Goal: Task Accomplishment & Management: Manage account settings

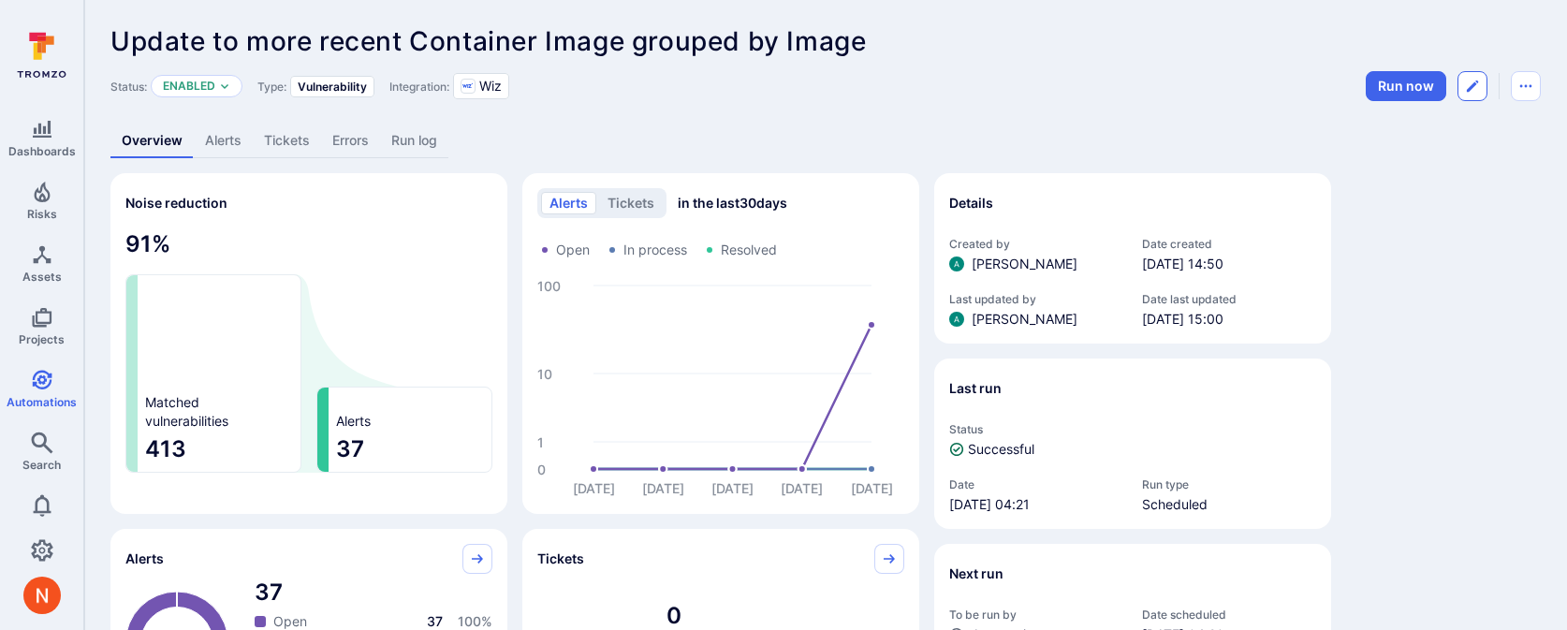
click at [1461, 92] on button "Edit automation" at bounding box center [1472, 86] width 30 height 30
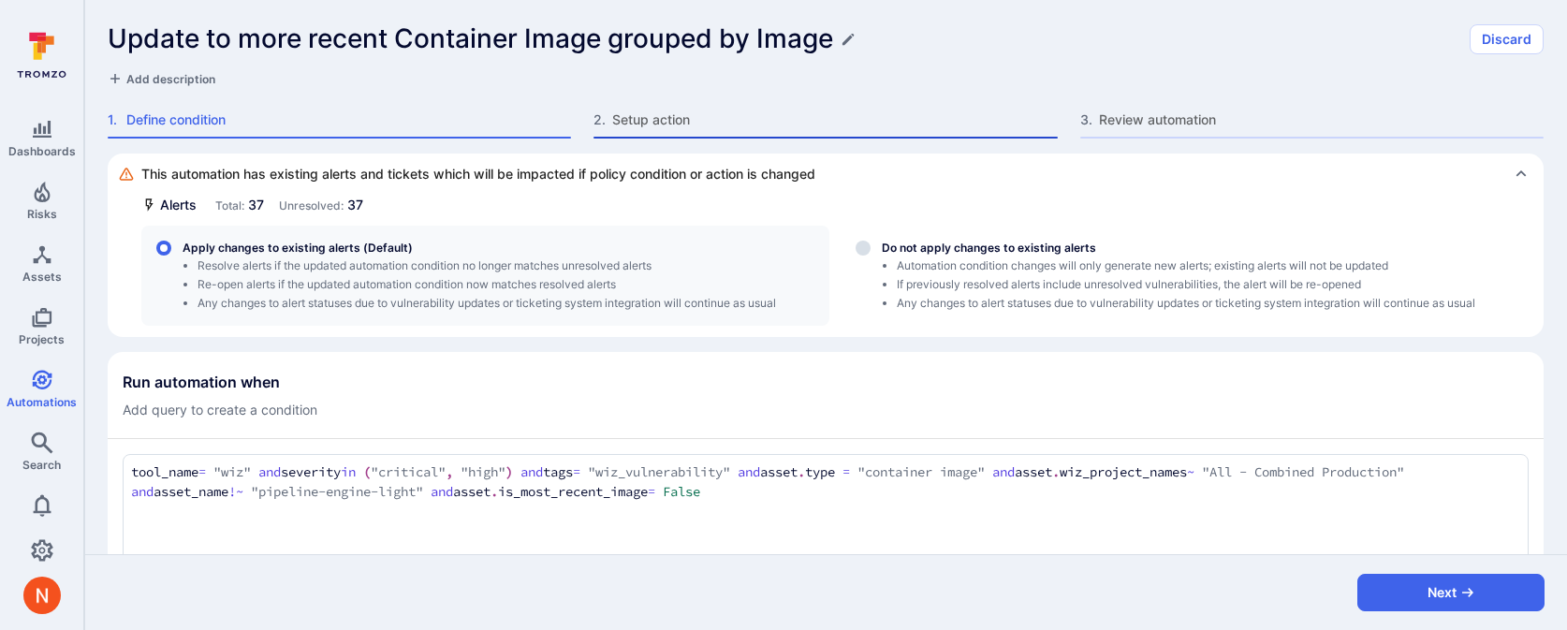
click at [716, 129] on div "2 . Setup action" at bounding box center [824, 124] width 463 height 28
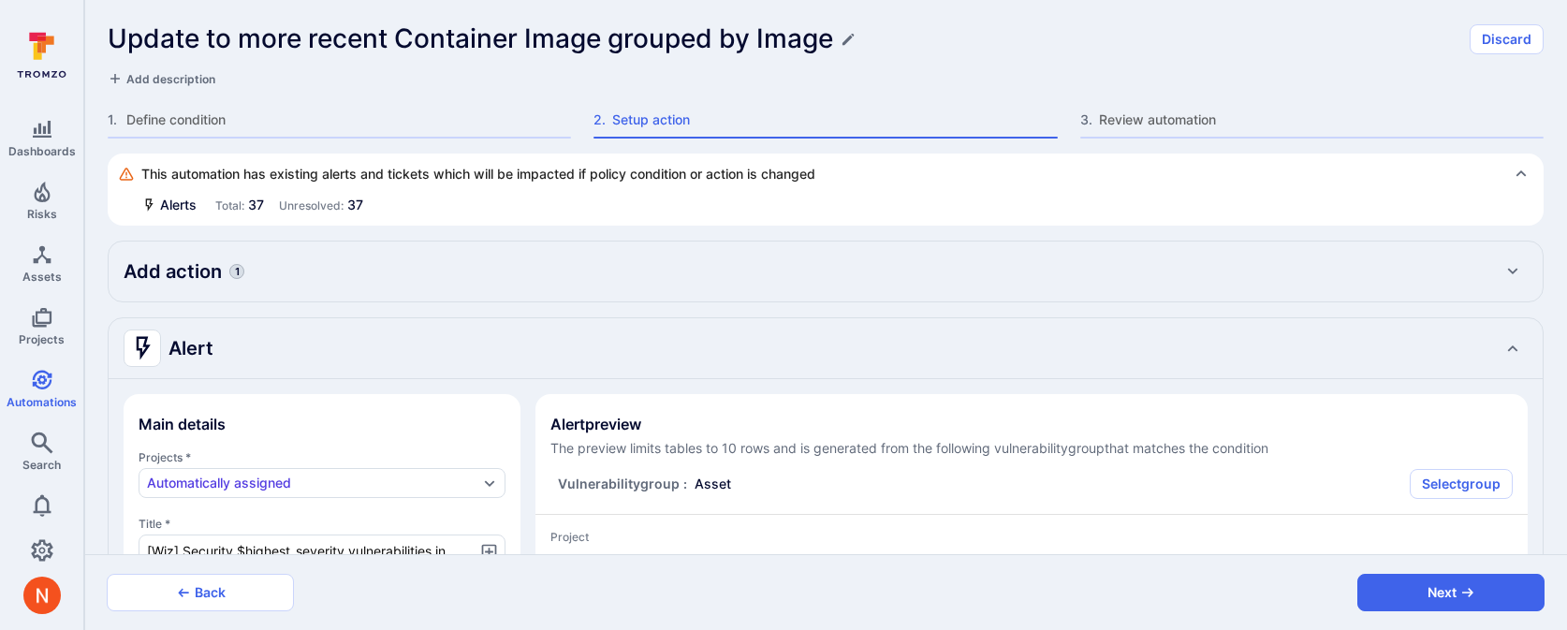
type textarea "x"
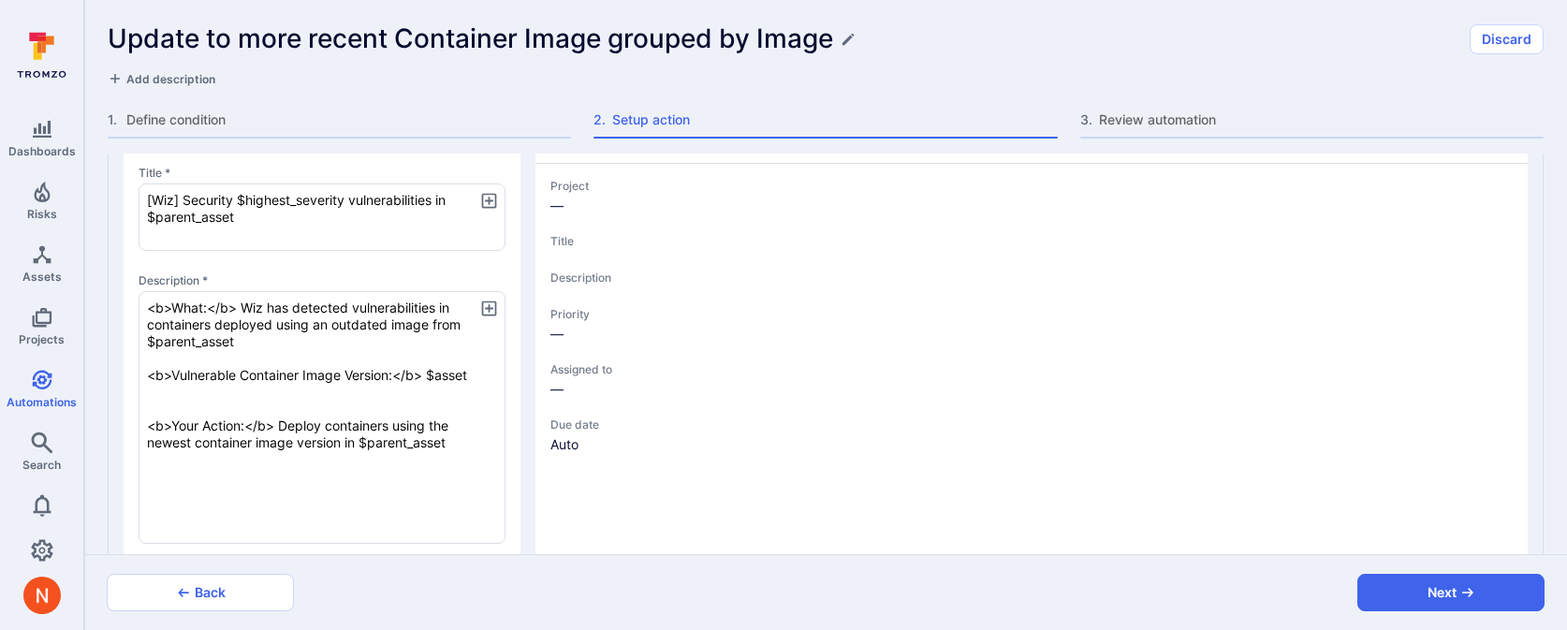
type textarea "x"
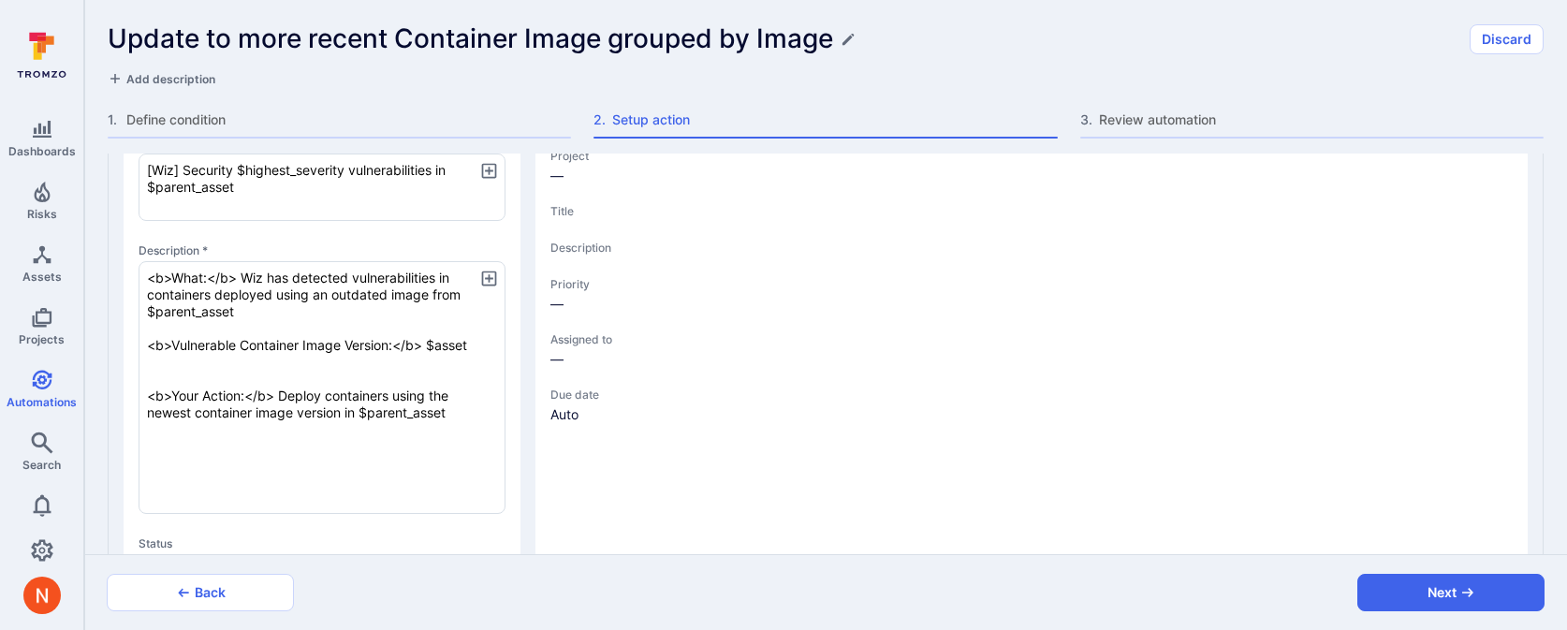
scroll to position [384, 0]
type textarea "x"
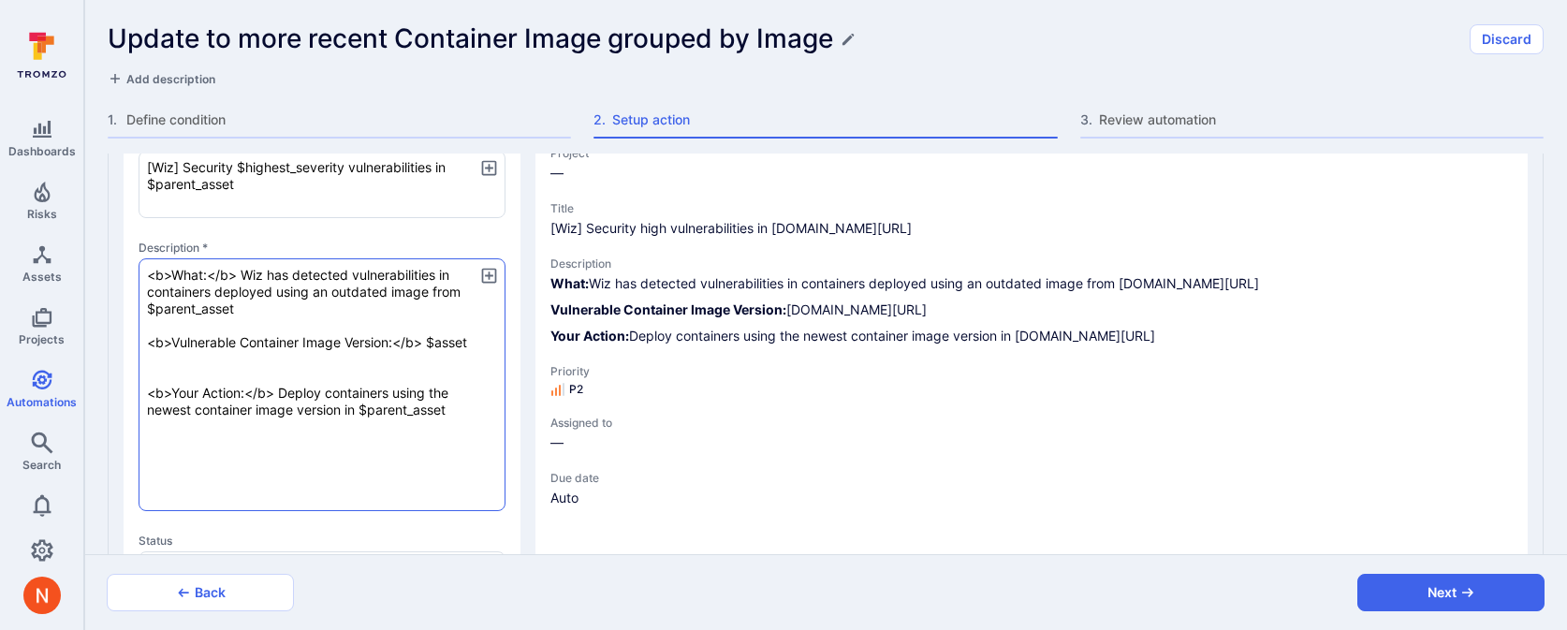
click at [480, 343] on textarea "<b>What:</b> Wiz has detected vulnerabilities in containers deployed using an o…" at bounding box center [322, 384] width 367 height 253
type textarea "x"
type textarea "<b>What:</b> Wiz has detected vulnerabilities in containers deployed using an o…"
type textarea "x"
paste textarea "<b>Container image:</b> $asset_name <b>Pushed at:</b> $asset_scanner_created_at…"
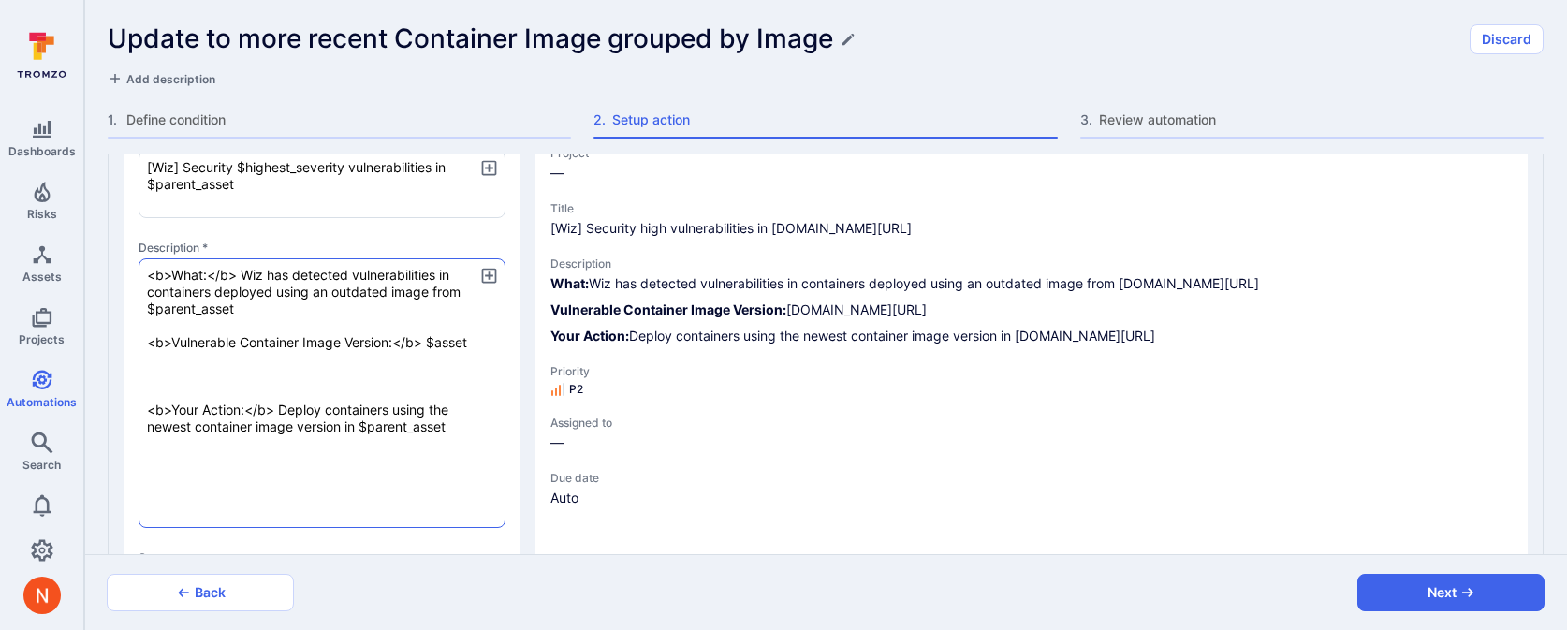
type textarea "x"
type textarea "<b>What:</b> Wiz has detected vulnerabilities in containers deployed using an o…"
type textarea "x"
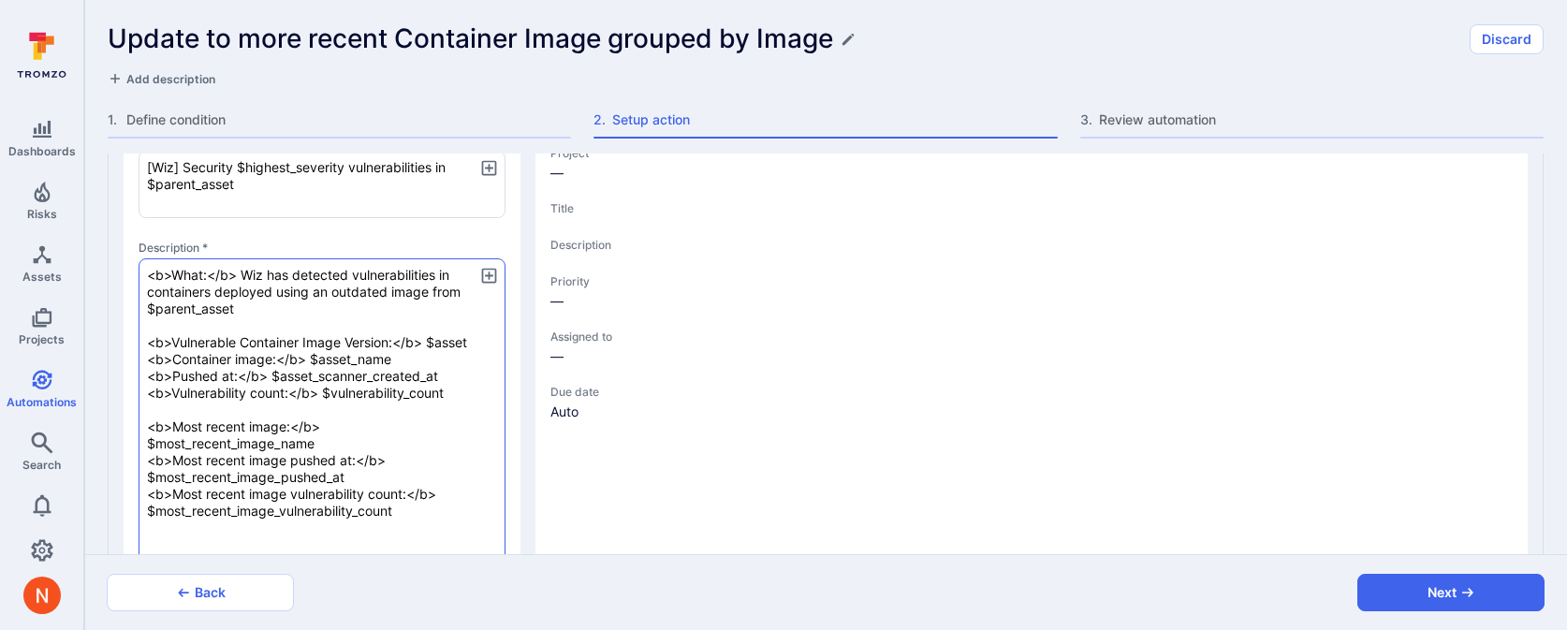
type textarea "x"
click at [429, 356] on textarea "<b>What:</b> Wiz has detected vulnerabilities in containers deployed using an o…" at bounding box center [322, 468] width 367 height 421
type textarea "x"
type textarea "<b>What:</b> Wiz has detected vulnerabilities in containers deployed using an o…"
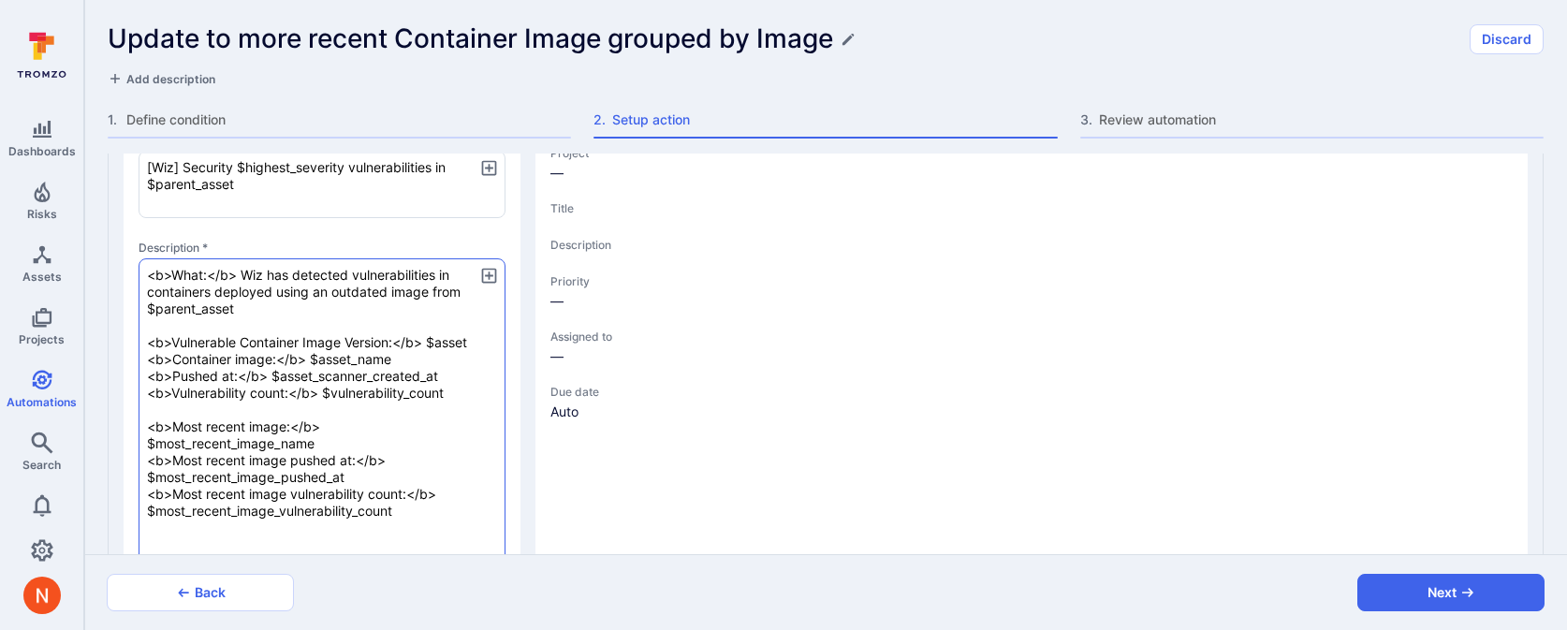
type textarea "x"
type textarea "<b>What:</b> Wiz has detected vulnerabilities in containers deployed using an o…"
type textarea "x"
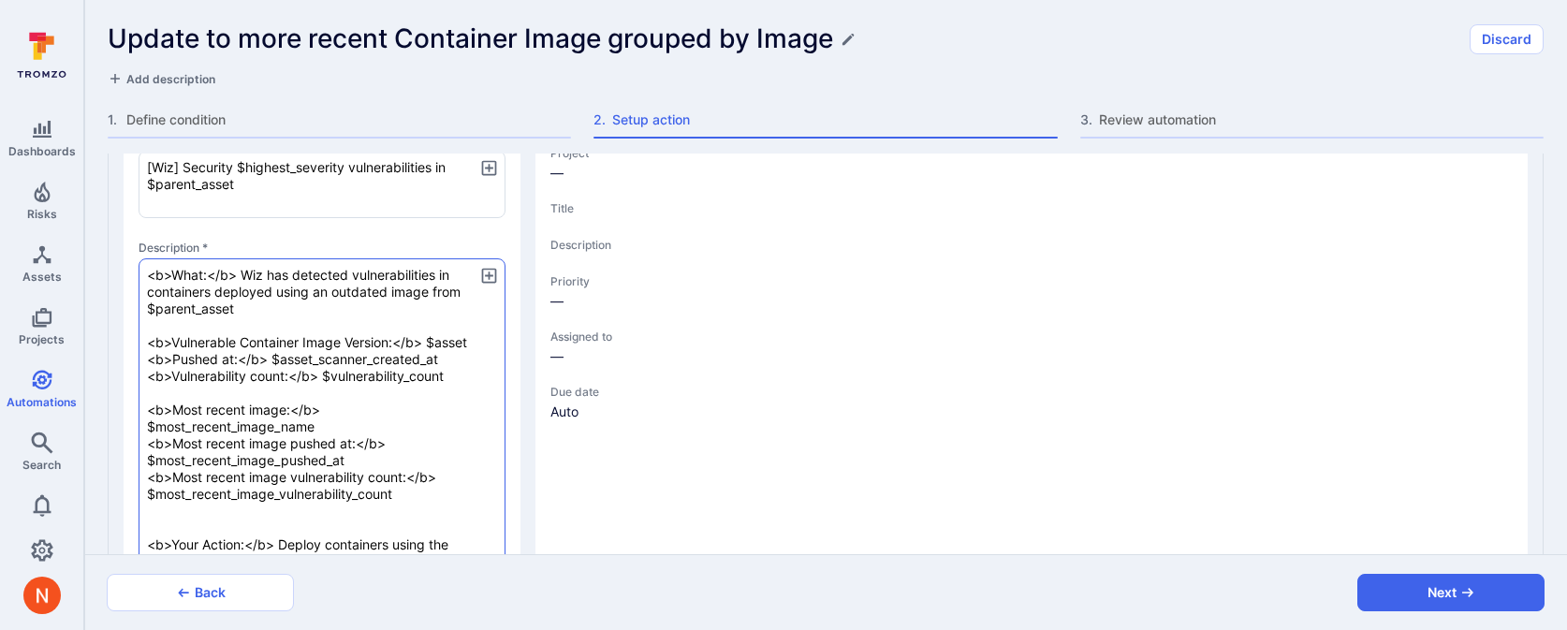
type textarea "x"
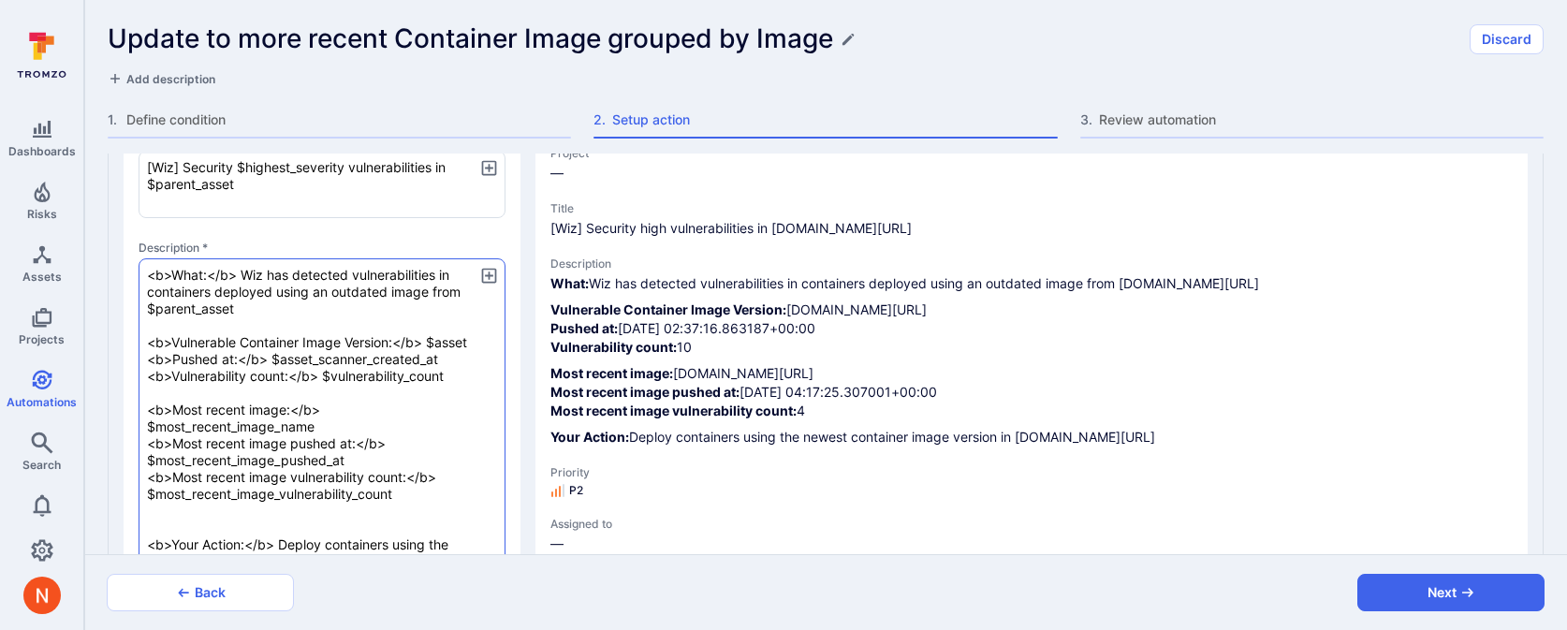
click at [345, 509] on textarea "<b>What:</b> Wiz has detected vulnerabilities in containers deployed using an o…" at bounding box center [322, 460] width 367 height 404
type textarea "x"
type textarea "<b>What:</b> Wiz has detected vulnerabilities in containers deployed using an o…"
type textarea "x"
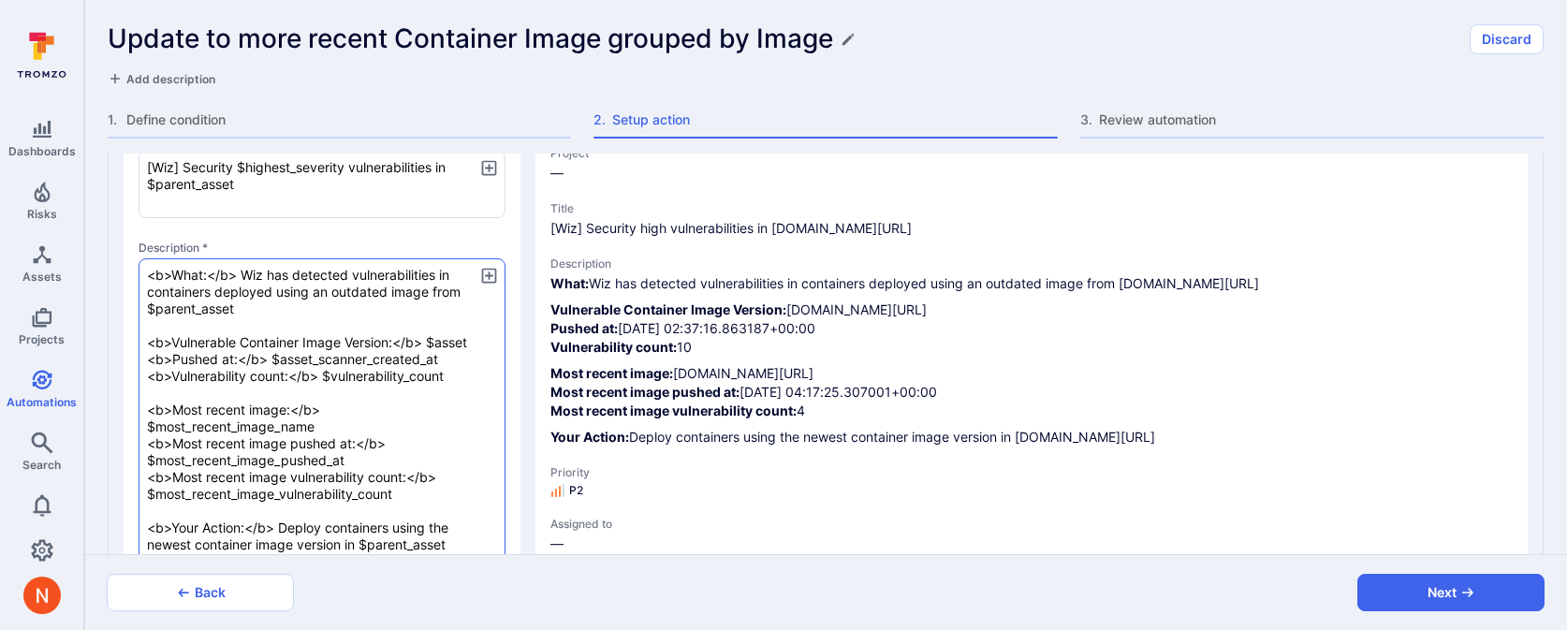
type textarea "x"
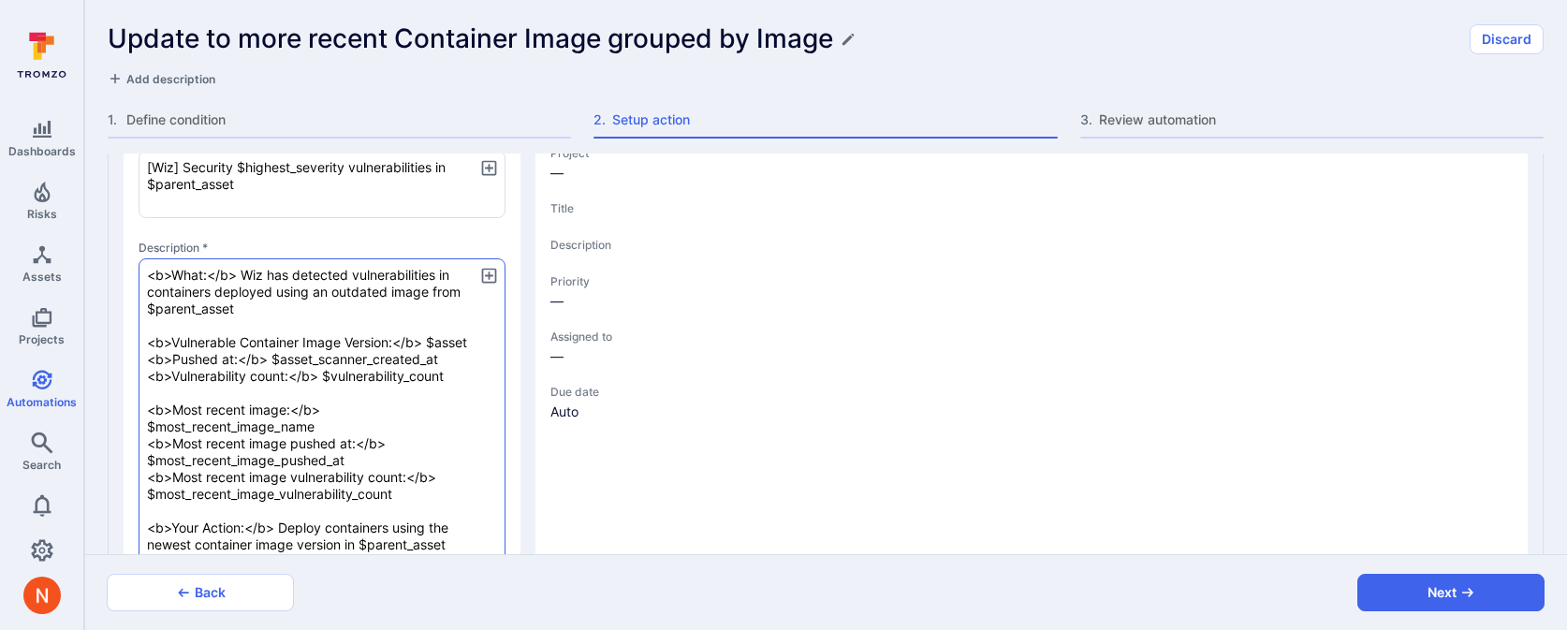
click at [369, 333] on textarea "<b>What:</b> Wiz has detected vulnerabilities in containers deployed using an o…" at bounding box center [322, 451] width 367 height 387
type textarea "x"
type textarea "<b>What:</b> Wiz has detected vulnerabilities in containers deployed using an o…"
type textarea "x"
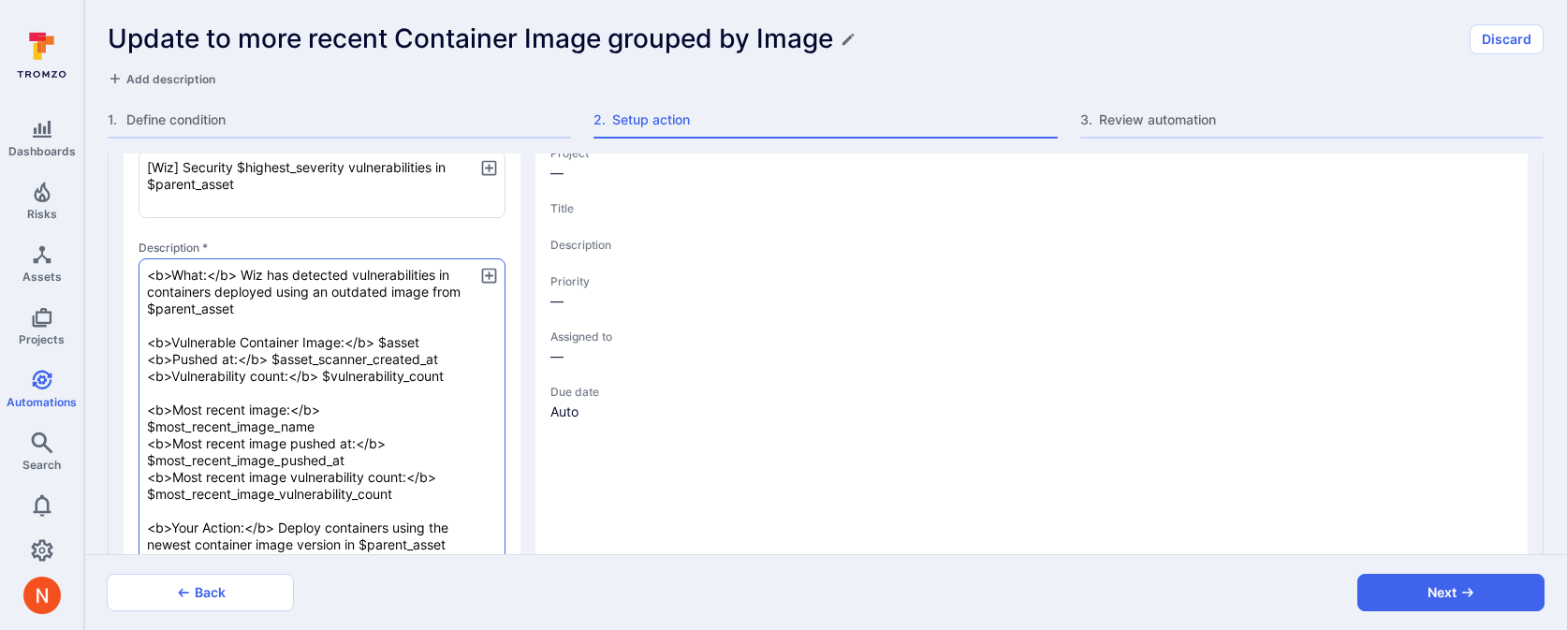
type textarea "x"
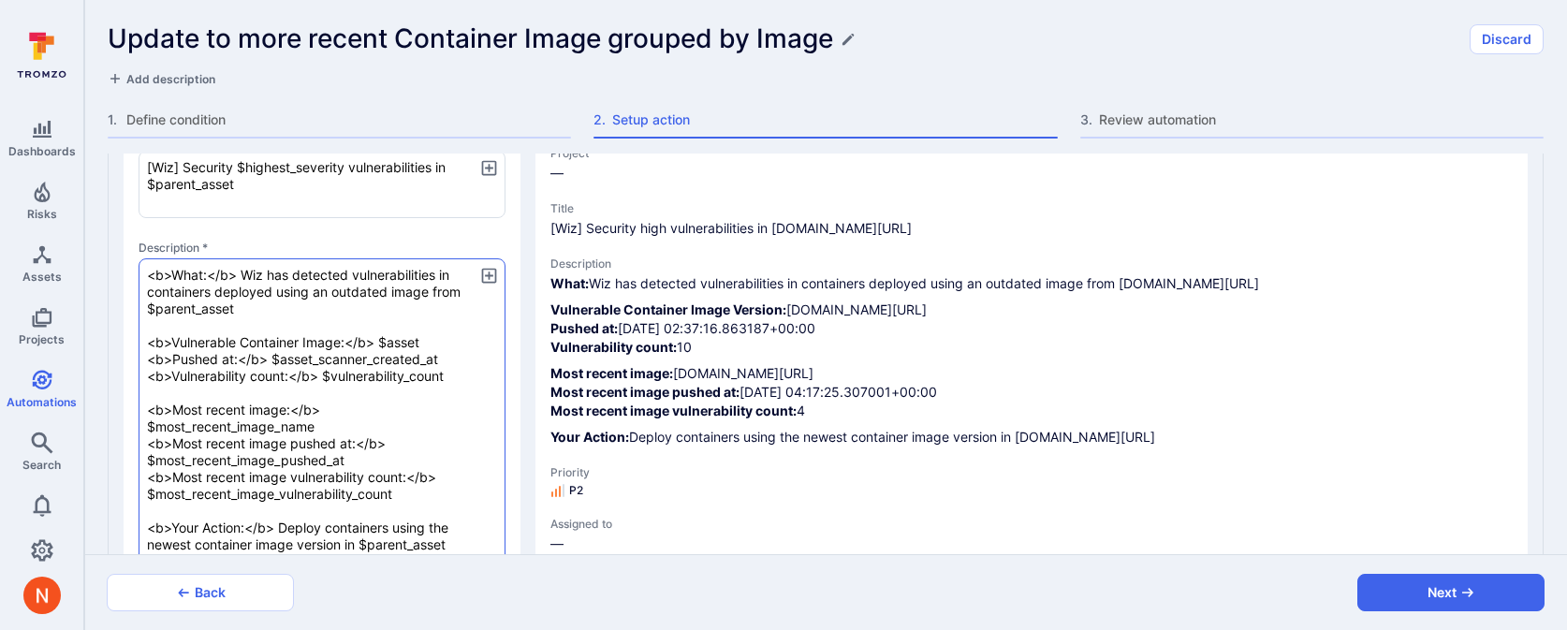
type textarea "x"
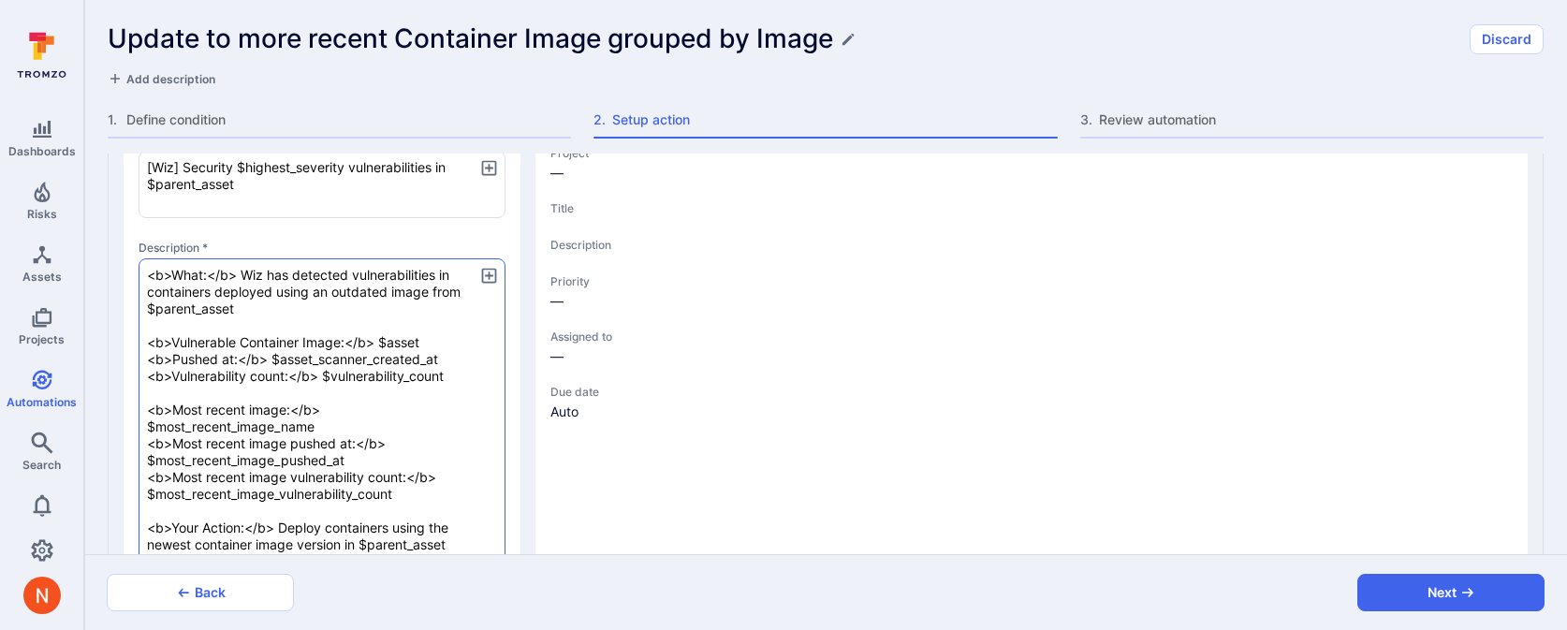
type textarea "x"
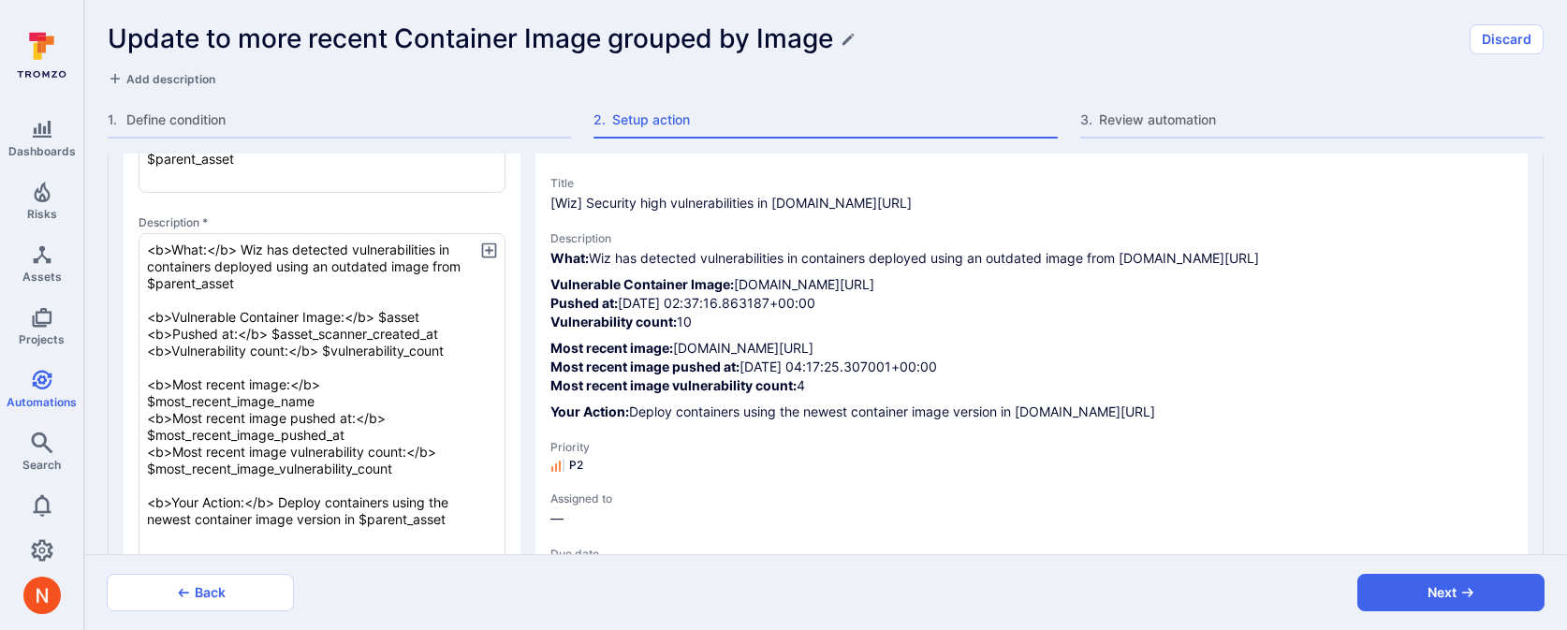
scroll to position [412, 0]
type textarea "<b>What:</b> Wiz has detected vulnerabilities in containers deployed using an o…"
drag, startPoint x: 736, startPoint y: 299, endPoint x: 1385, endPoint y: 309, distance: 649.6
click at [1385, 309] on p "Vulnerable Container Image: us-central1-docker.pkg.dev/digibee-binaries/contain…" at bounding box center [1031, 300] width 962 height 56
copy p "us-central1-docker.pkg.dev/digibee-binaries/containers/images/relationship@sha2…"
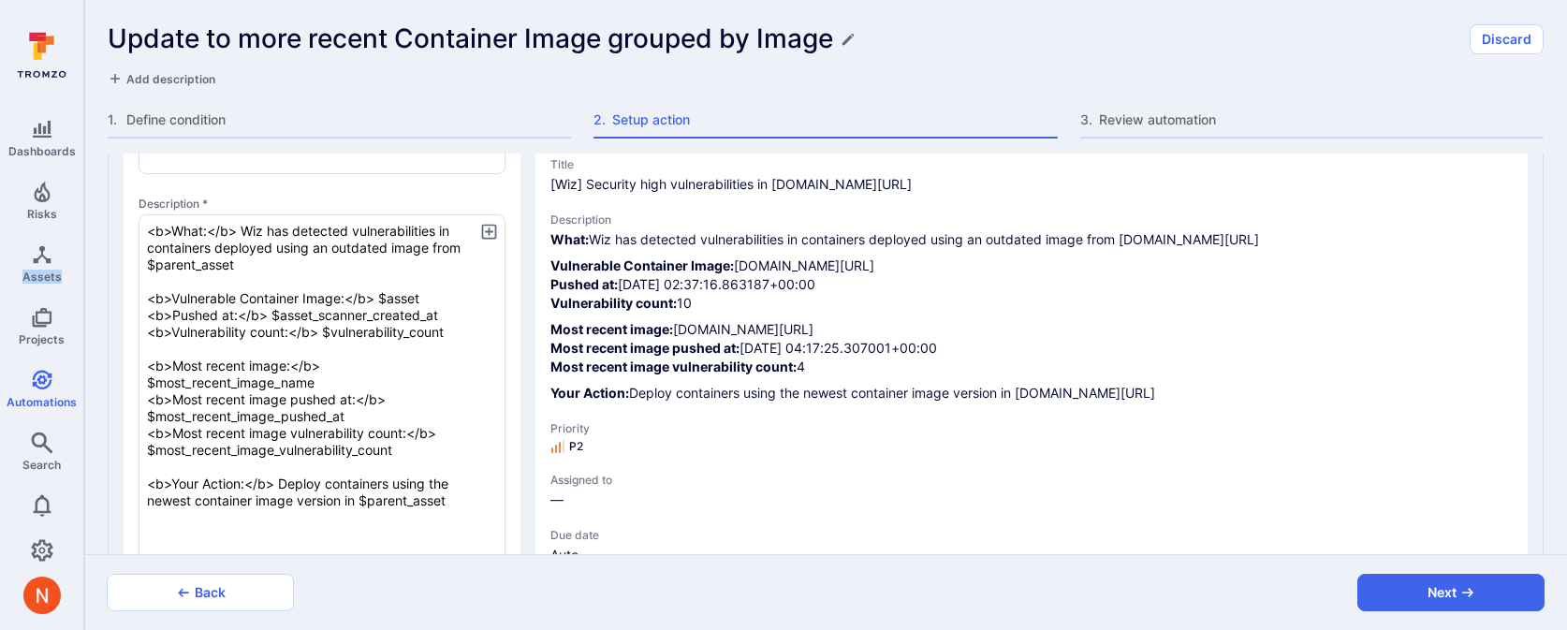
scroll to position [431, 0]
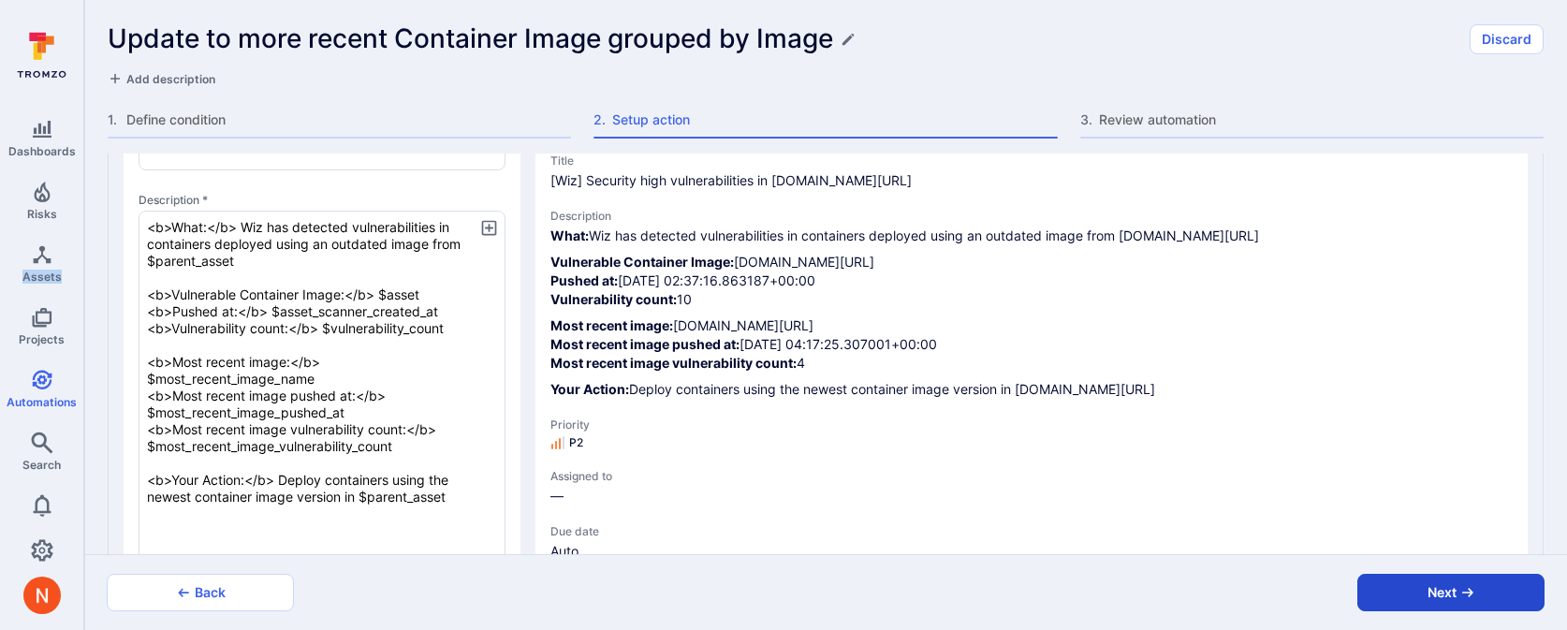
click at [1404, 603] on button "Next" at bounding box center [1450, 592] width 187 height 37
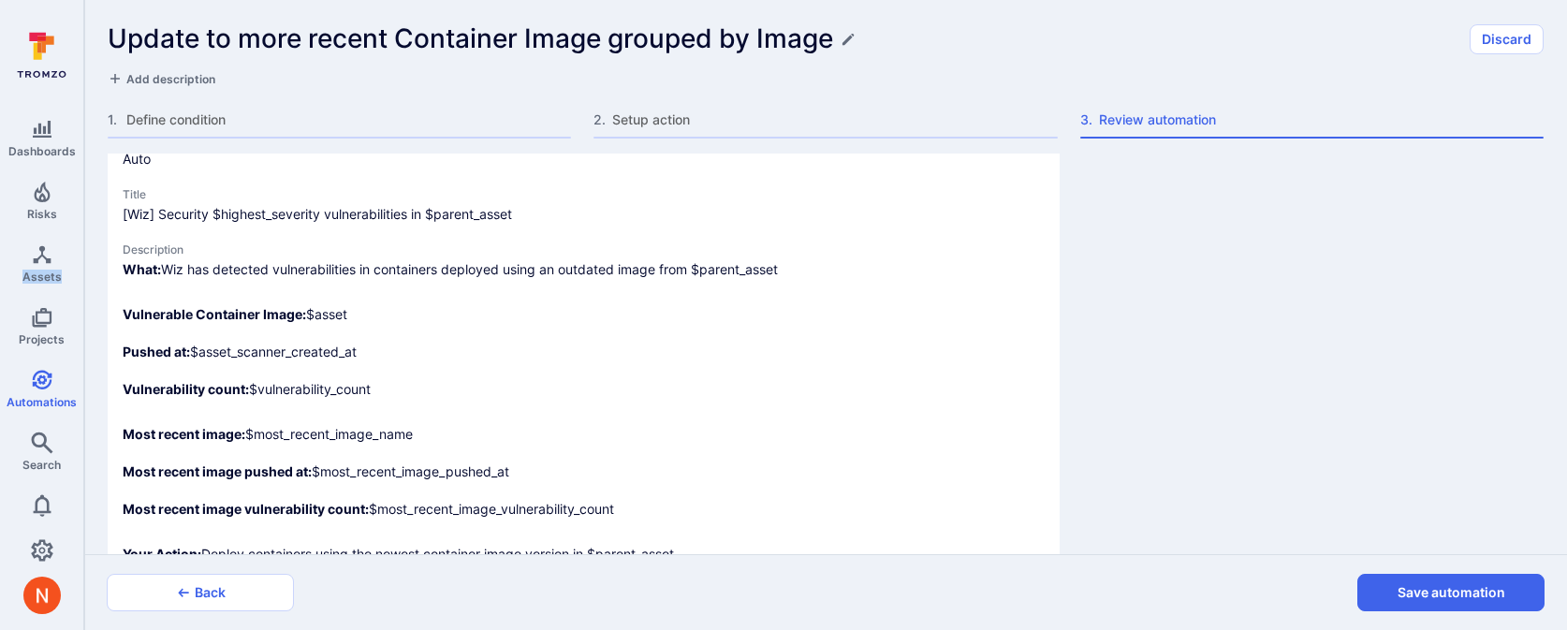
scroll to position [508, 0]
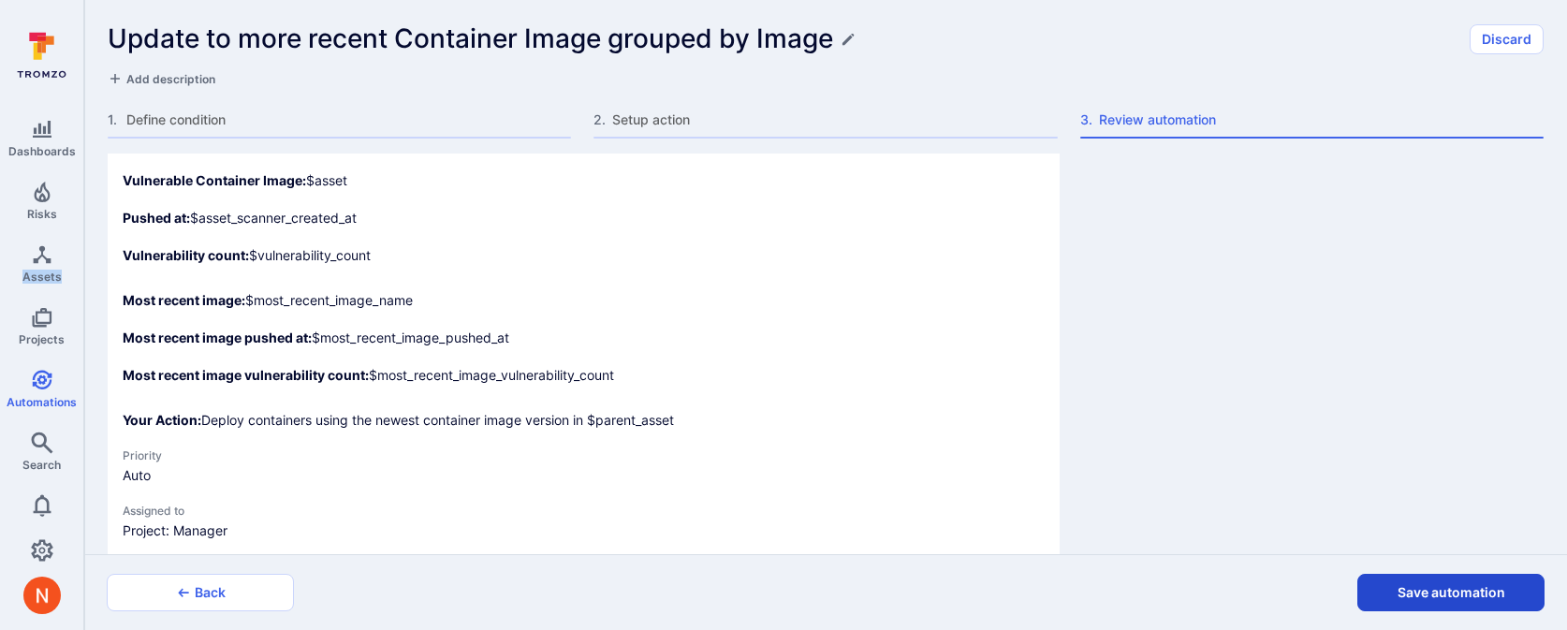
click at [1378, 599] on button "Save automation" at bounding box center [1450, 592] width 187 height 37
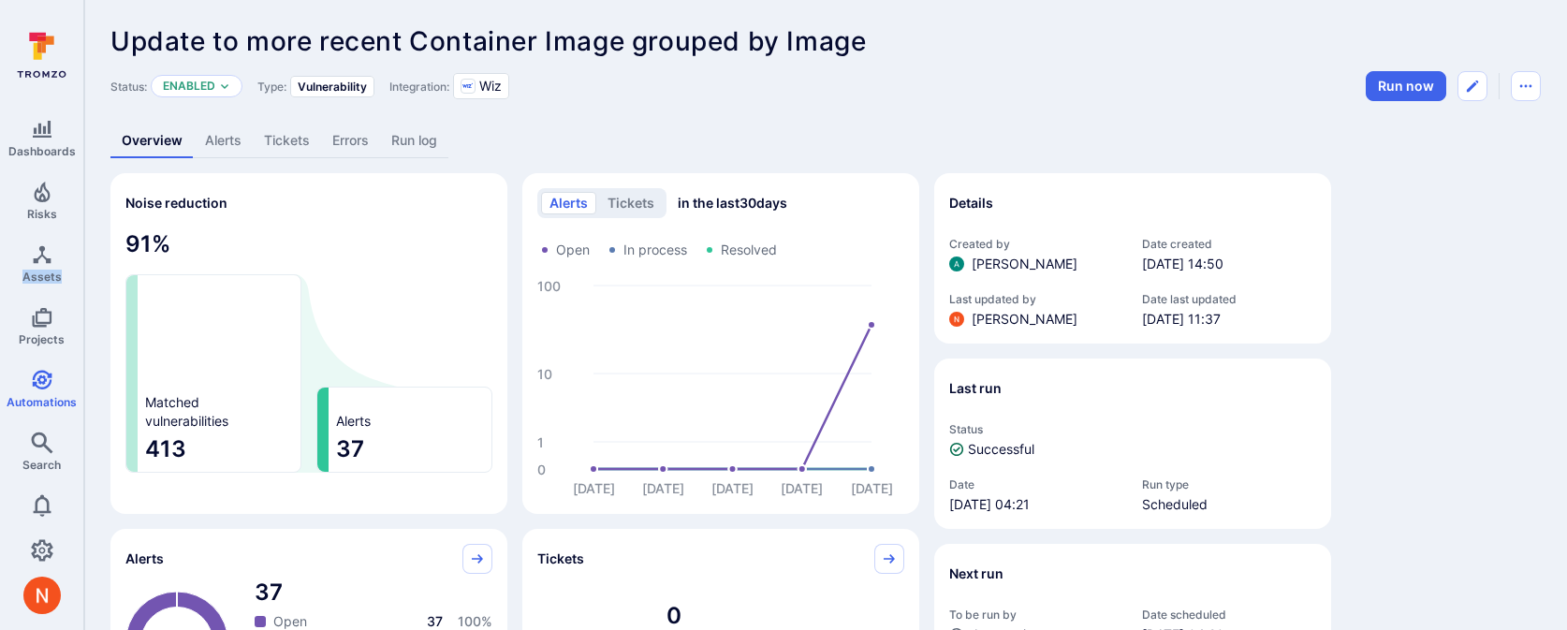
click at [237, 132] on link "Alerts" at bounding box center [223, 141] width 59 height 35
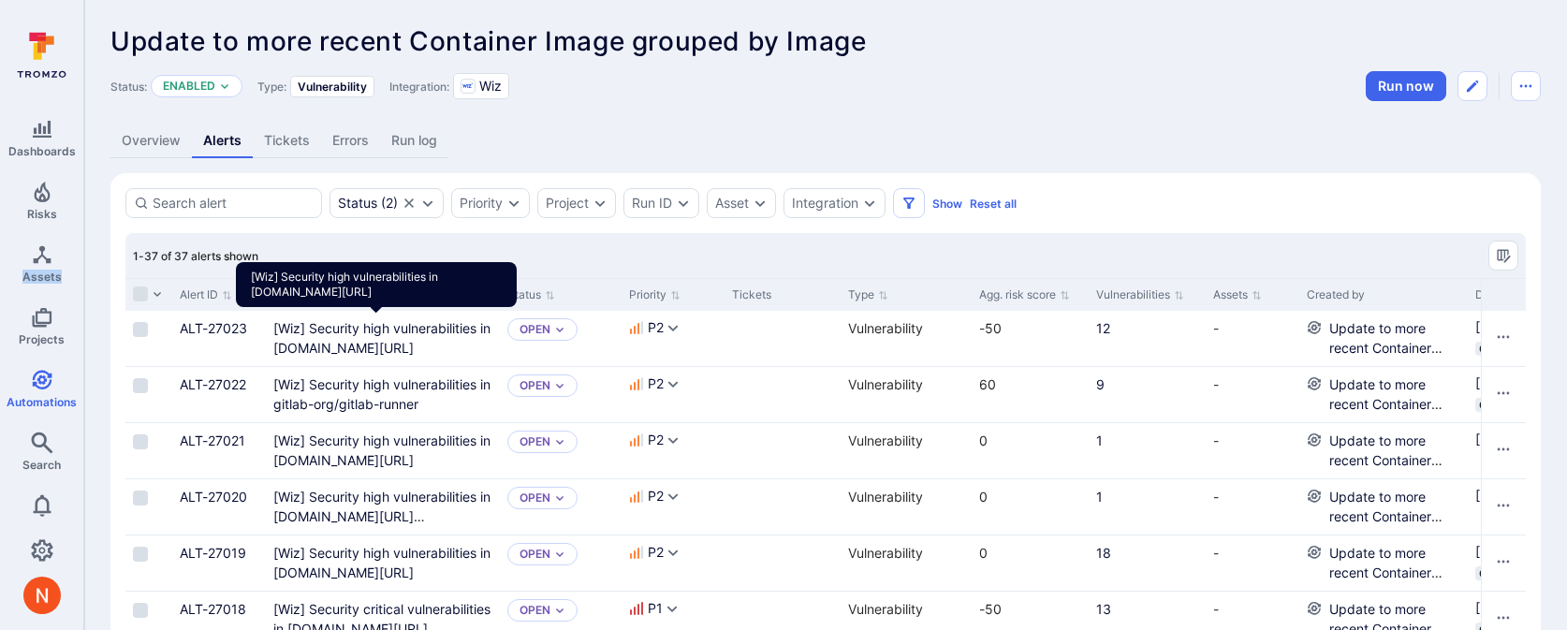
click at [347, 334] on gcr "[Wiz] Security high vulnerabilities in gcr.io/digibee-core/digibee/pipeline-tri…" at bounding box center [381, 338] width 217 height 36
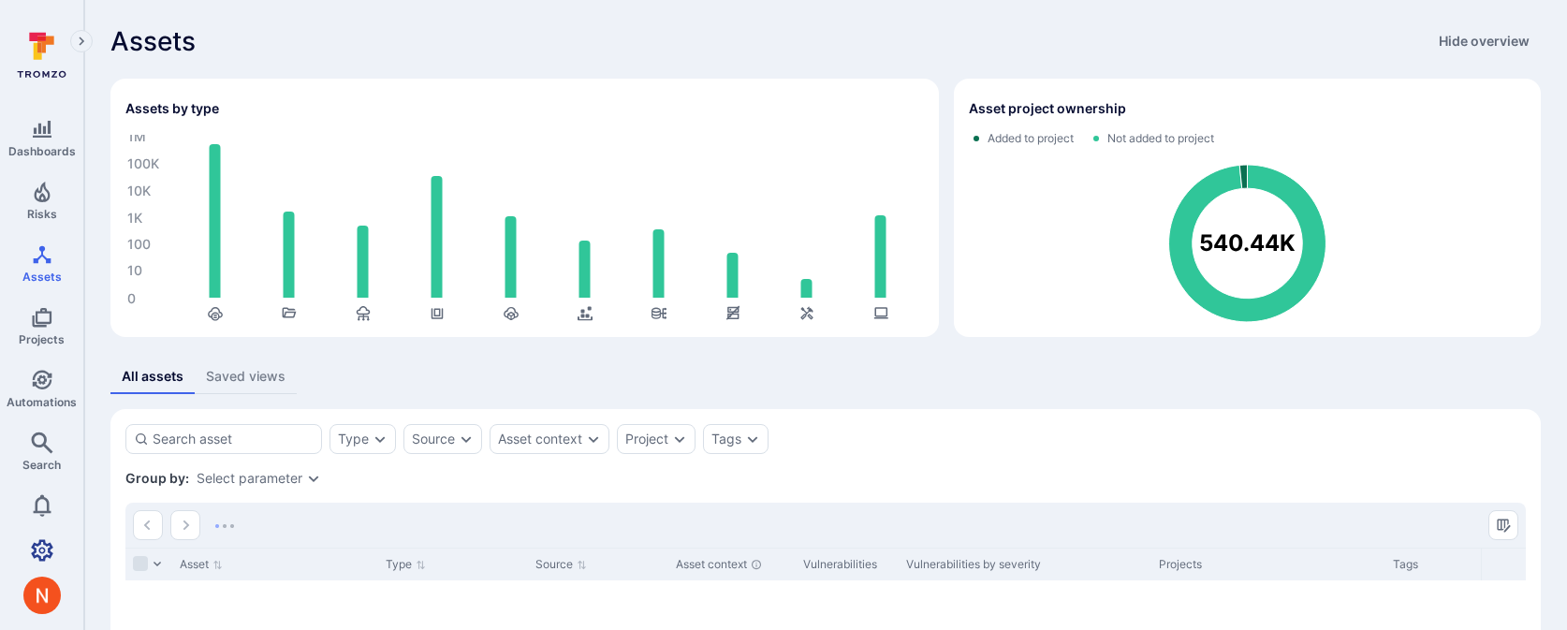
click at [43, 544] on icon "Settings" at bounding box center [42, 550] width 22 height 22
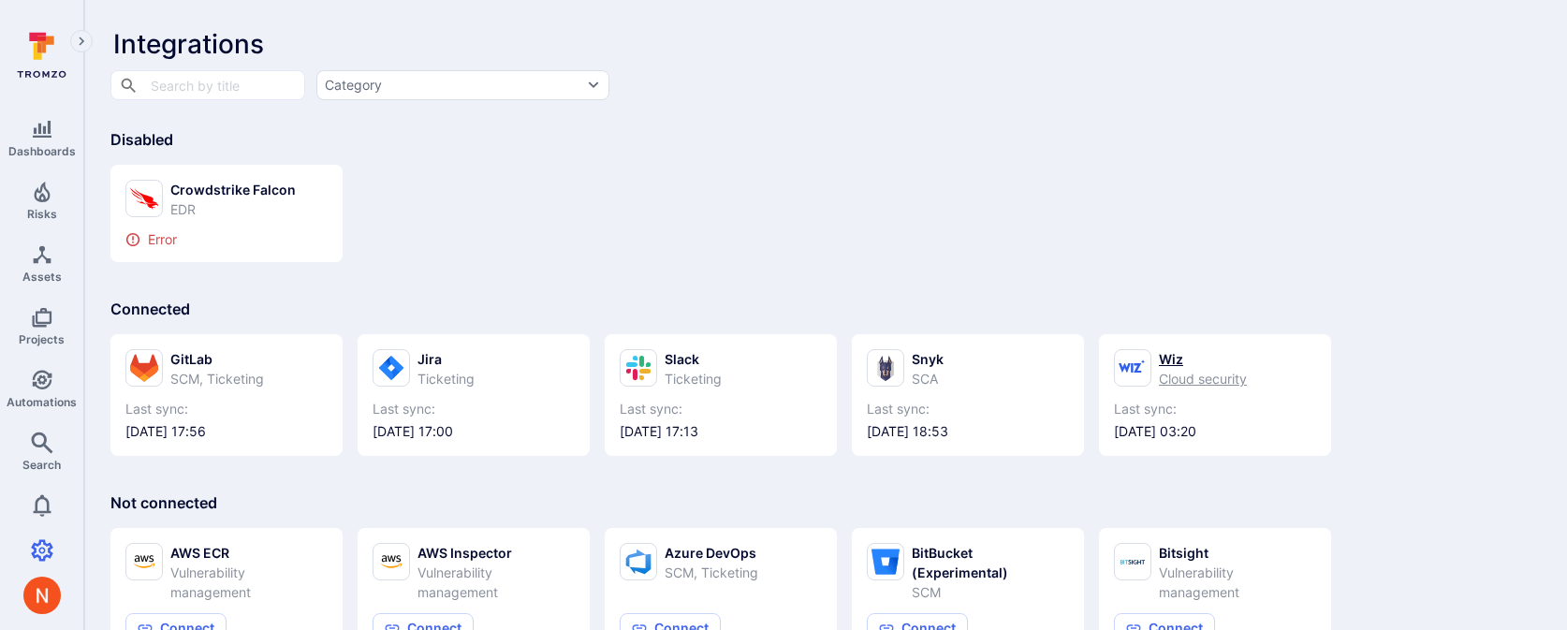
click at [1140, 357] on icon at bounding box center [1132, 368] width 28 height 36
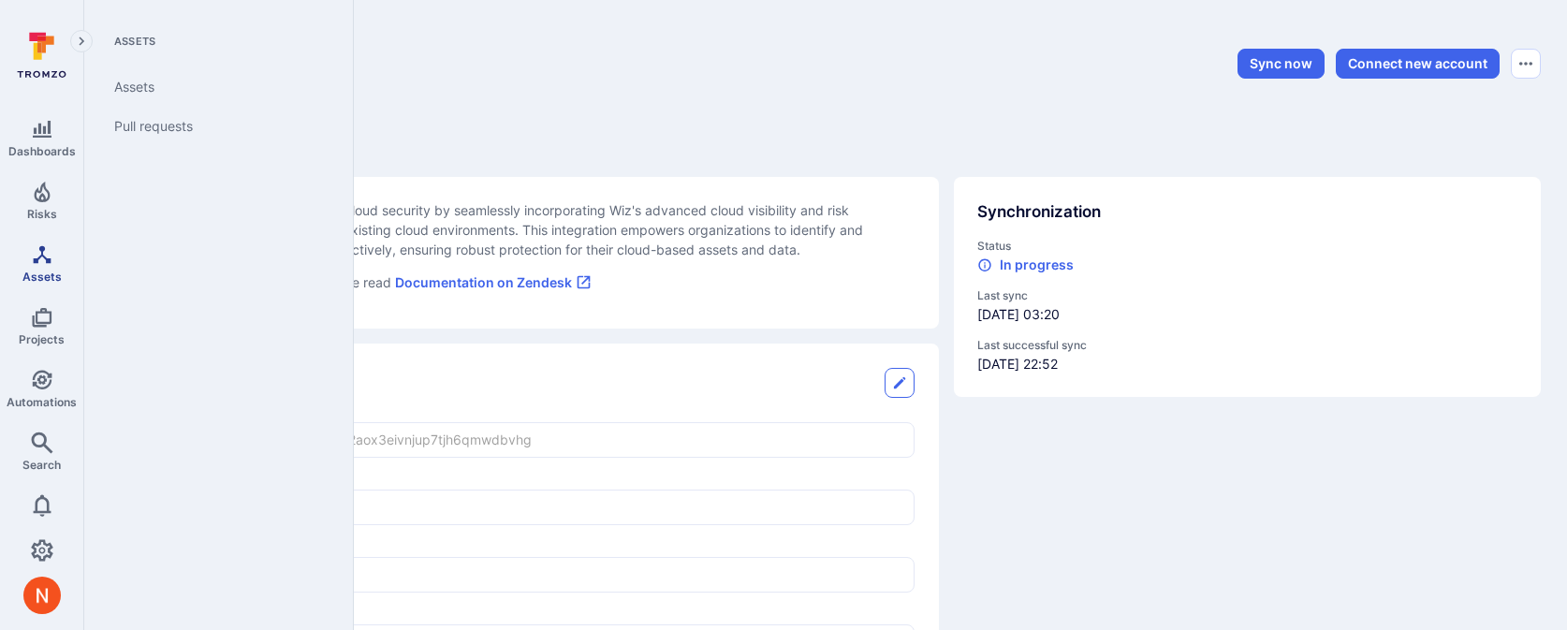
click at [42, 282] on link "Assets" at bounding box center [41, 263] width 83 height 55
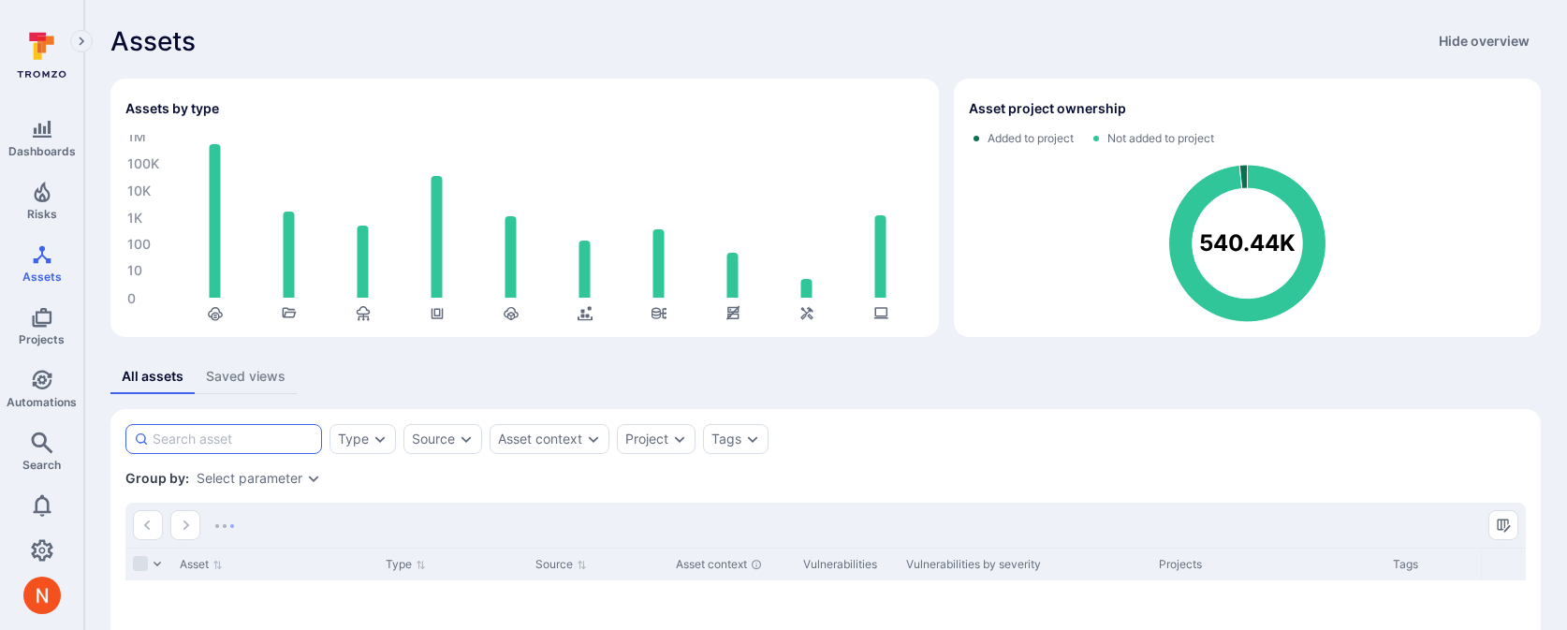
click at [275, 441] on input at bounding box center [233, 439] width 161 height 19
paste input "us-central1-docker.pkg.dev/digibee-binaries/containers/images/relationship@sha2…"
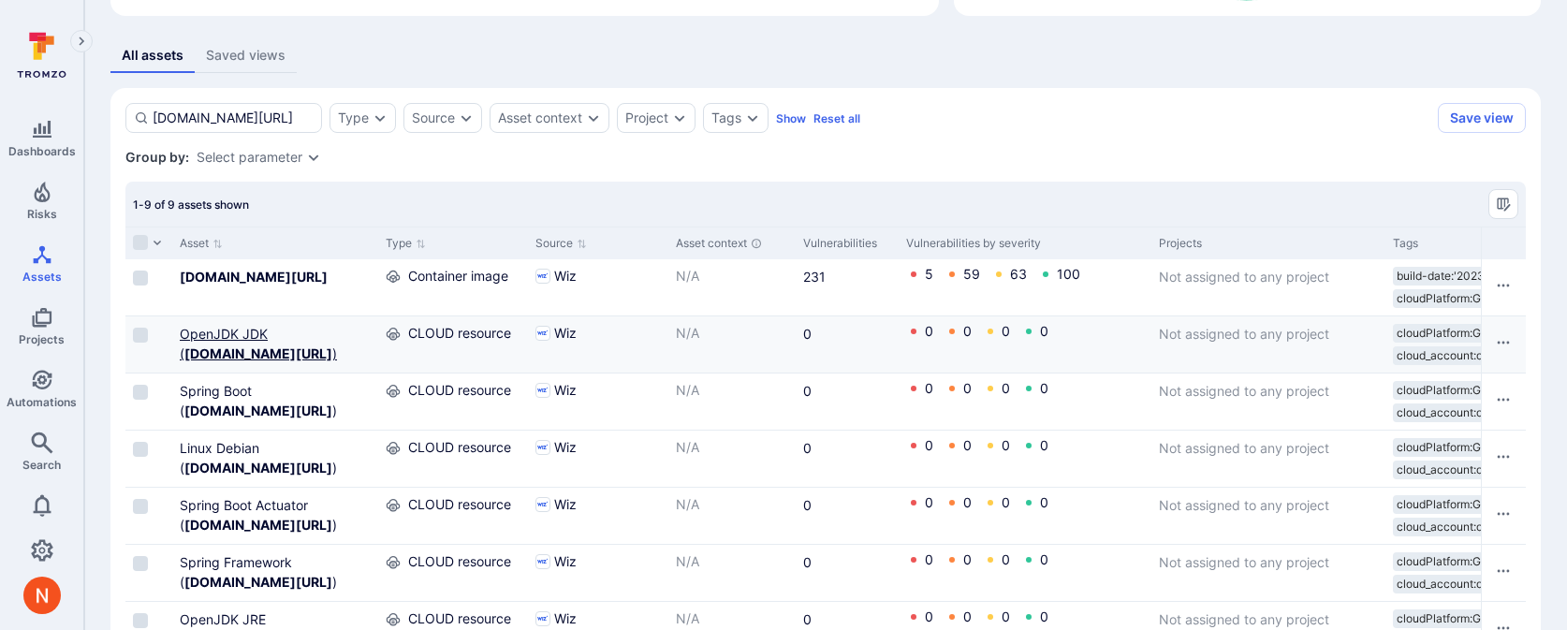
scroll to position [339, 0]
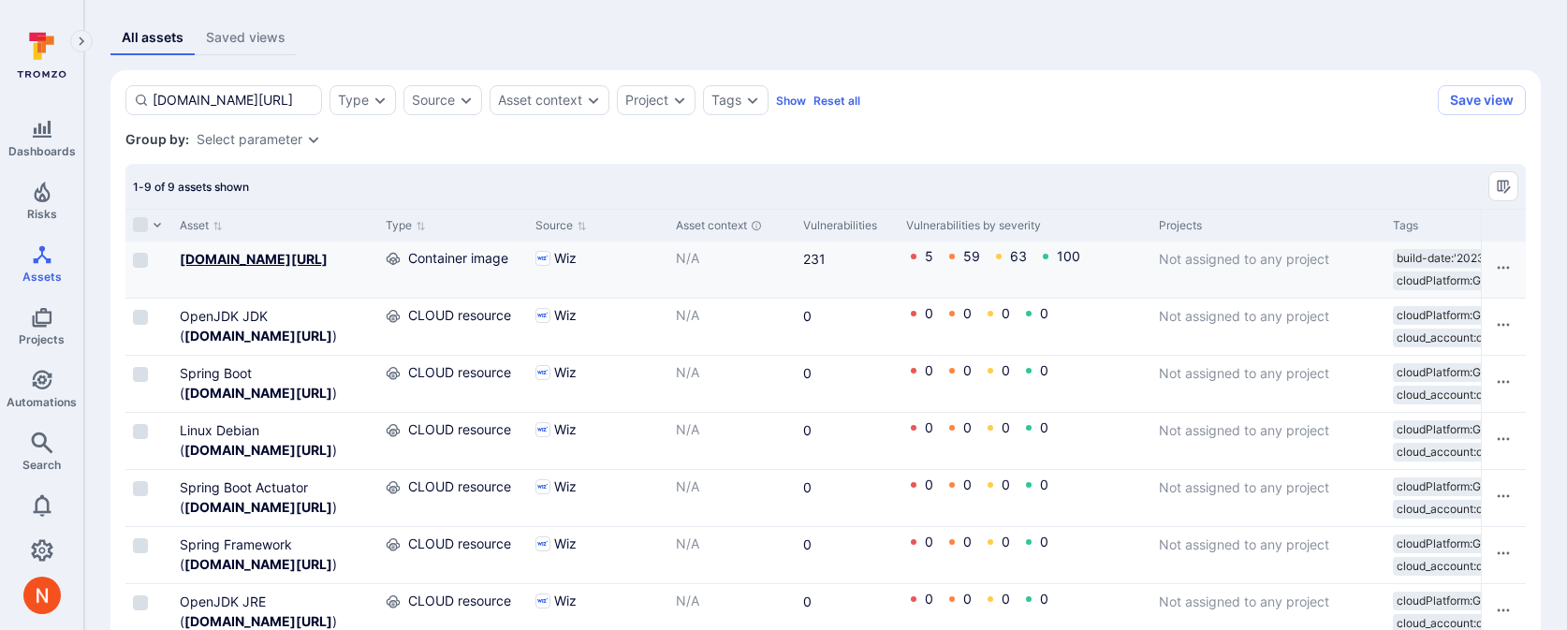
type input "us-central1-docker.pkg.dev/digibee-binaries/containers/images/relationship@sha2…"
click at [200, 254] on b "us-central1-docker.pkg.dev/digibee-binaries/containers/images/relationship@sha2…" at bounding box center [254, 259] width 148 height 16
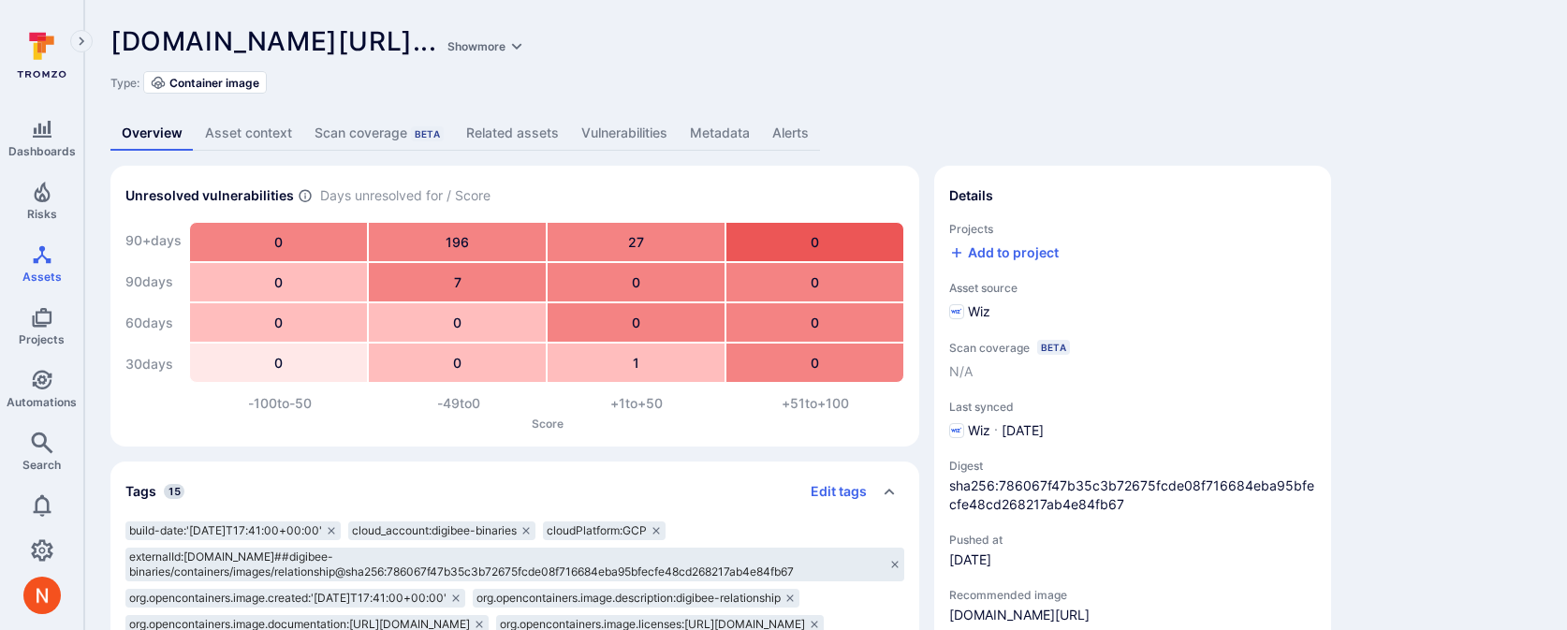
click at [638, 126] on link "Vulnerabilities" at bounding box center [624, 133] width 109 height 35
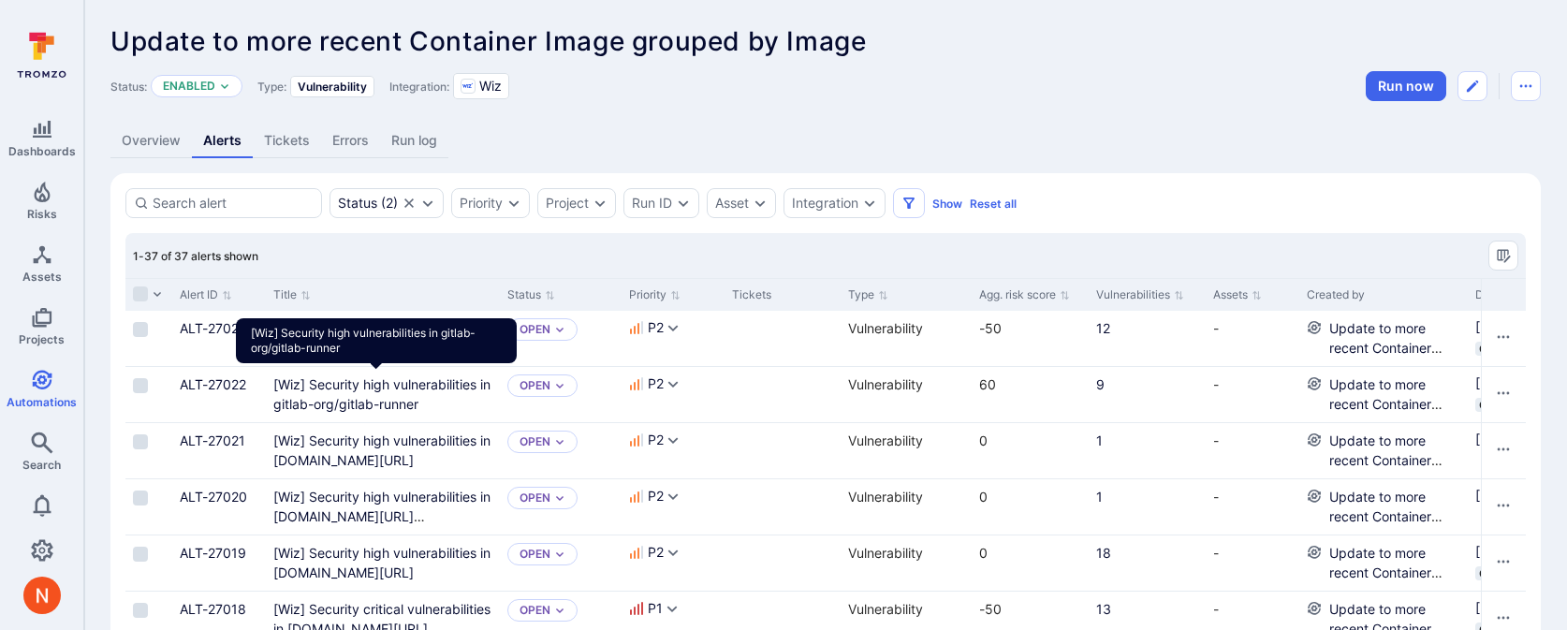
click at [309, 398] on gitlab-org/gitlab-runner"] "[Wiz] Security high vulnerabilities in gitlab-org/gitlab-runner" at bounding box center [381, 394] width 217 height 36
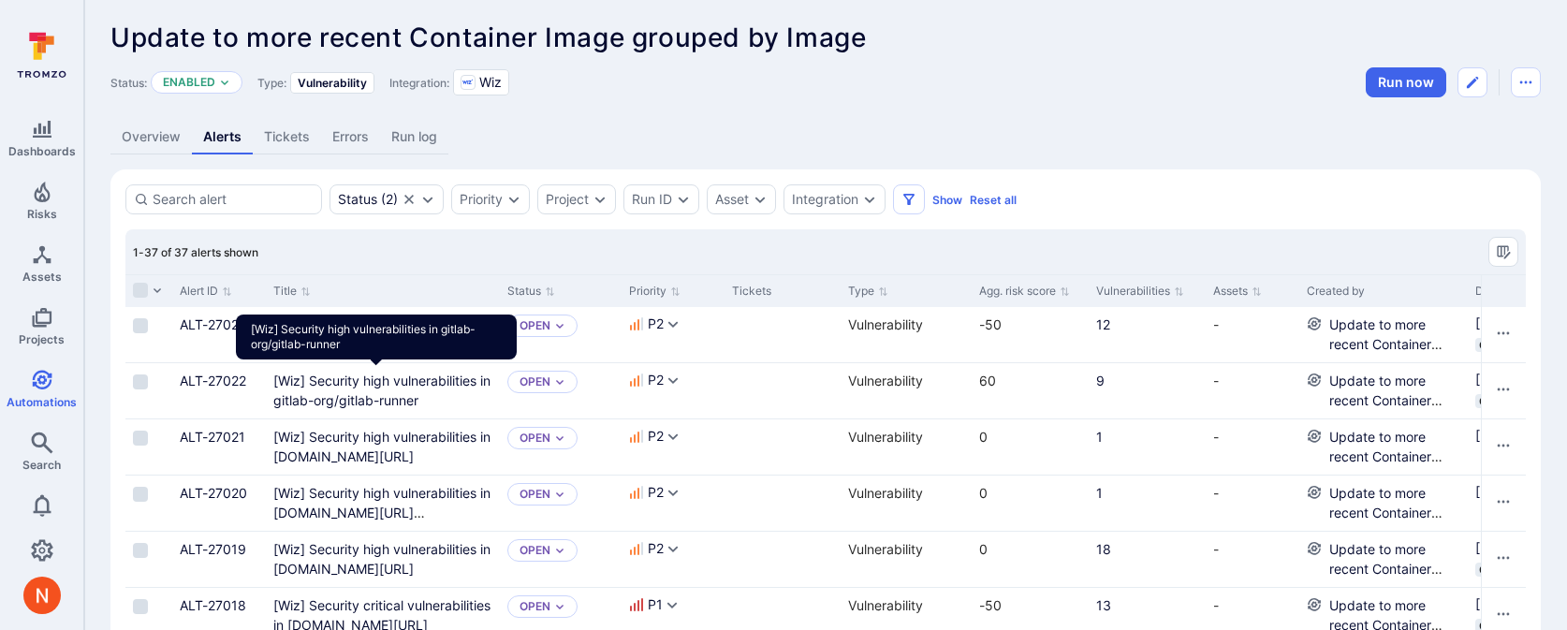
scroll to position [7, 0]
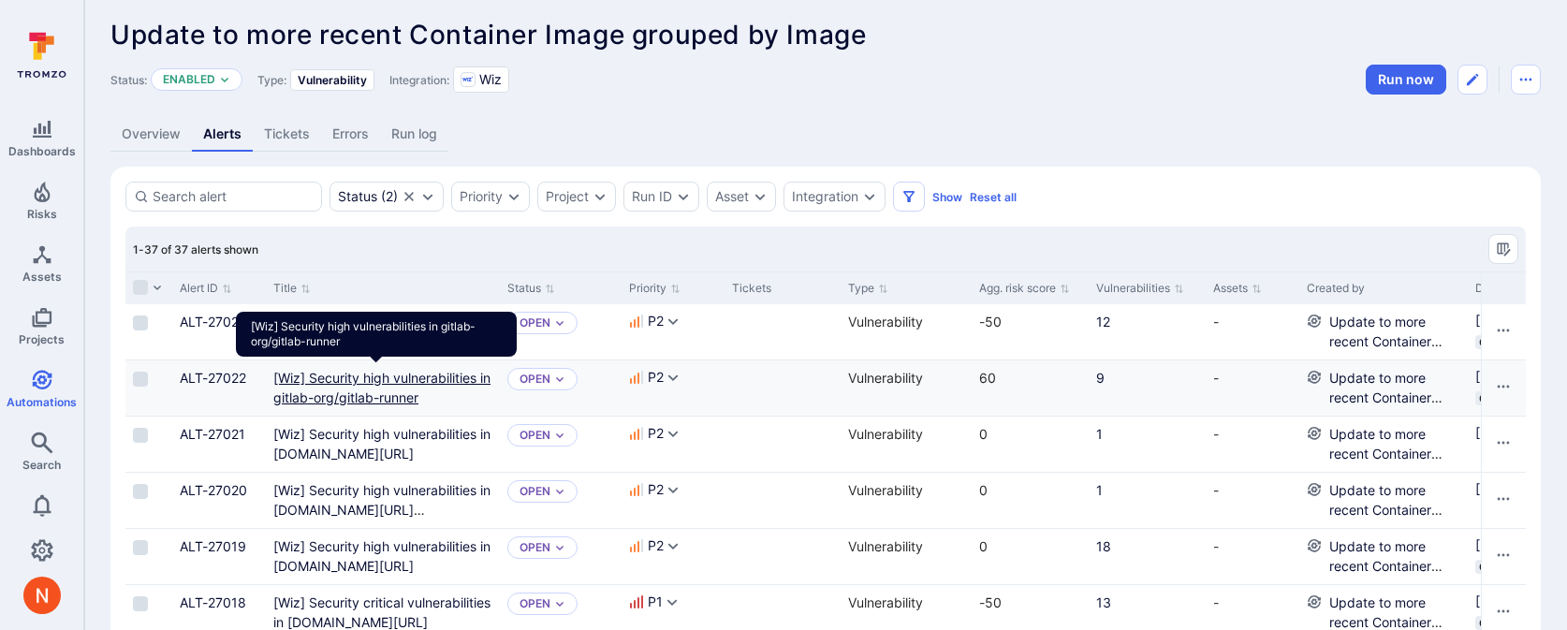
click at [313, 403] on gitlab-org/gitlab-runner"] "[Wiz] Security high vulnerabilities in gitlab-org/gitlab-runner" at bounding box center [381, 388] width 217 height 36
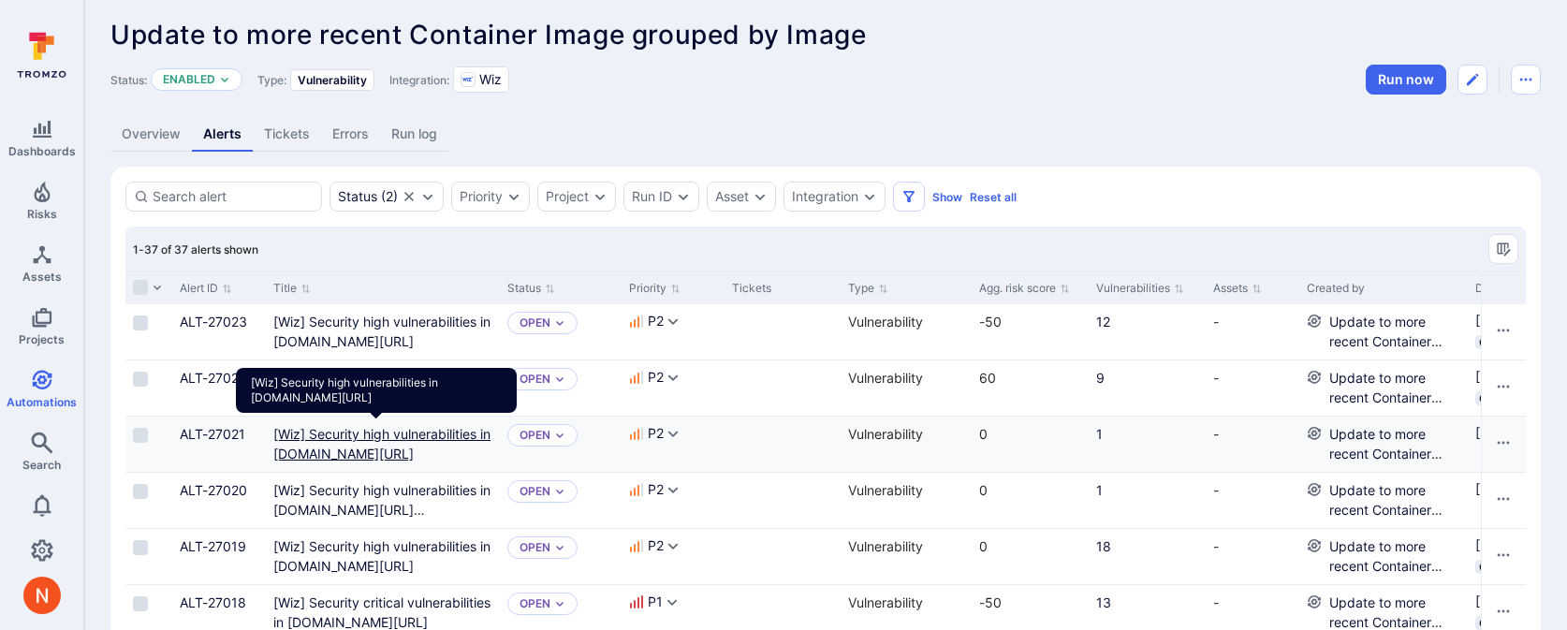
click at [326, 447] on docker "[Wiz] Security high vulnerabilities in docker.io/library/nginx" at bounding box center [381, 444] width 217 height 36
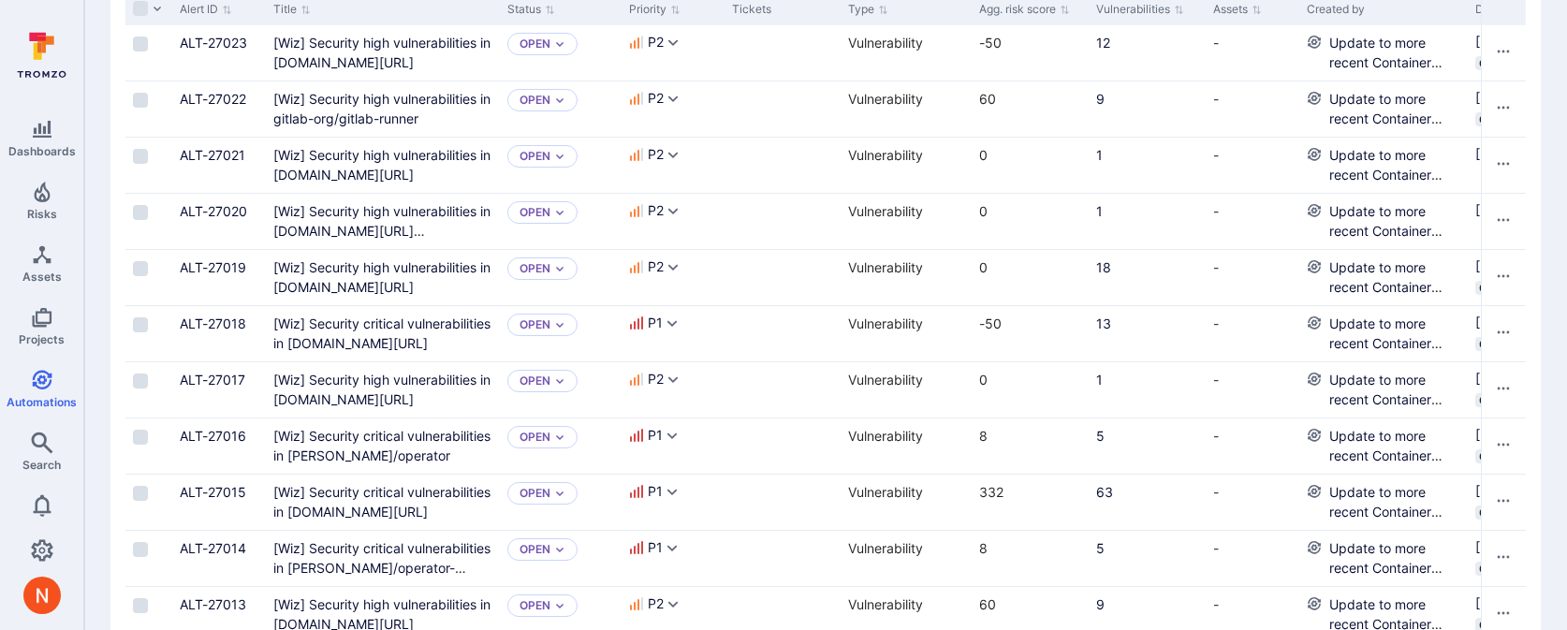
scroll to position [292, 0]
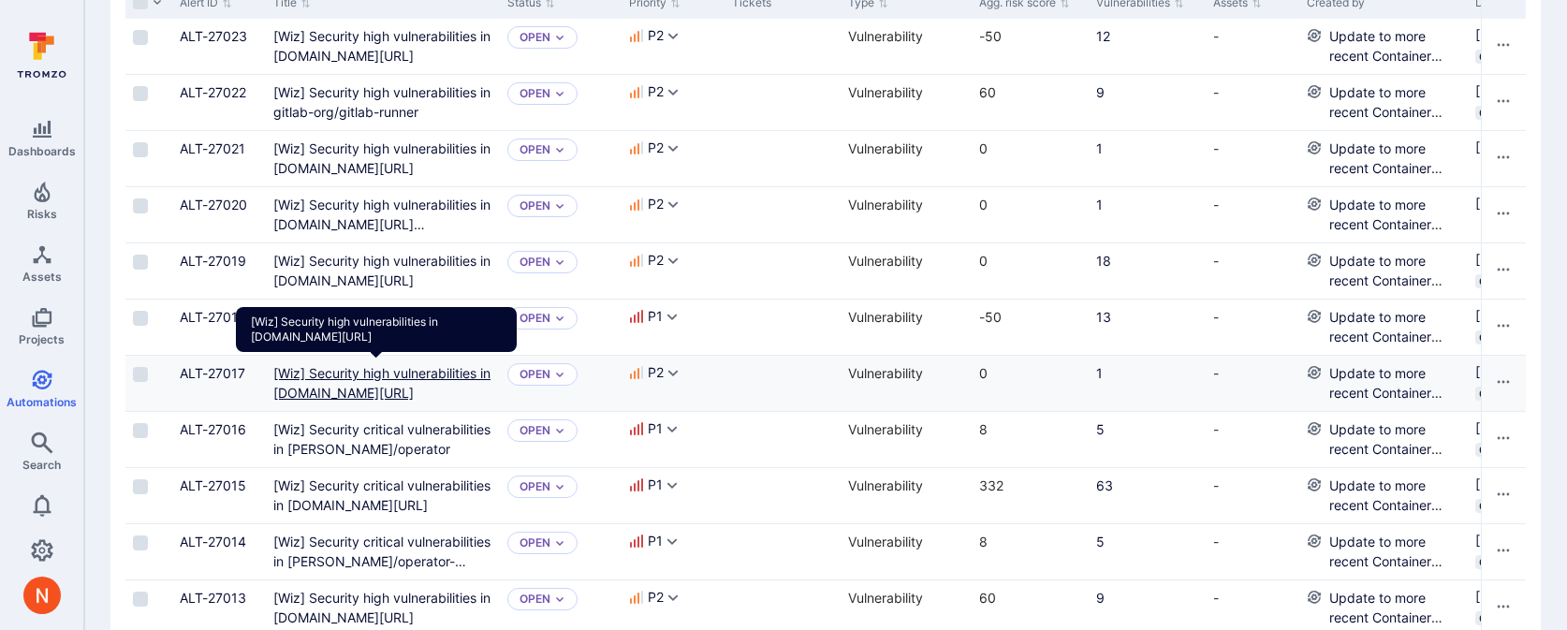
click at [363, 375] on gke "[Wiz] Security high vulnerabilities in gke.gcr.io/fluent-bit" at bounding box center [381, 383] width 217 height 36
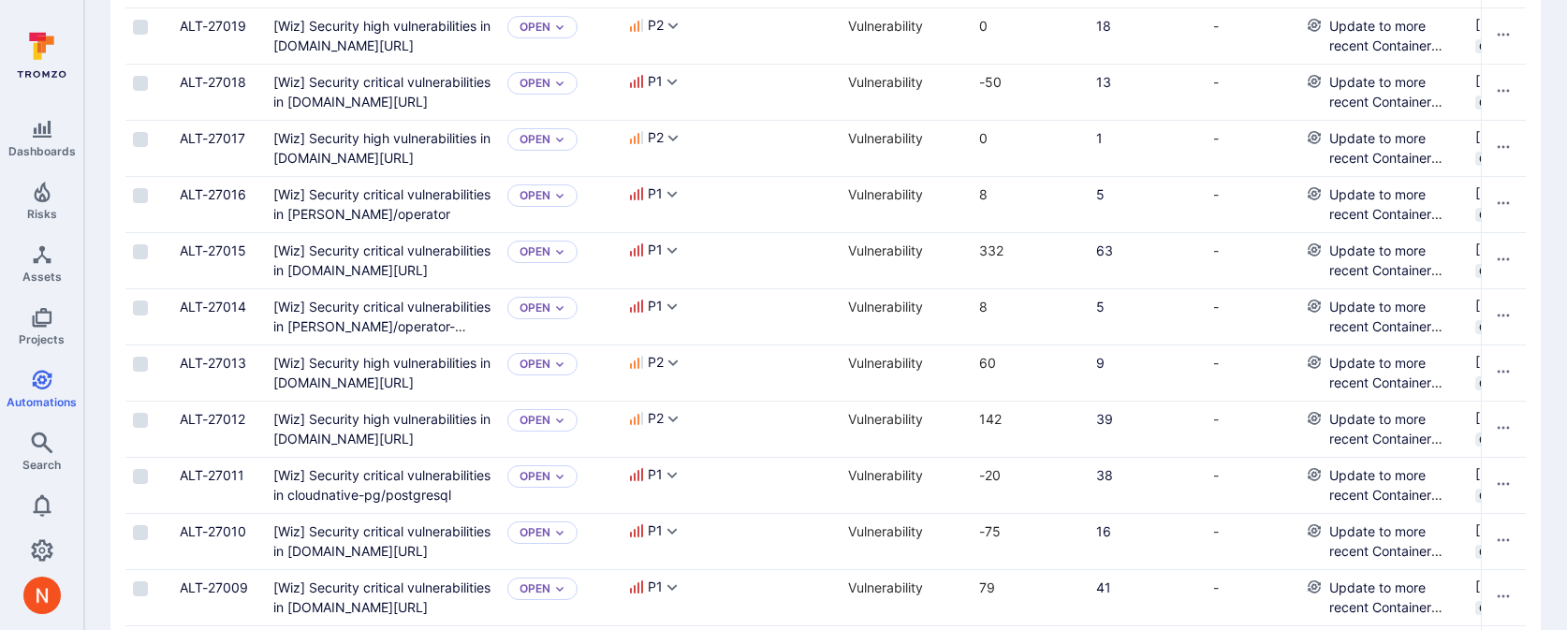
scroll to position [685, 0]
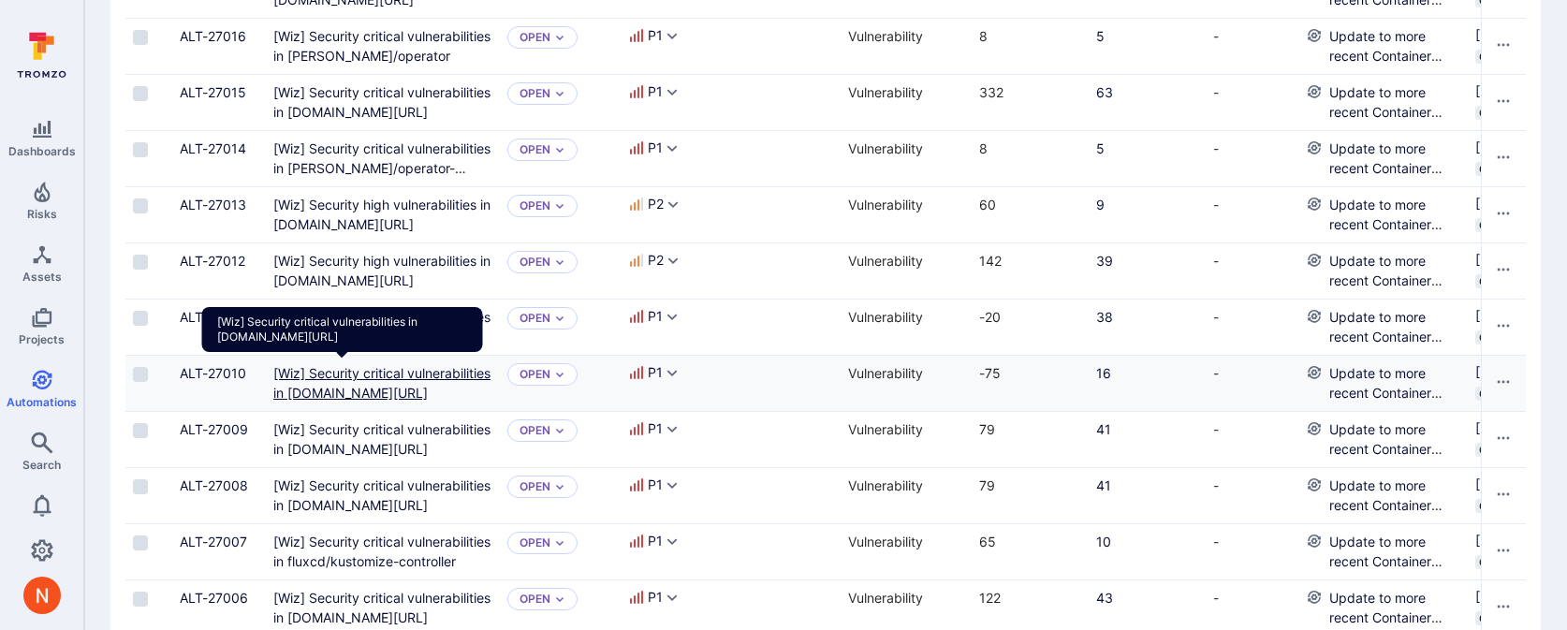
click at [351, 378] on docker "[Wiz] Security critical vulnerabilities in docker.io/library/nginx" at bounding box center [381, 383] width 217 height 36
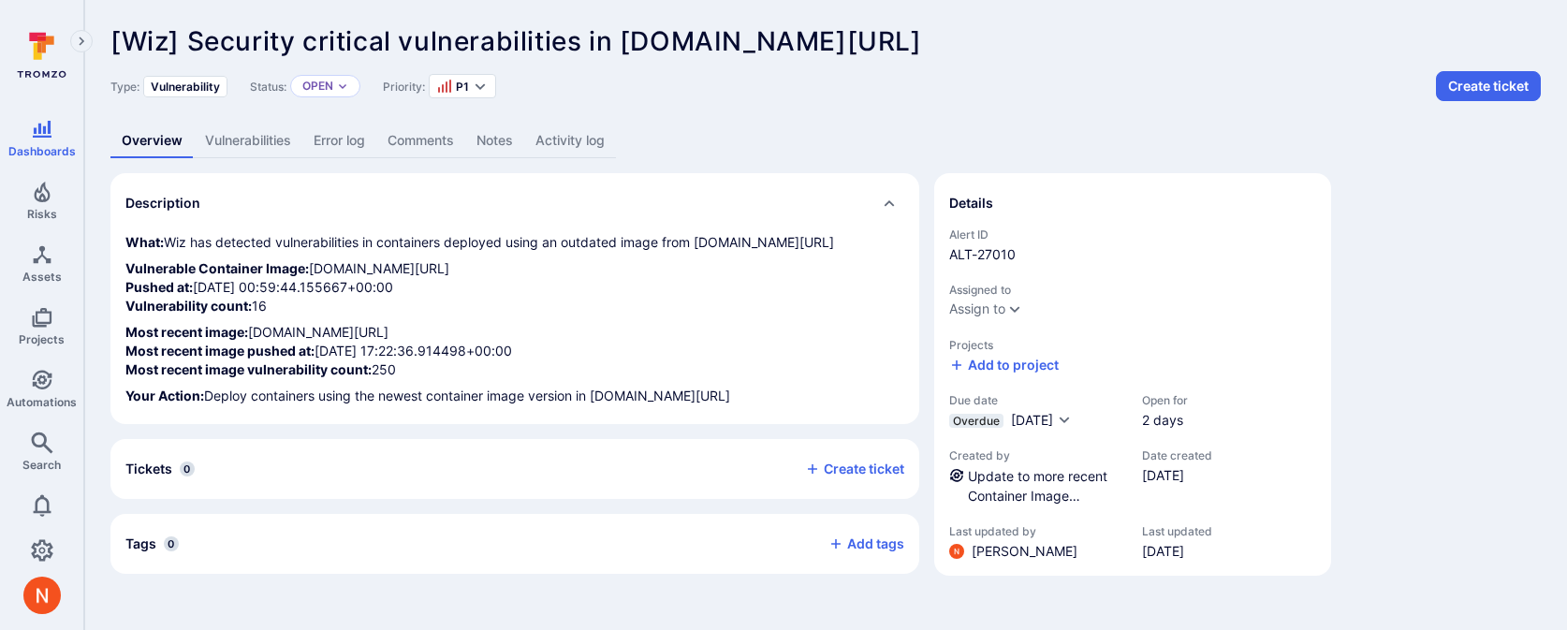
drag, startPoint x: 817, startPoint y: 368, endPoint x: 125, endPoint y: 370, distance: 691.6
click at [124, 370] on div "What: Wiz has detected vulnerabilities in containers deployed using an outdated…" at bounding box center [514, 328] width 809 height 191
copy p "docker.io/library/nginx@sha256:a484819eb60211f5299034ac80f6a681b06f89e65866ce91…"
click at [51, 271] on span "Assets" at bounding box center [41, 277] width 39 height 14
drag, startPoint x: 808, startPoint y: 284, endPoint x: 114, endPoint y: 281, distance: 693.5
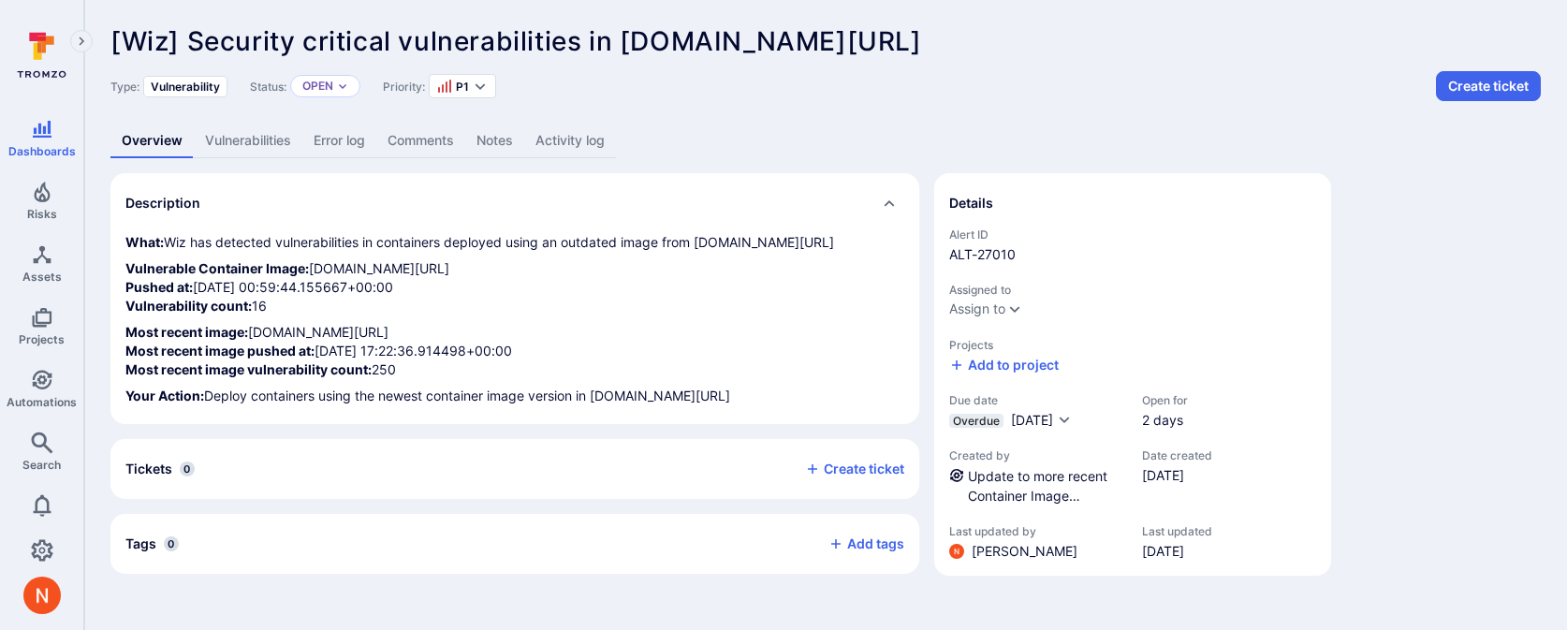
click at [114, 281] on div "What: Wiz has detected vulnerabilities in containers deployed using an outdated…" at bounding box center [514, 328] width 809 height 191
copy p "docker.io/library/nginx@sha256:33e0bbc7ca9ecf108140af6288c7c9d1ecc77548cbfd3952…"
click at [259, 139] on link "Vulnerabilities" at bounding box center [248, 141] width 109 height 35
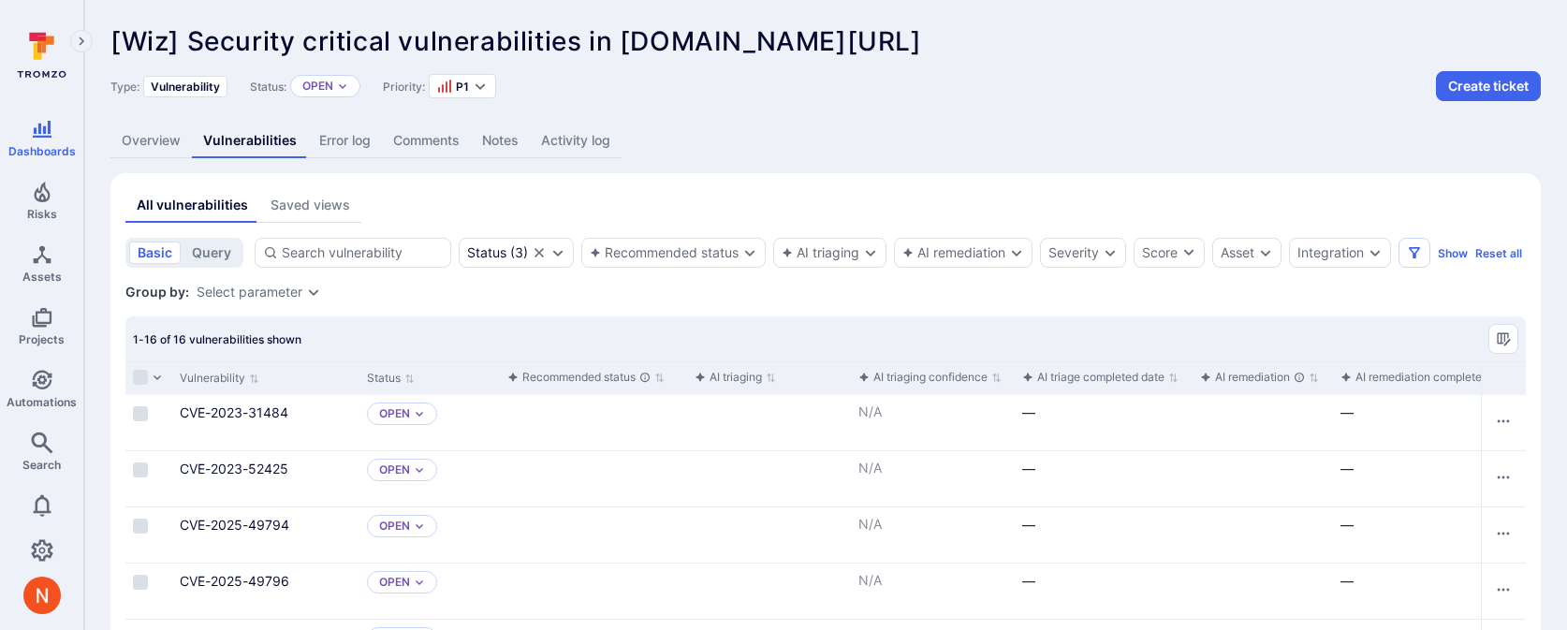
click at [154, 146] on link "Overview" at bounding box center [150, 141] width 81 height 35
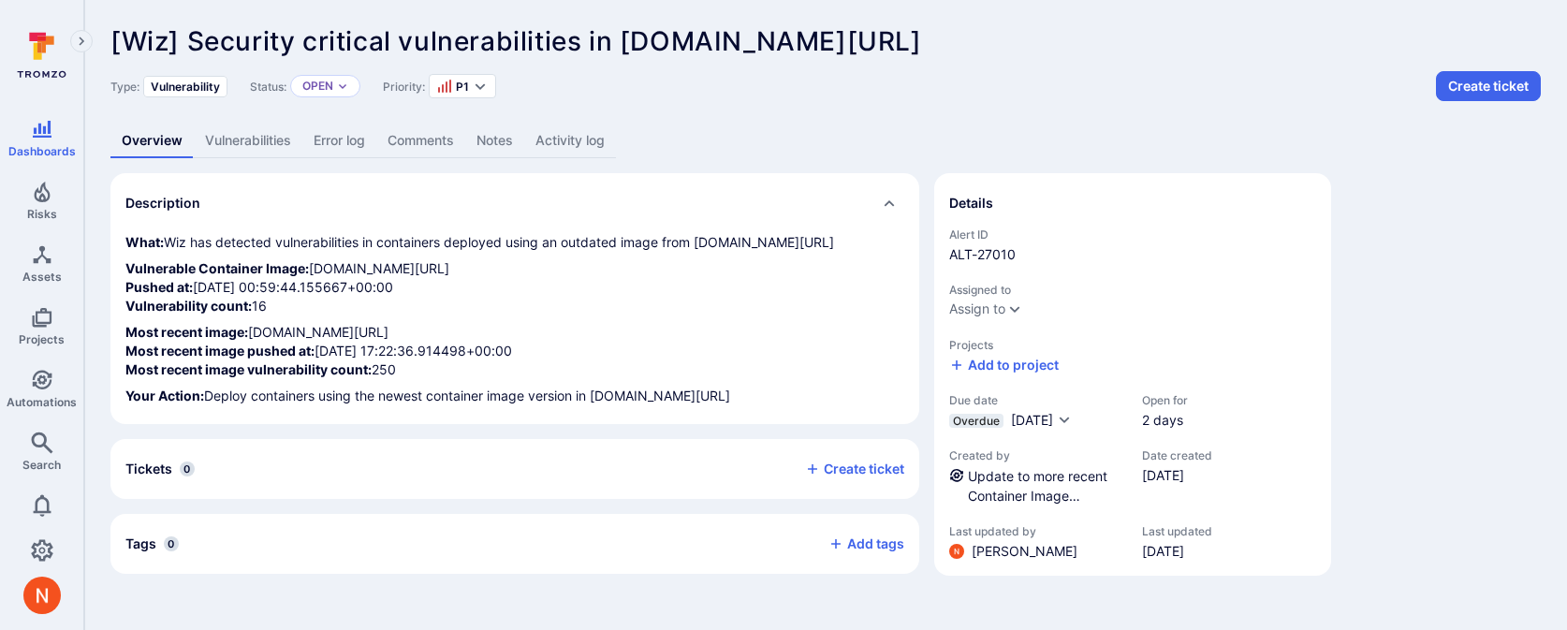
scroll to position [7, 0]
click at [1027, 483] on link "Update to more recent Container Image grouped by Image" at bounding box center [1037, 495] width 139 height 55
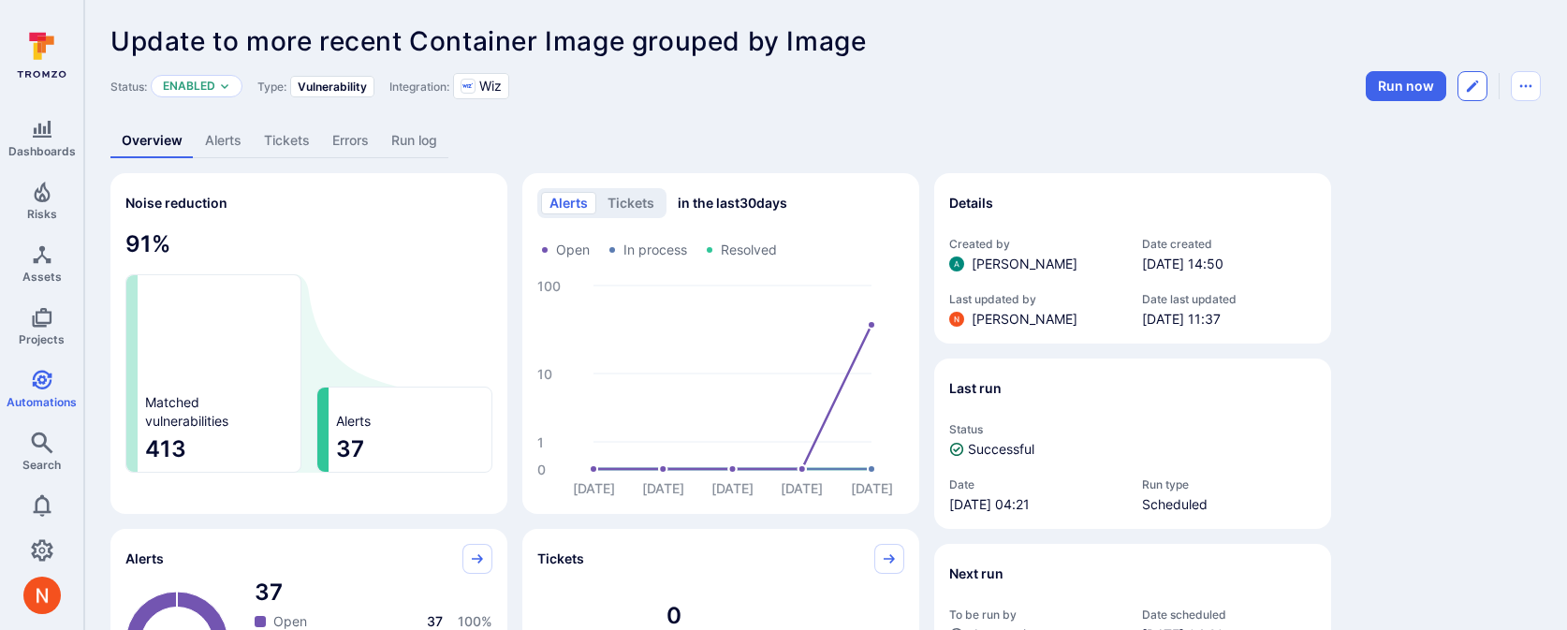
click at [1465, 93] on icon "Edit automation" at bounding box center [1472, 86] width 15 height 15
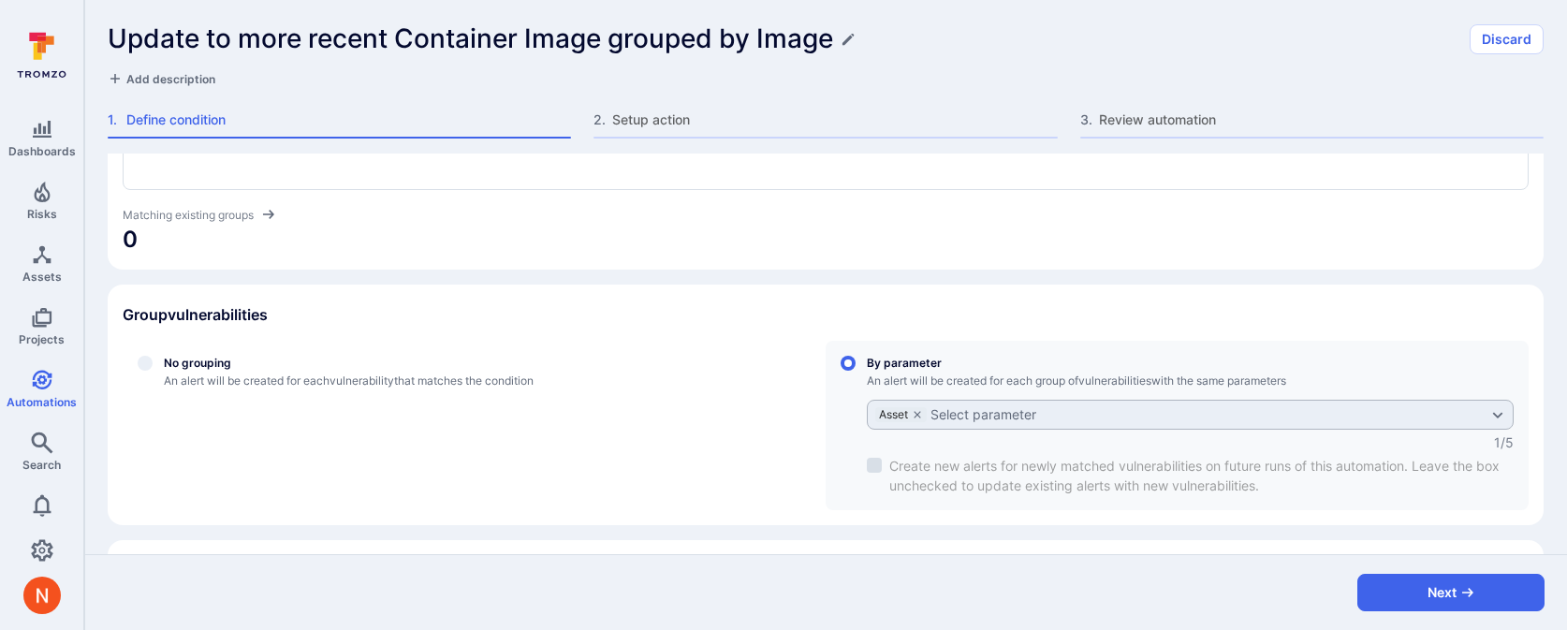
scroll to position [471, 0]
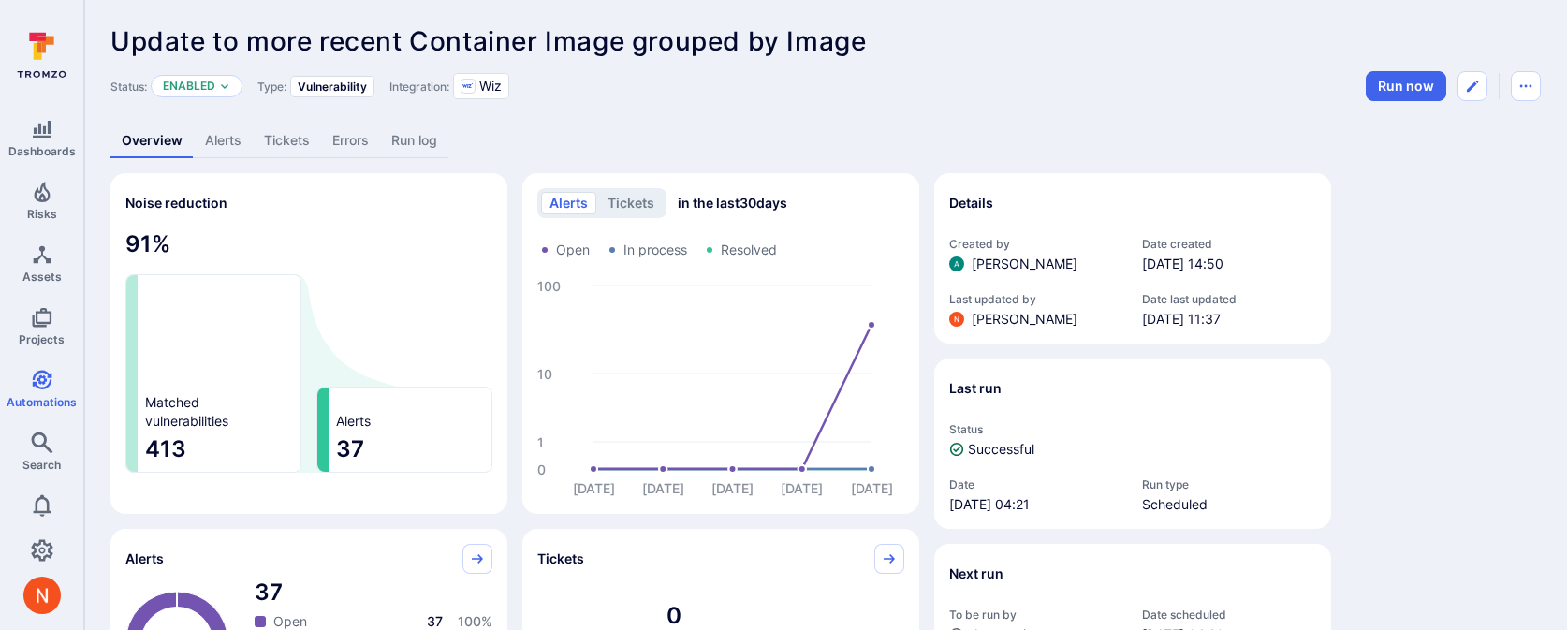
click at [219, 125] on link "Alerts" at bounding box center [223, 141] width 59 height 35
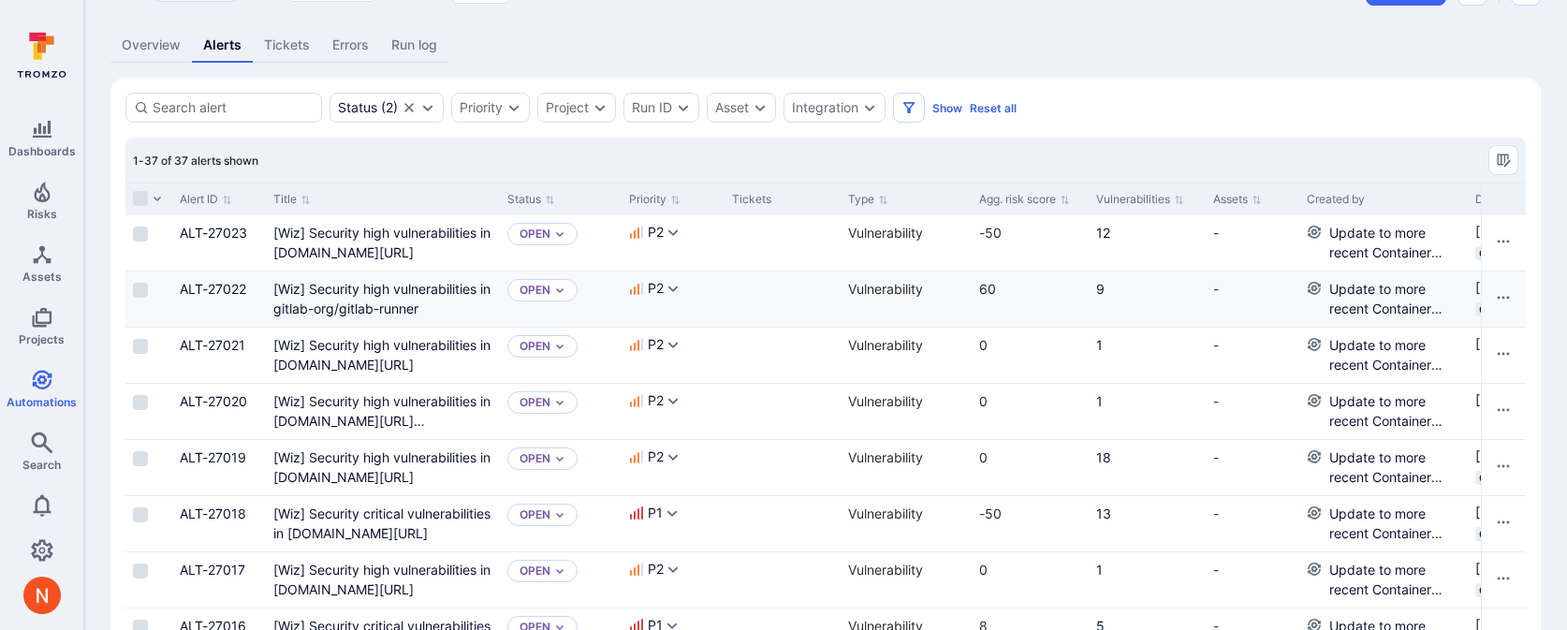
scroll to position [110, 0]
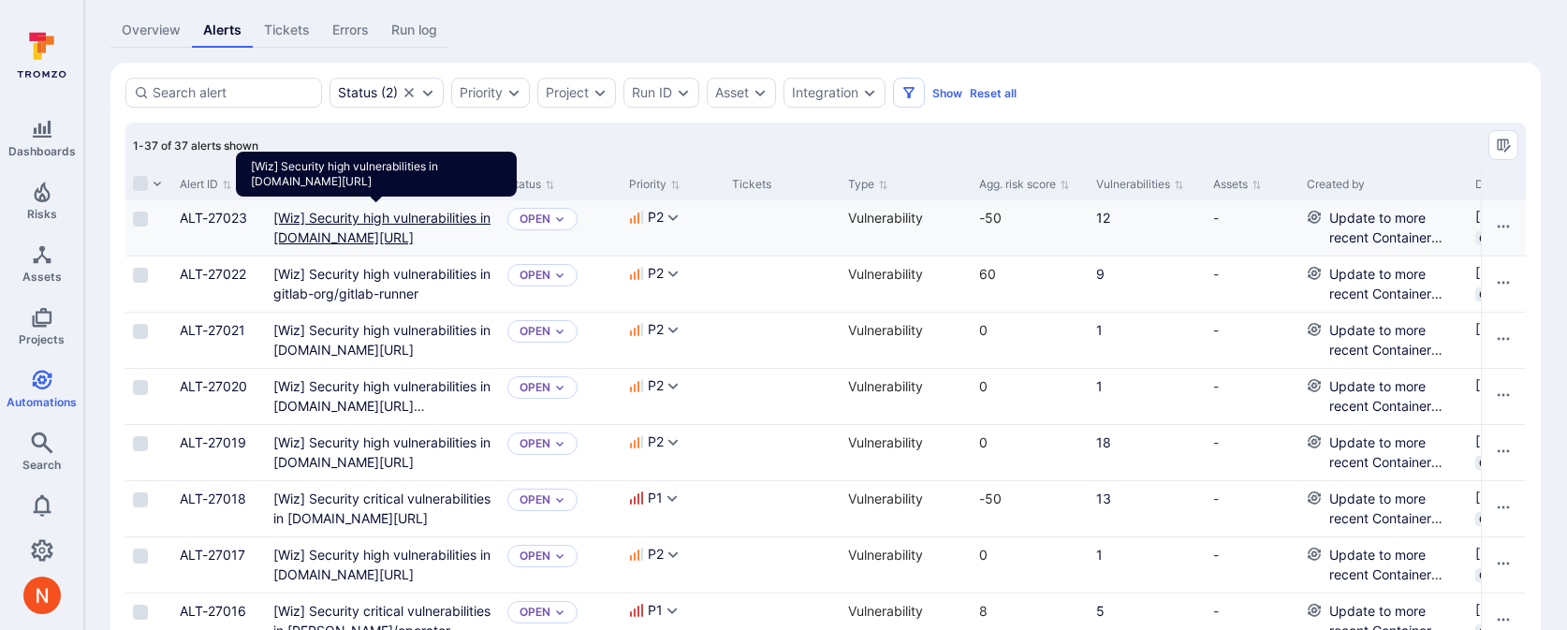
click at [355, 231] on gcr "[Wiz] Security high vulnerabilities in [DOMAIN_NAME][URL]" at bounding box center [381, 228] width 217 height 36
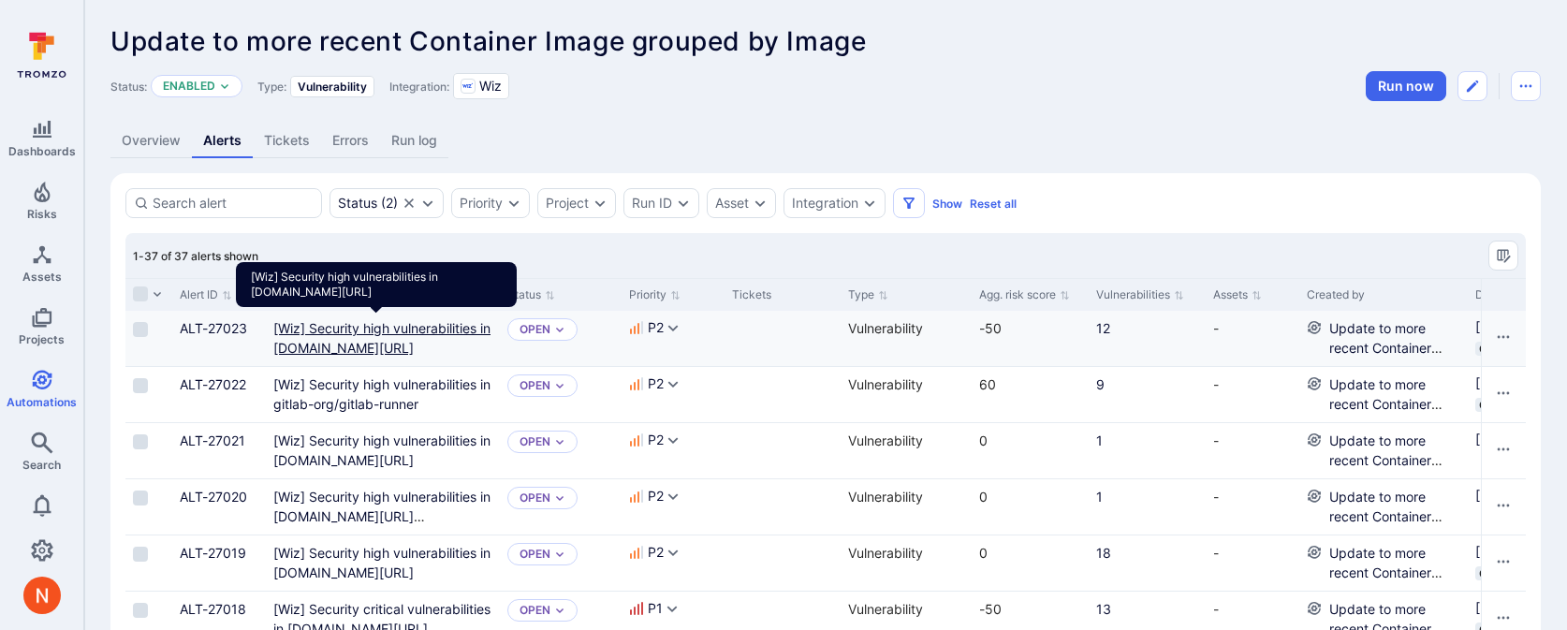
click at [342, 331] on gcr "[Wiz] Security high vulnerabilities in gcr.io/digibee-core/digibee/pipeline-tri…" at bounding box center [381, 338] width 217 height 36
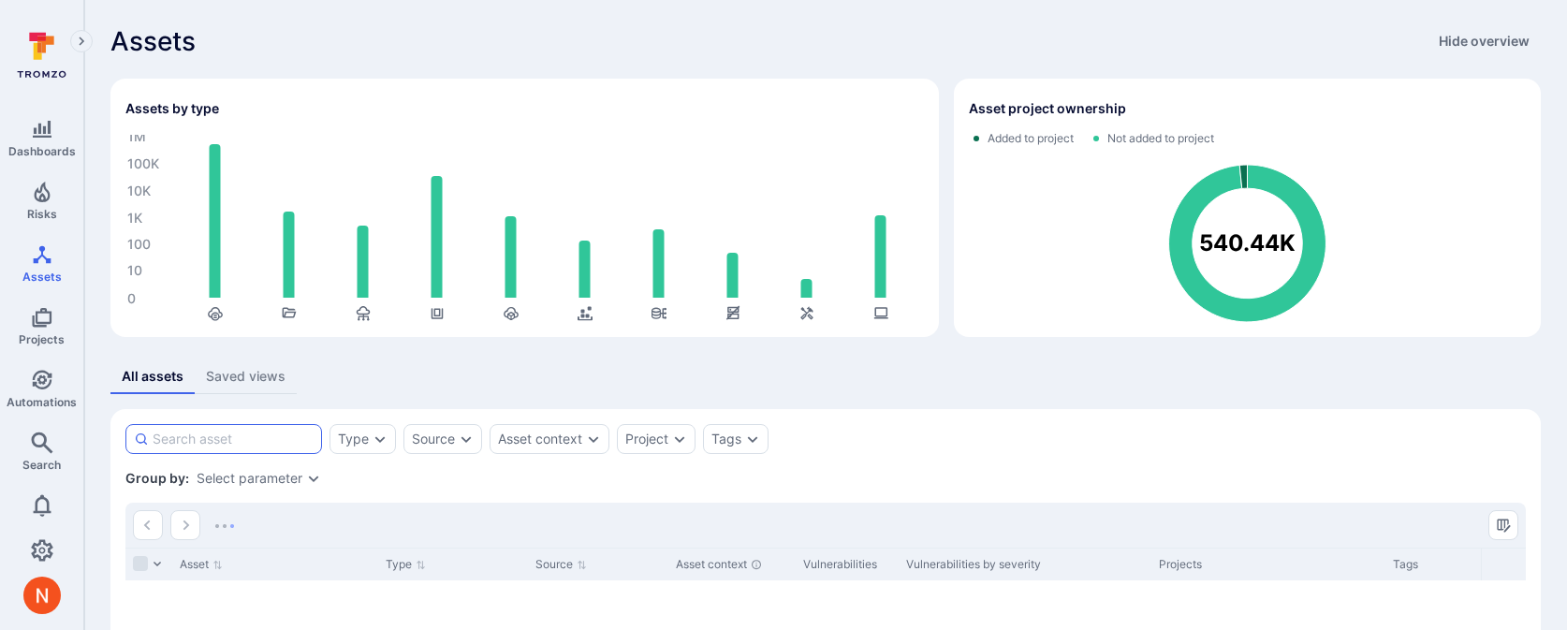
click at [223, 439] on input at bounding box center [233, 439] width 161 height 19
paste input "docker.io/library/nginx@sha256:a484819eb60211f5299034ac80f6a681b06f89e65866ce91…"
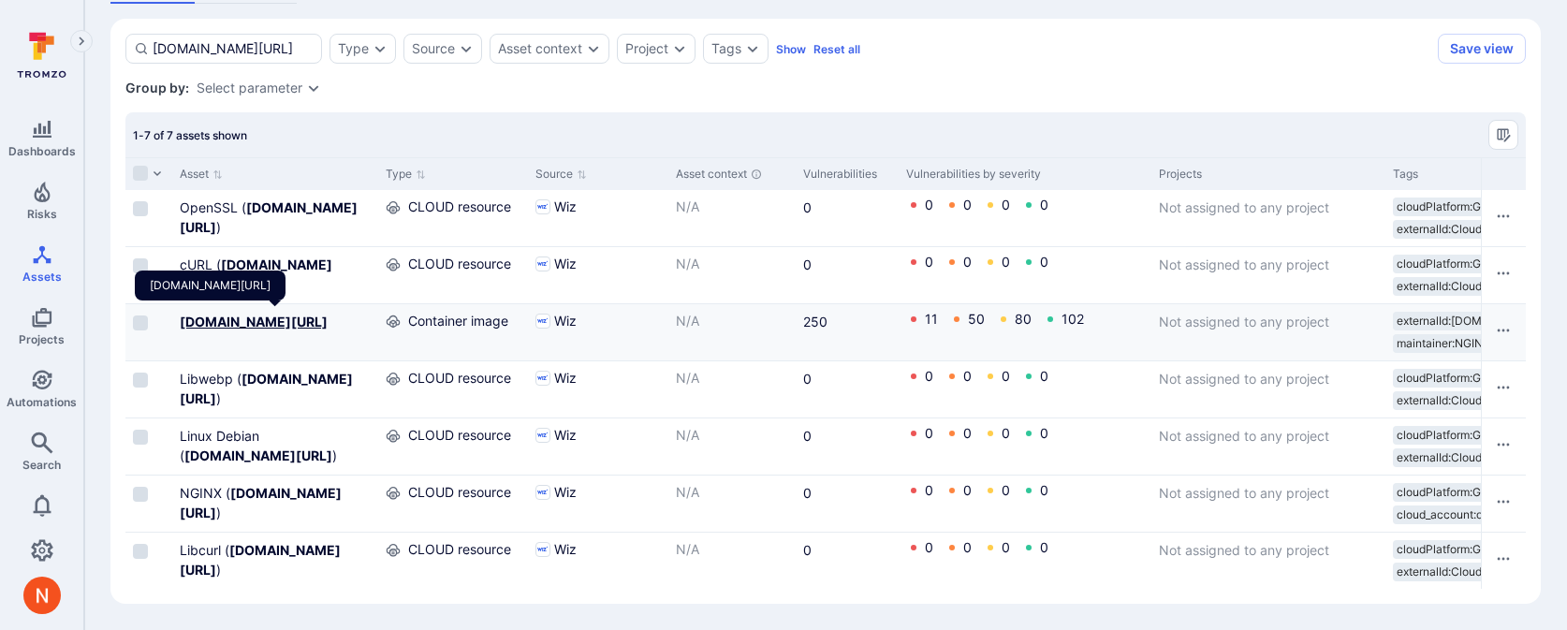
click at [267, 327] on b "docker.io/library/nginx@sha256:a484819eb60211f5299034ac80f6a681b06f89e65866ce91…" at bounding box center [254, 322] width 148 height 16
click at [261, 51] on input "docker.io/library/nginx@sha256:a484819eb60211f5299034ac80f6a681b06f89e65866ce91…" at bounding box center [233, 48] width 161 height 19
paste input "33e0bbc7ca9ecf108140af6288c7c9d1ecc77548cbfd3952fd8466a75edefe57"
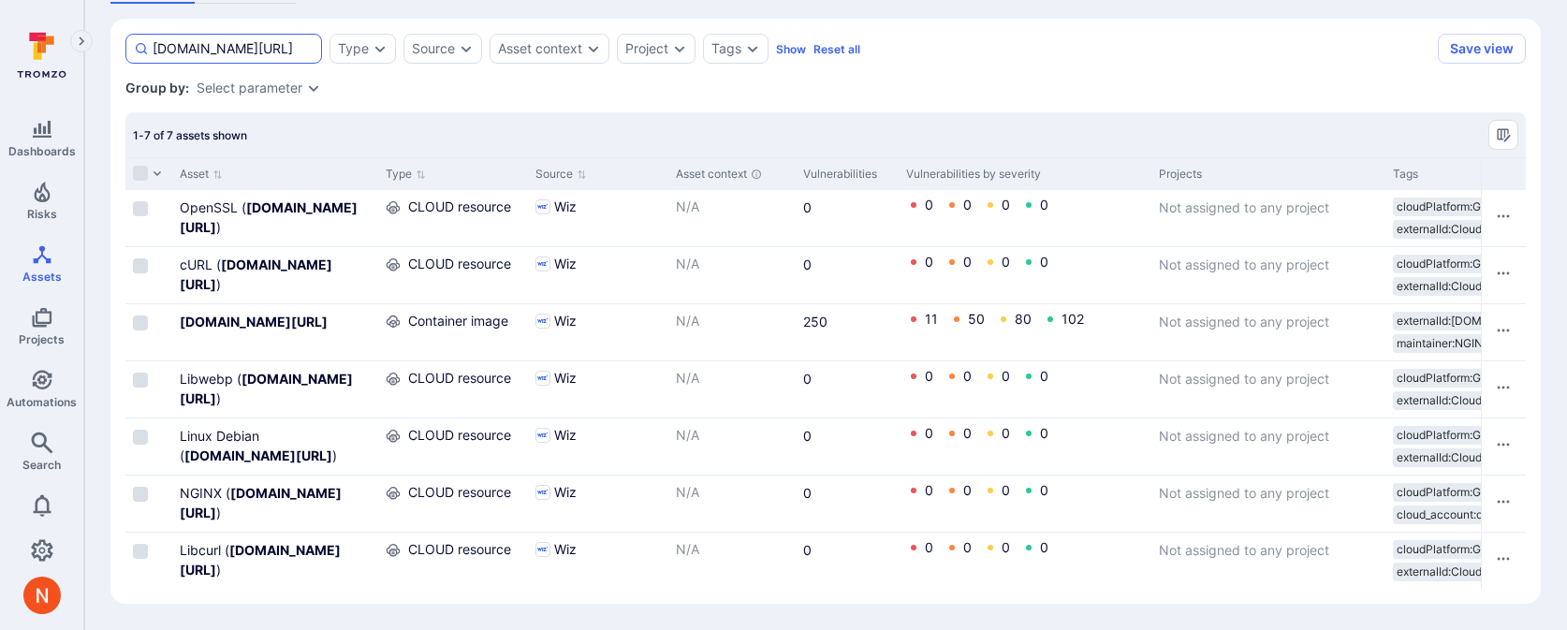
scroll to position [0, 518]
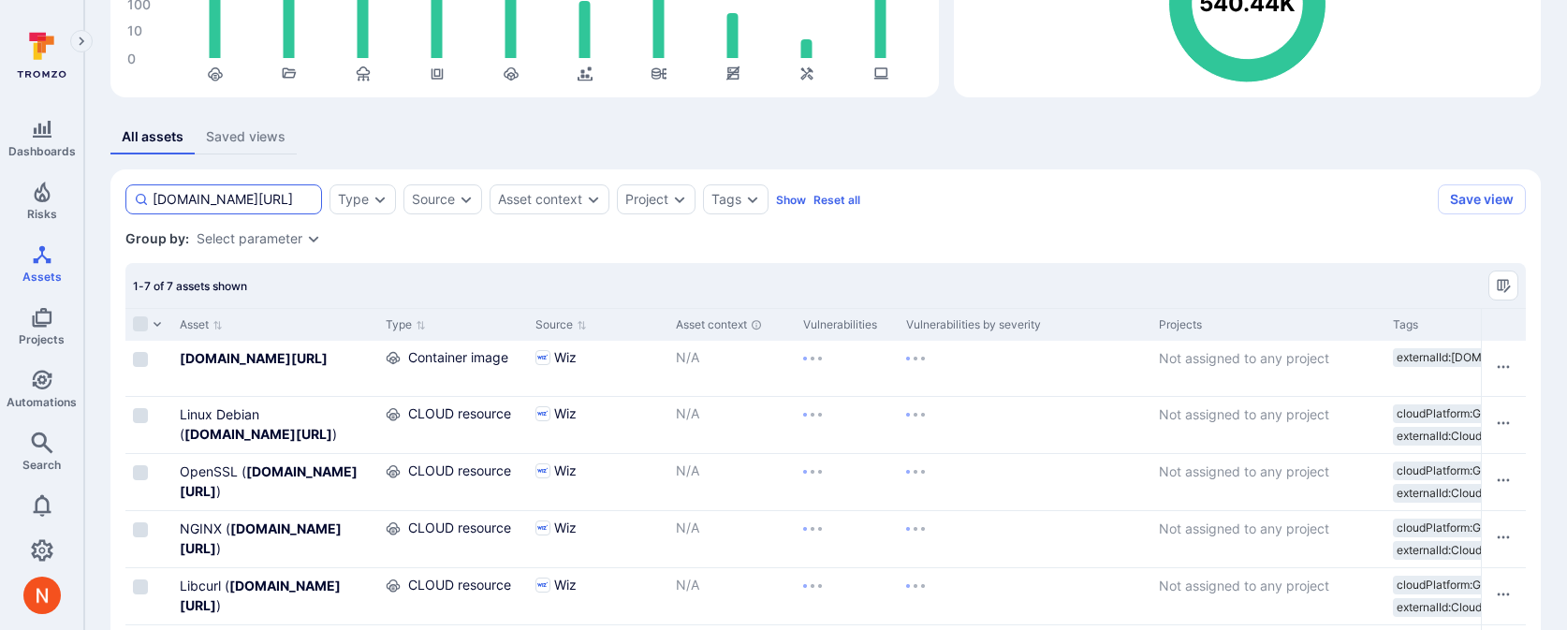
scroll to position [389, 0]
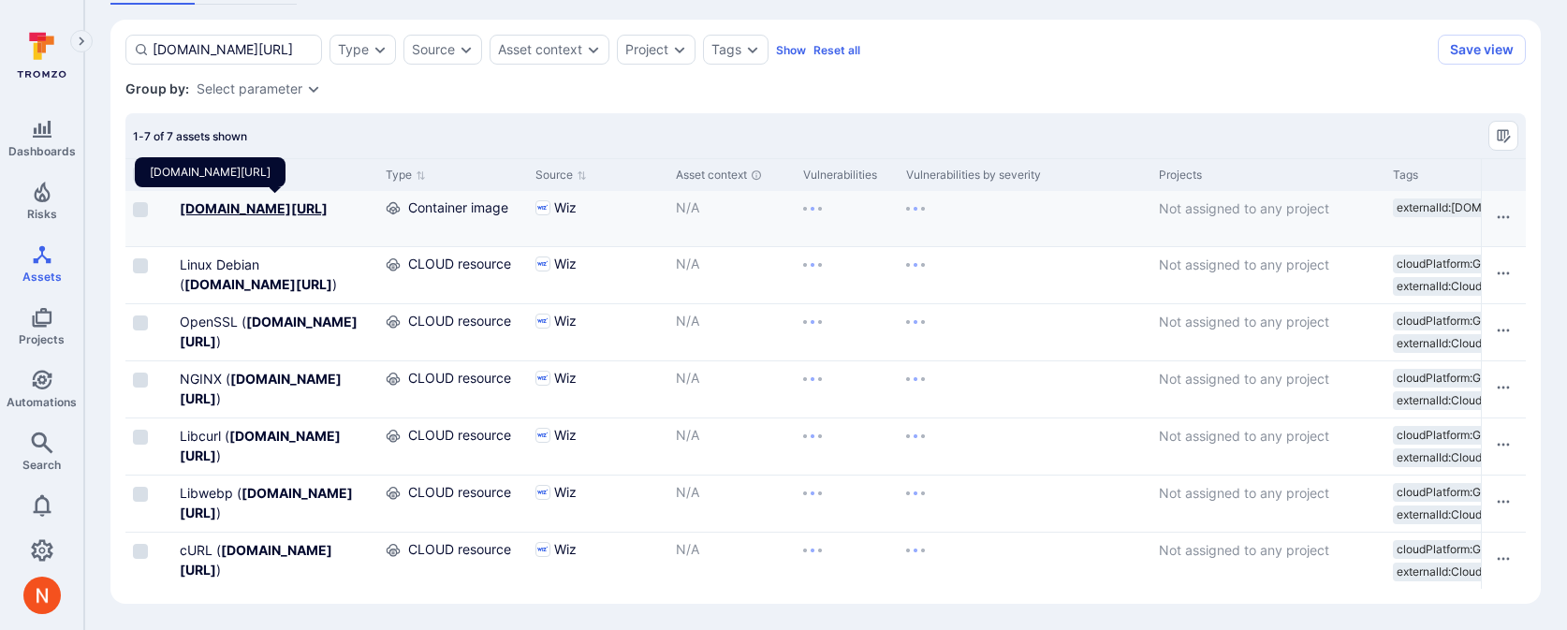
type input "docker.io/library/nginx@sha256:33e0bbc7ca9ecf108140af6288c7c9d1ecc77548cbfd3952…"
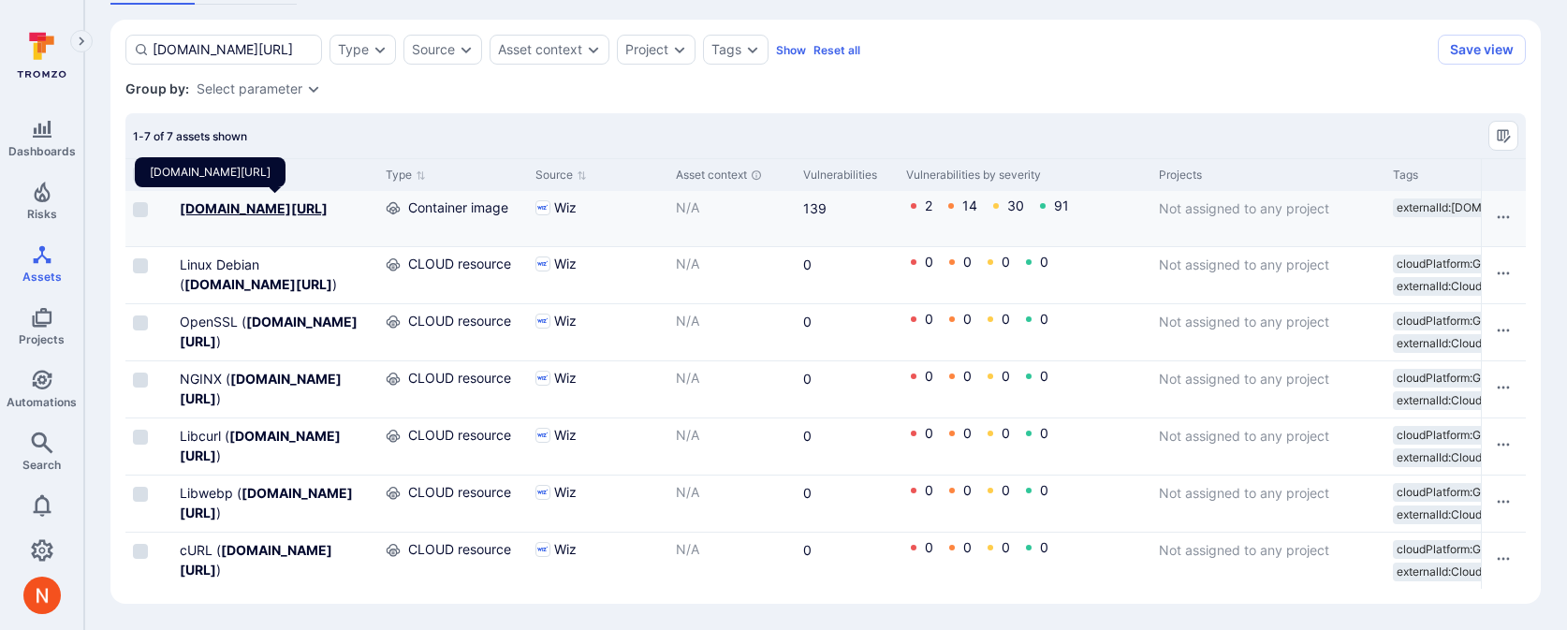
click at [263, 203] on b "docker.io/library/nginx@sha256:33e0bbc7ca9ecf108140af6288c7c9d1ecc77548cbfd3952…" at bounding box center [254, 208] width 148 height 16
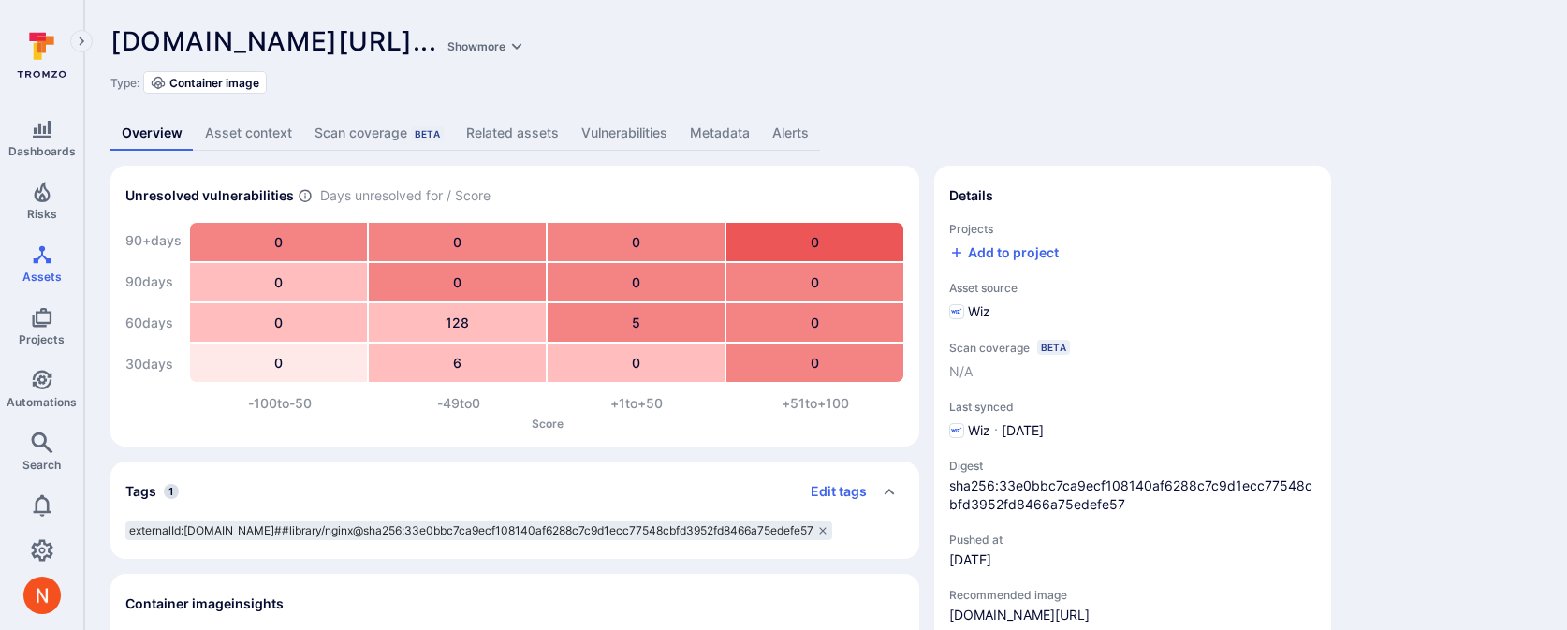
click at [613, 138] on link "Vulnerabilities" at bounding box center [624, 133] width 109 height 35
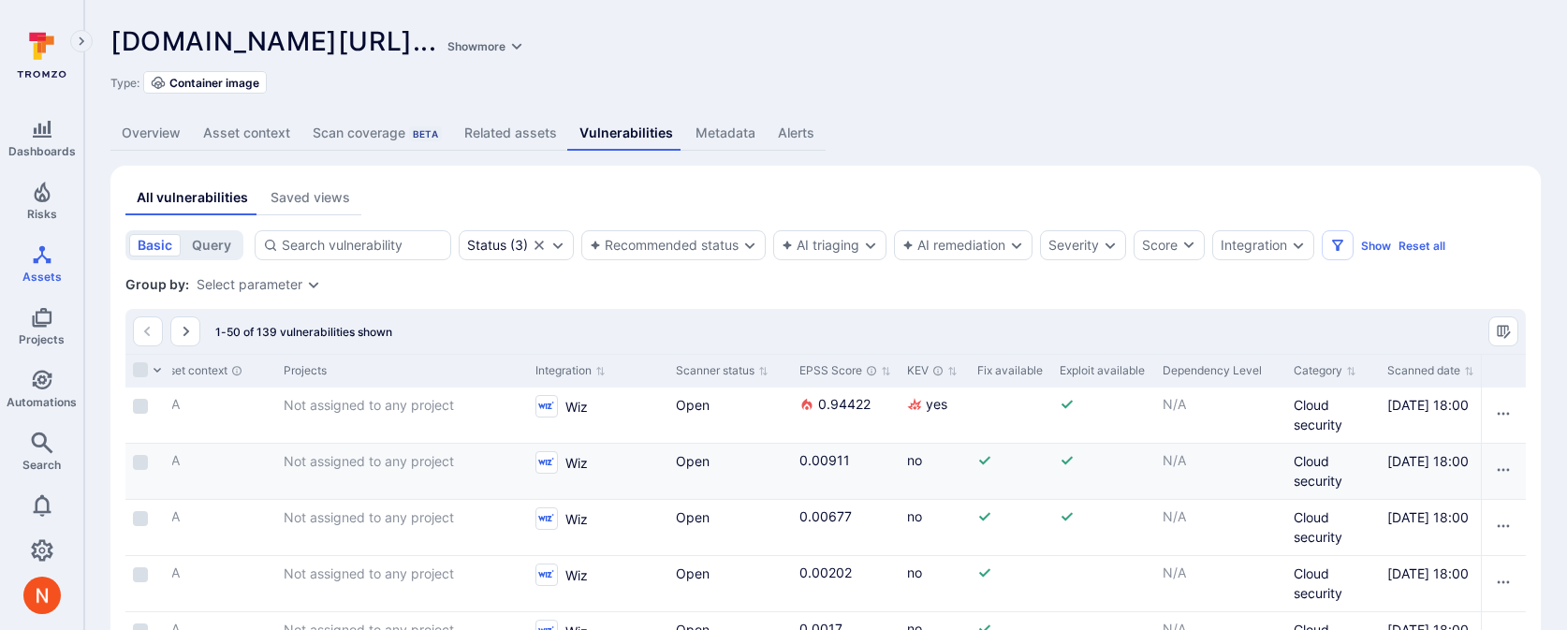
scroll to position [0, 1993]
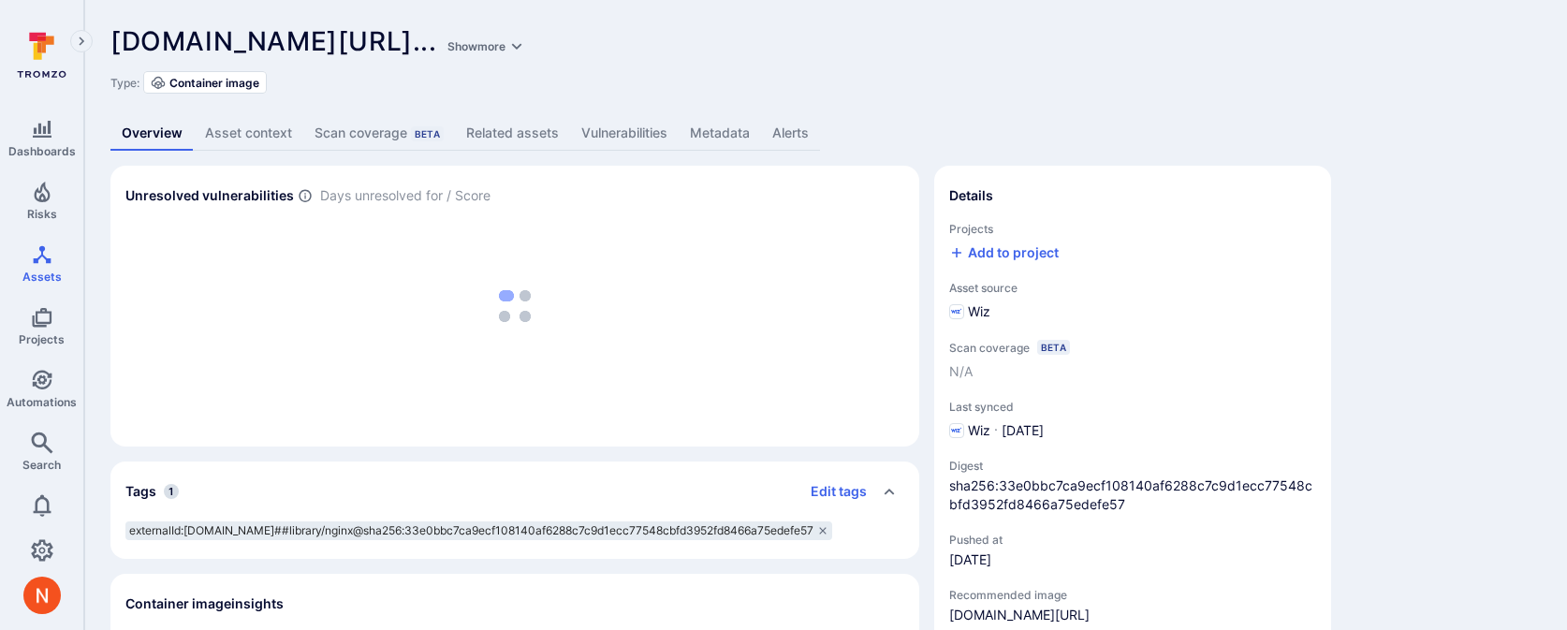
scroll to position [277, 0]
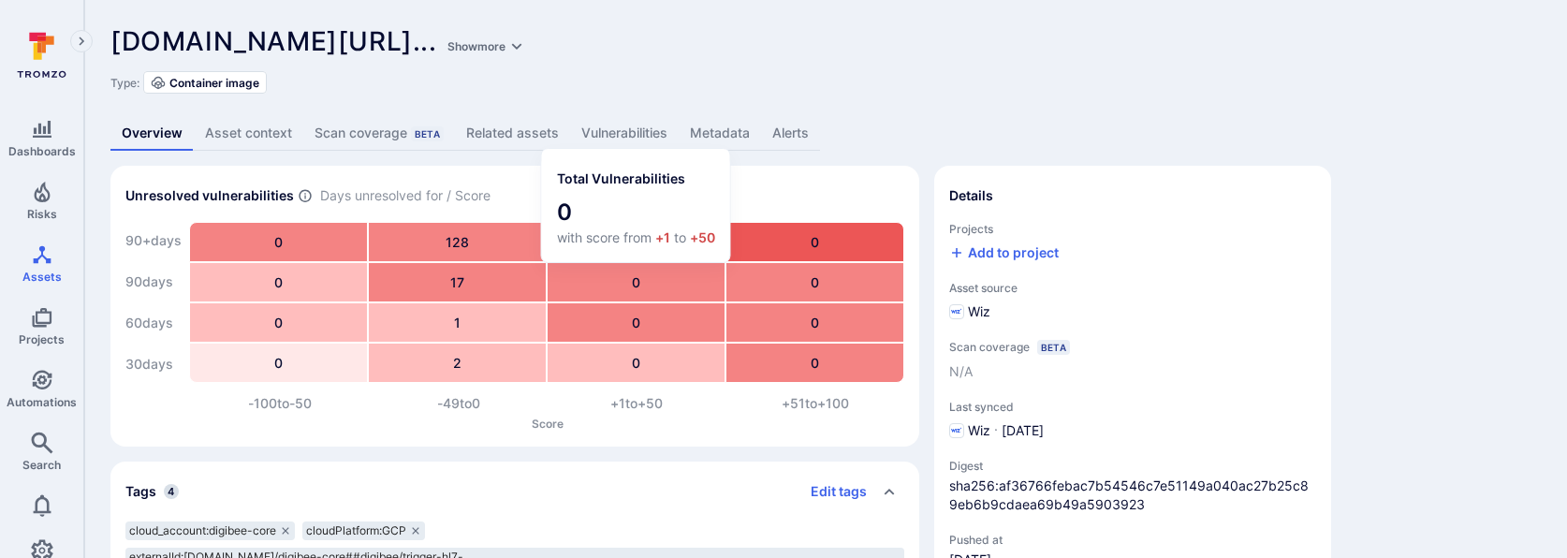
scroll to position [17, 0]
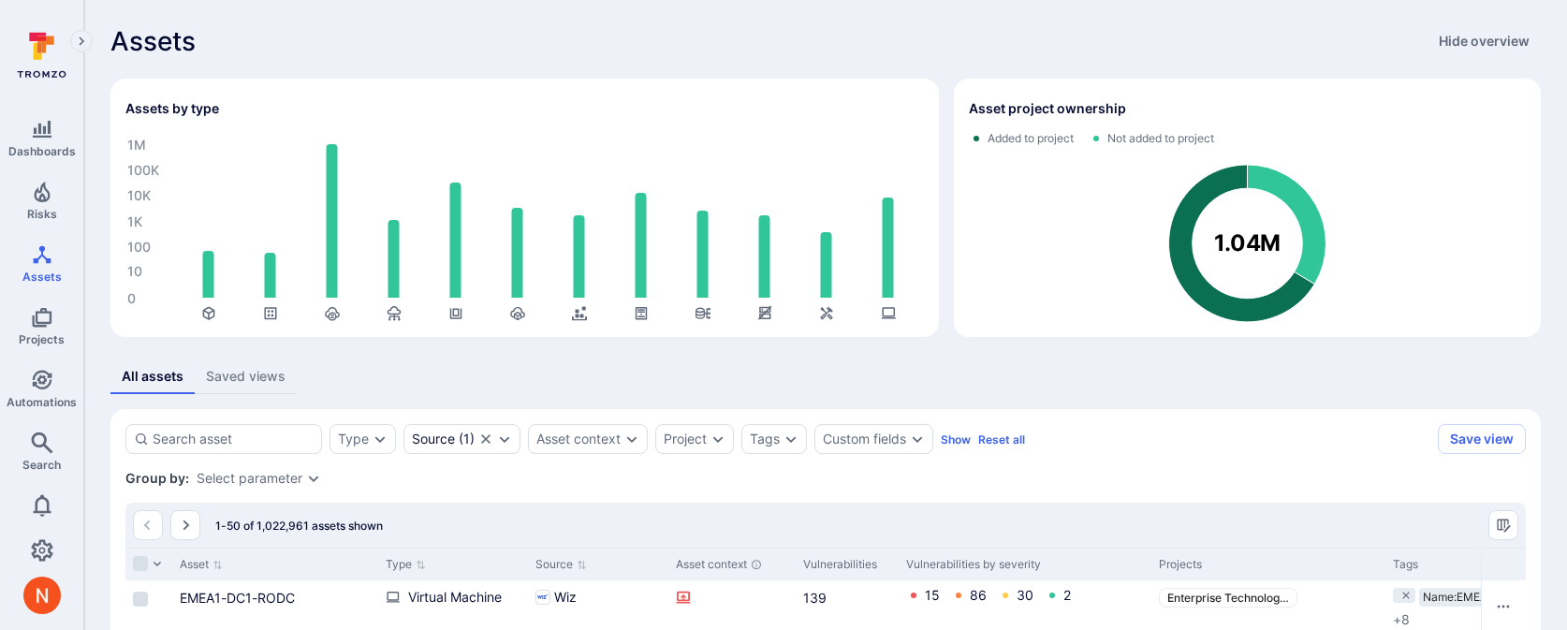
scroll to position [277, 0]
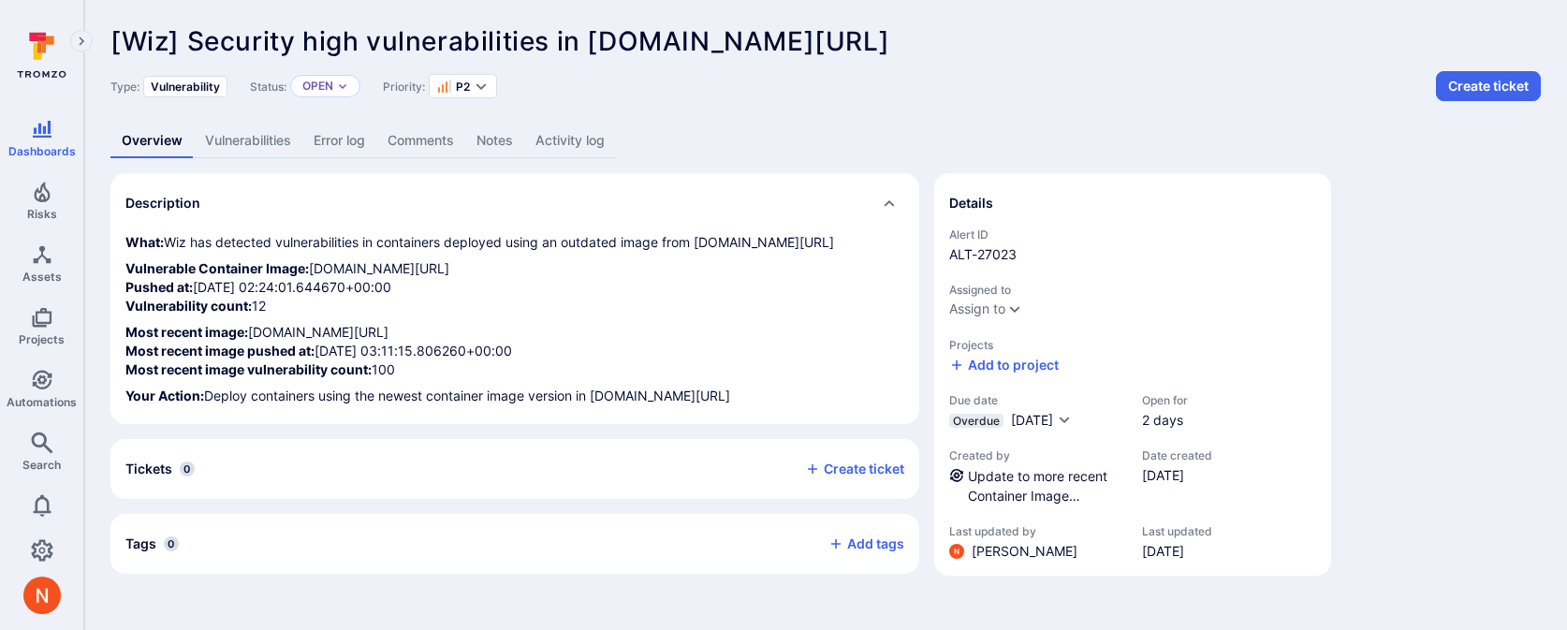
drag, startPoint x: 314, startPoint y: 291, endPoint x: 737, endPoint y: 307, distance: 422.4
click at [737, 307] on p "Vulnerable Container Image: [DOMAIN_NAME][URL] Pushed at: [DATE] 02:24:01.64467…" at bounding box center [514, 287] width 779 height 56
copy p "[DOMAIN_NAME][URL]"
click at [49, 263] on icon "Assets" at bounding box center [42, 254] width 22 height 22
click at [227, 144] on link "Vulnerabilities" at bounding box center [248, 141] width 109 height 35
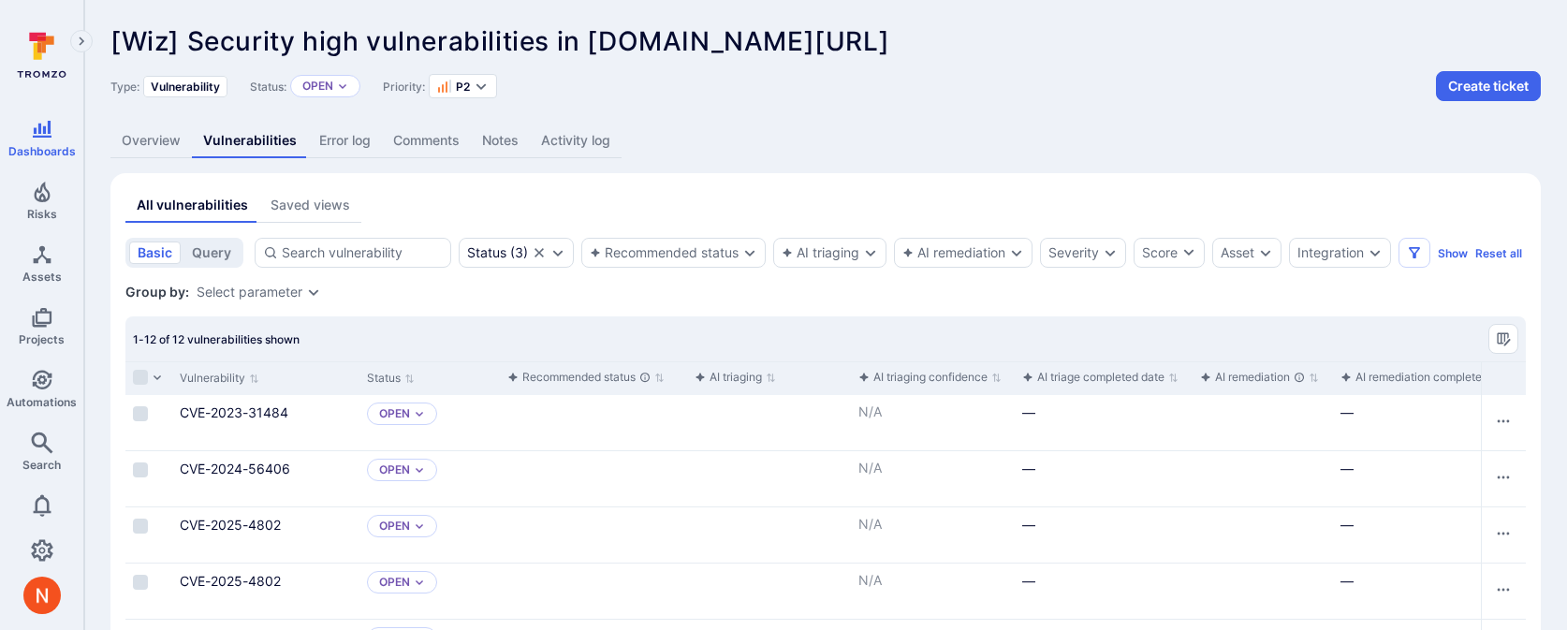
click at [177, 149] on link "Overview" at bounding box center [150, 141] width 81 height 35
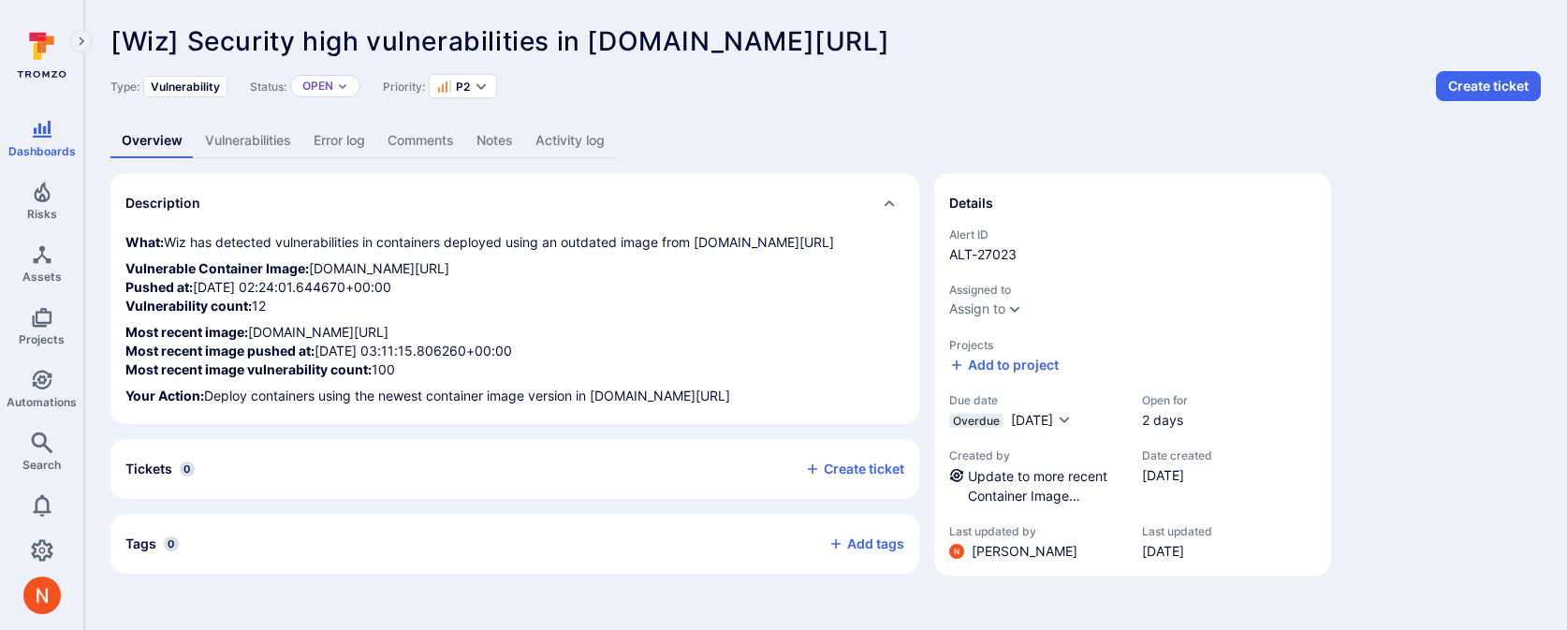
drag, startPoint x: 314, startPoint y: 287, endPoint x: 757, endPoint y: 306, distance: 444.0
click at [757, 306] on p "Vulnerable Container Image: [DOMAIN_NAME][URL] Pushed at: [DATE] 02:24:01.64467…" at bounding box center [514, 287] width 779 height 56
copy p "[DOMAIN_NAME][URL]"
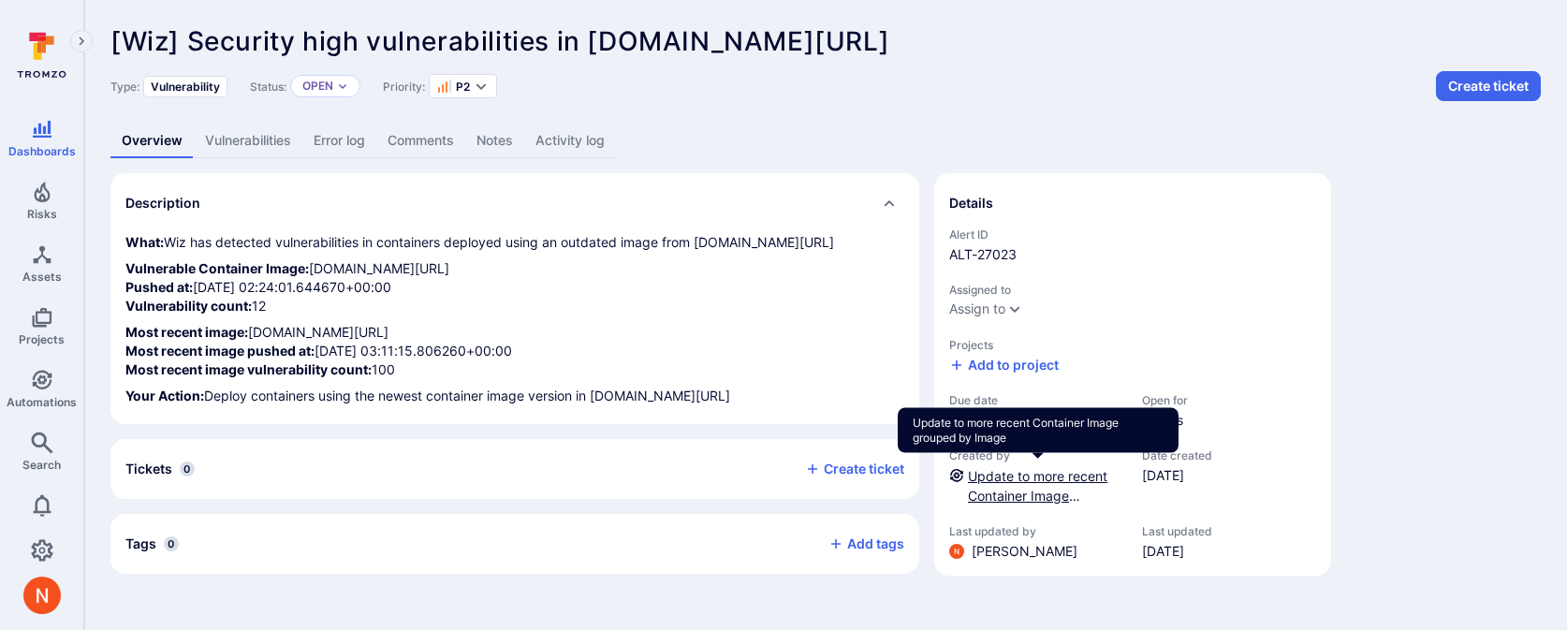
click at [1047, 470] on link "Update to more recent Container Image grouped by Image" at bounding box center [1037, 495] width 139 height 55
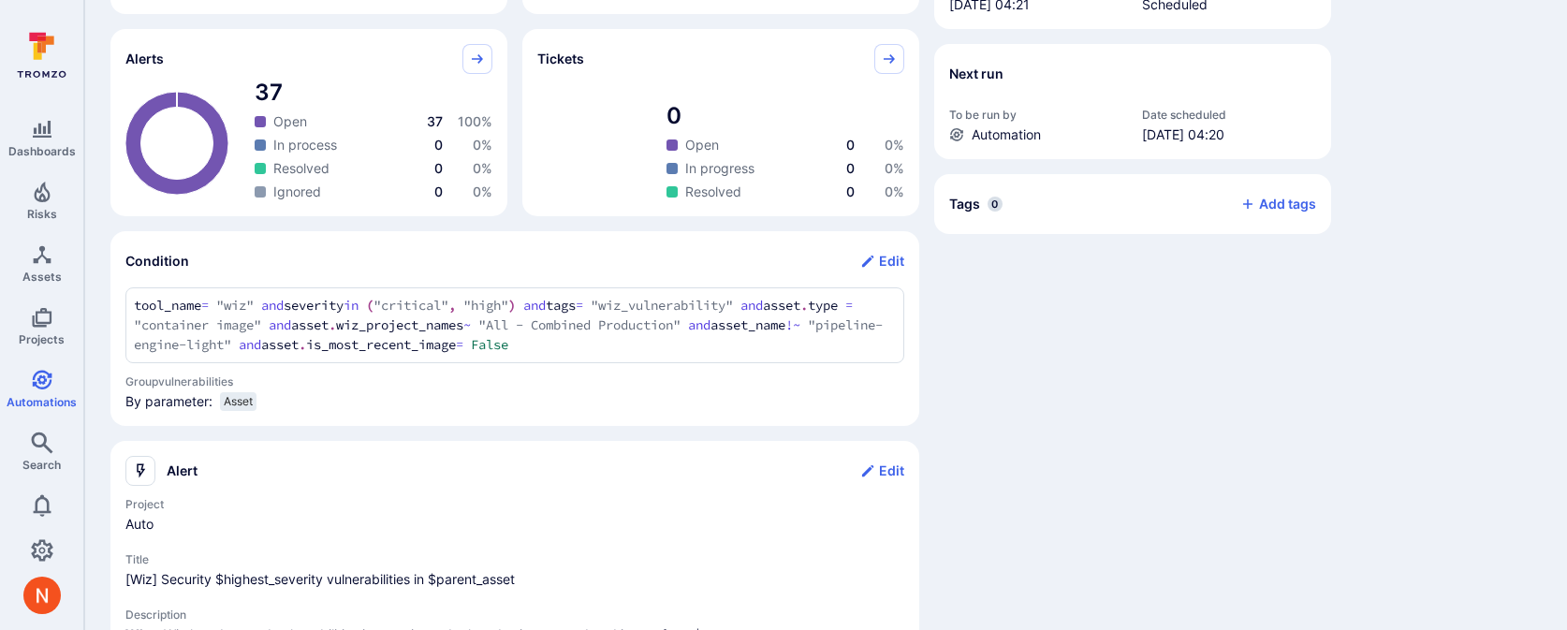
scroll to position [503, 0]
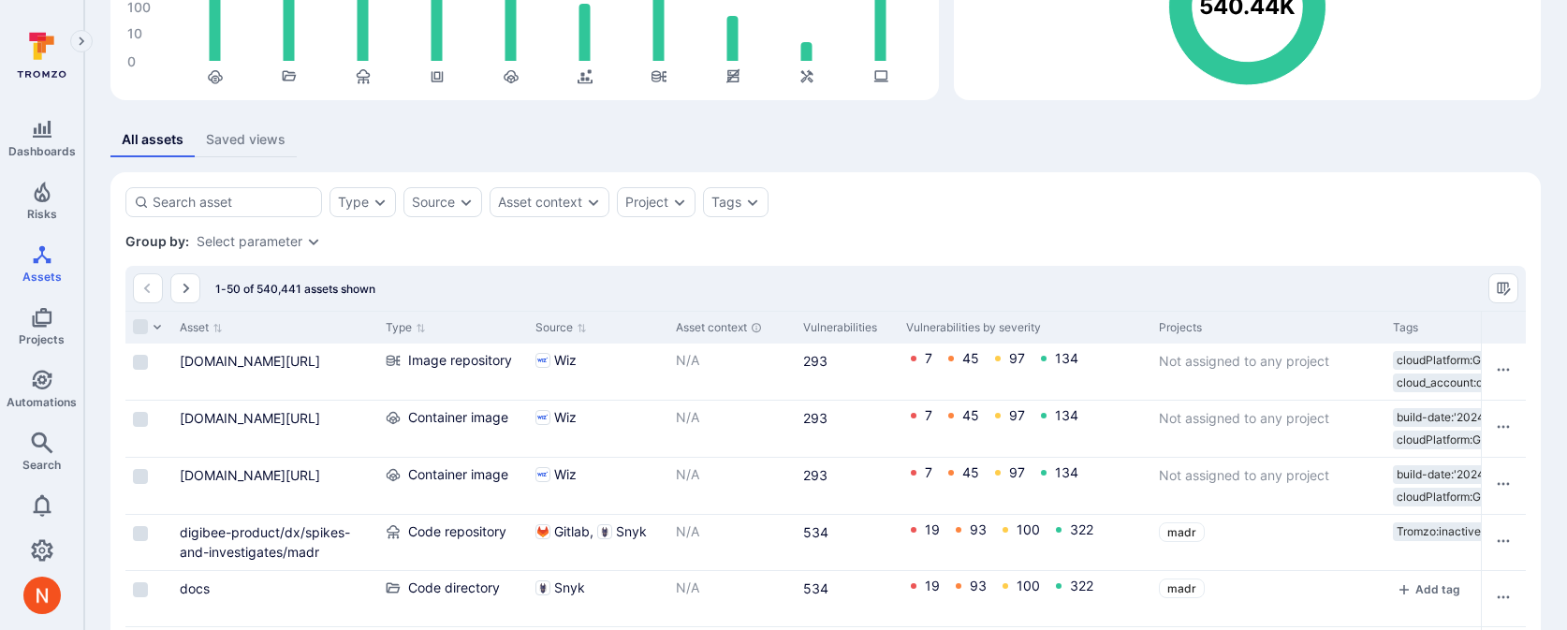
scroll to position [261, 0]
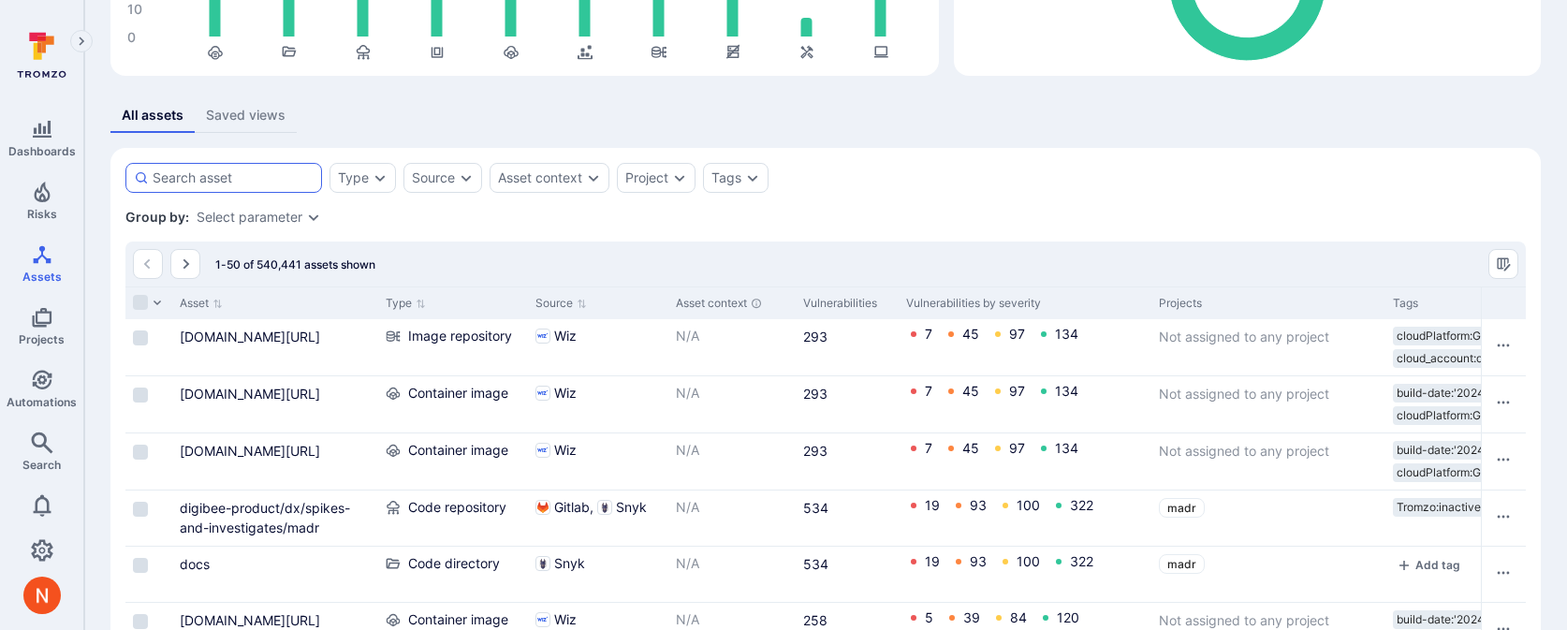
click at [238, 190] on div at bounding box center [223, 178] width 197 height 30
click at [238, 187] on input at bounding box center [233, 177] width 161 height 19
paste input "[URL][DOMAIN_NAME]"
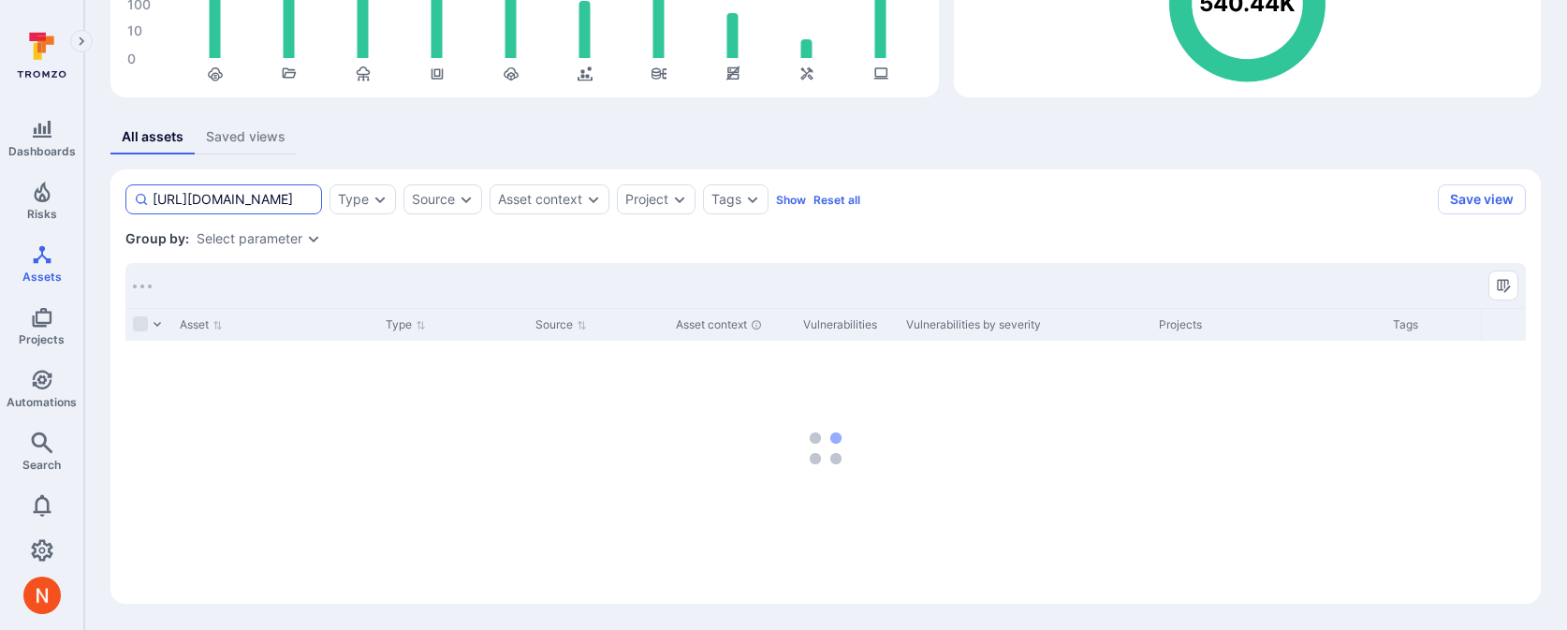
click at [175, 192] on input "https://digibee.tromzo.com/alerts-new/ALT-27023/vulnerabilities/" at bounding box center [233, 199] width 161 height 19
paste input "[DOMAIN_NAME][URL]"
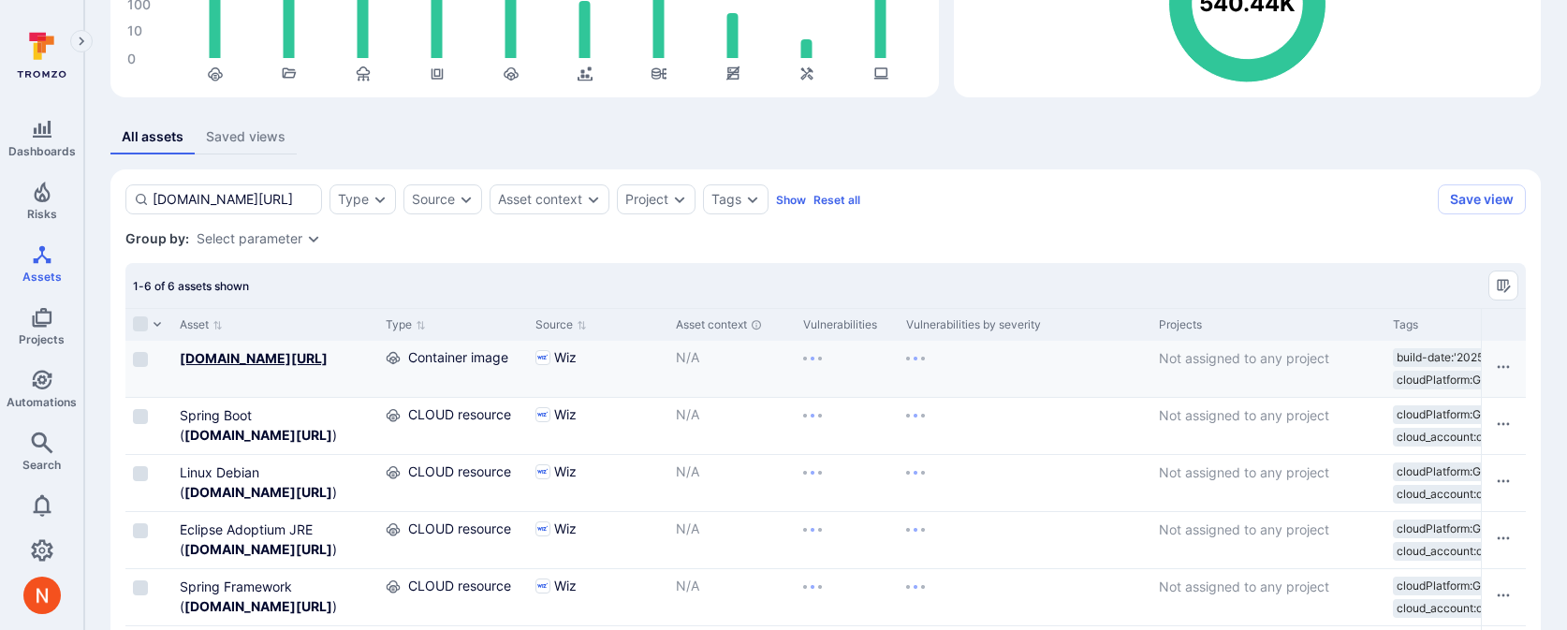
type input "[DOMAIN_NAME][URL]"
click at [264, 366] on b "[DOMAIN_NAME][URL]" at bounding box center [254, 358] width 148 height 16
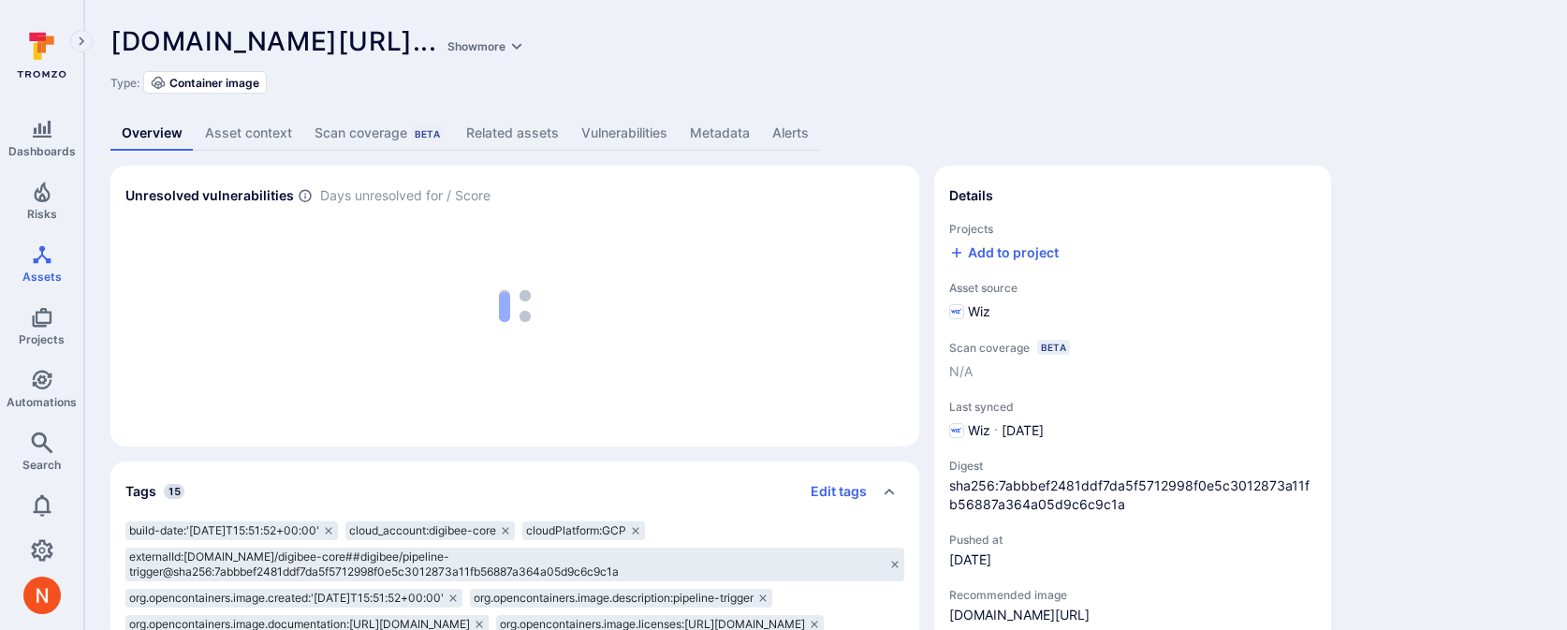
click at [631, 124] on link "Vulnerabilities" at bounding box center [624, 133] width 109 height 35
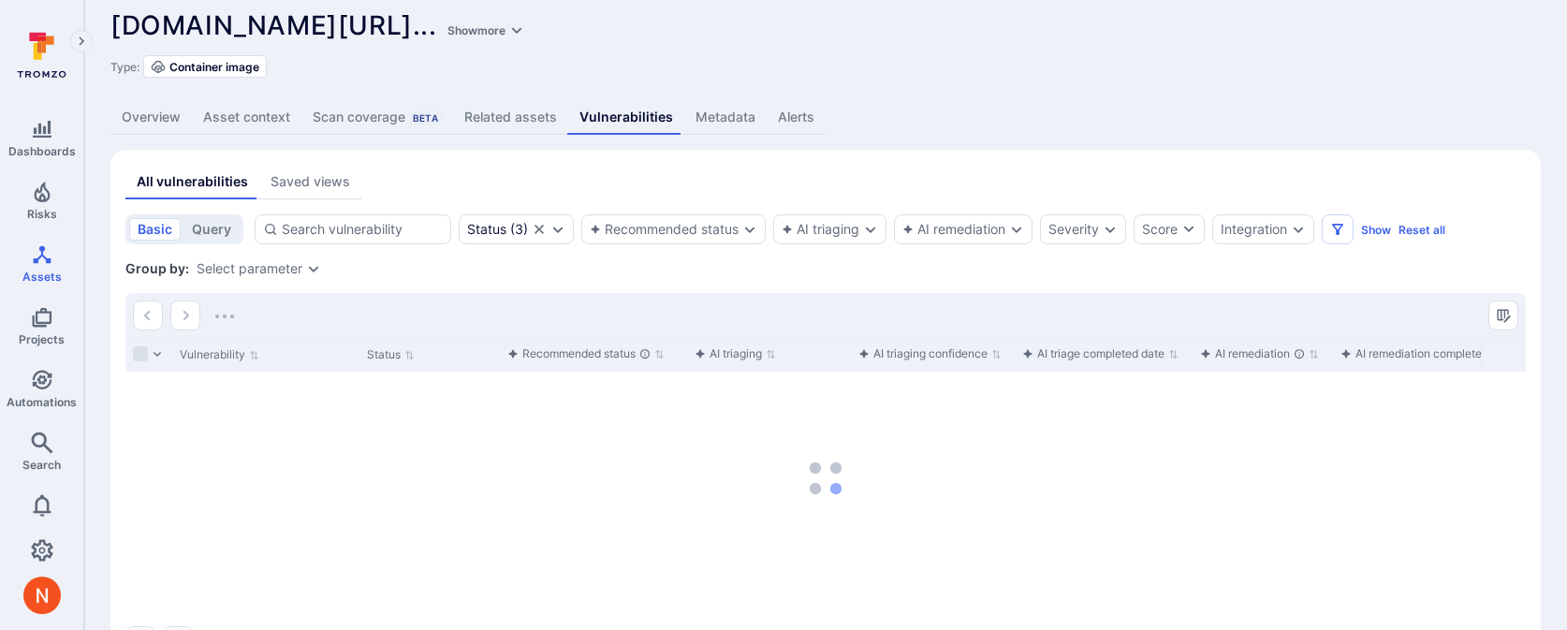
scroll to position [23, 0]
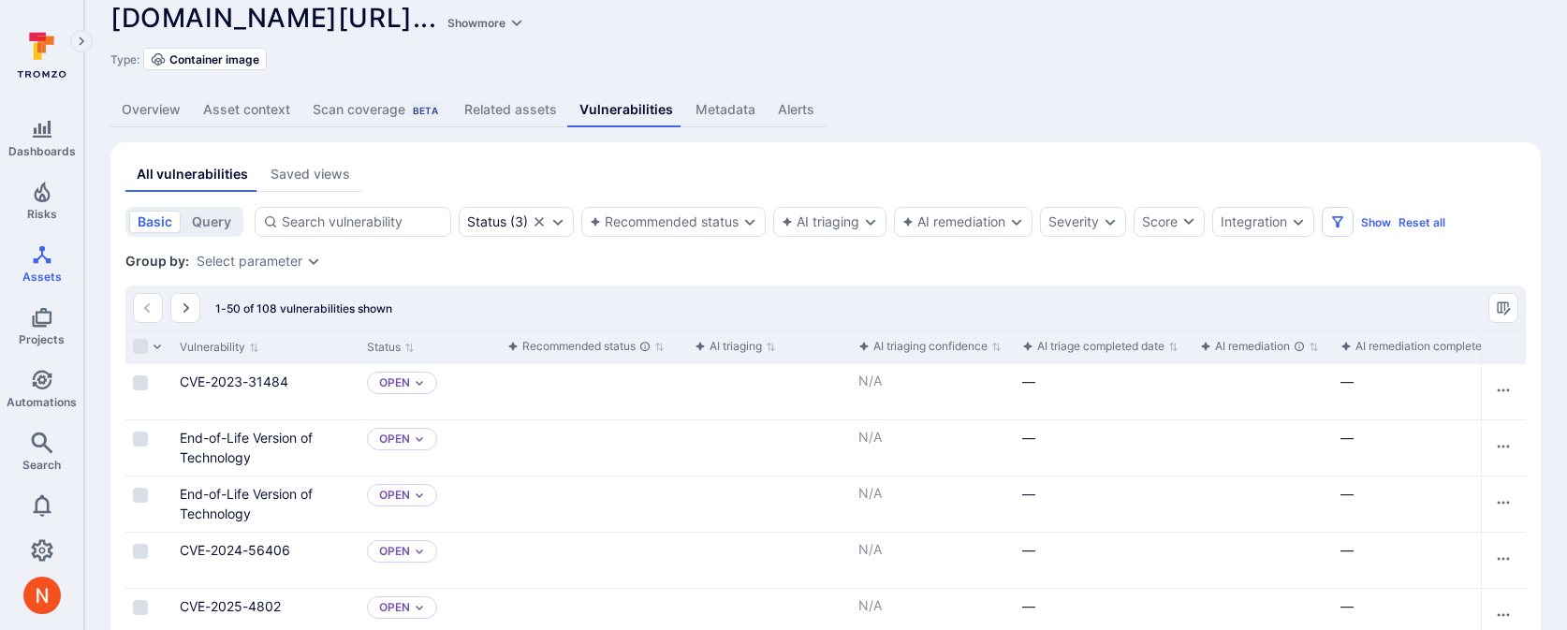
click at [151, 110] on link "Overview" at bounding box center [150, 110] width 81 height 35
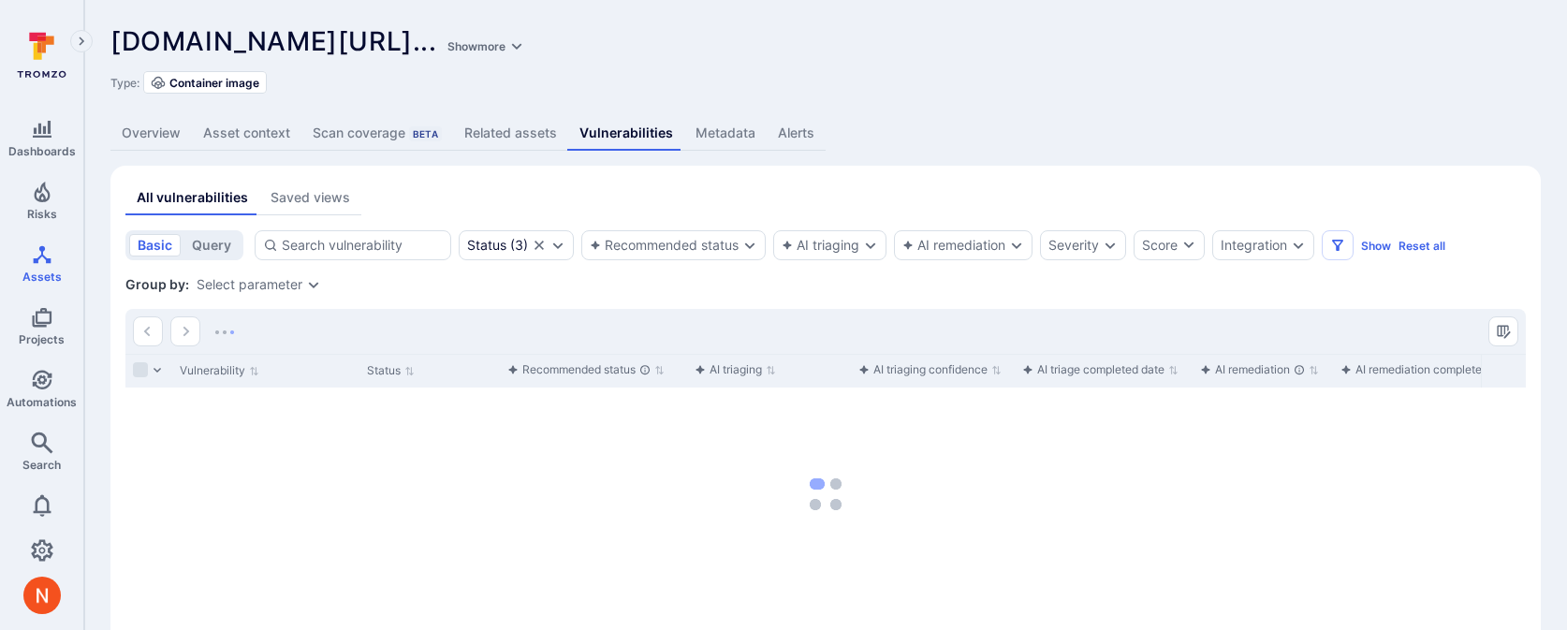
scroll to position [23, 0]
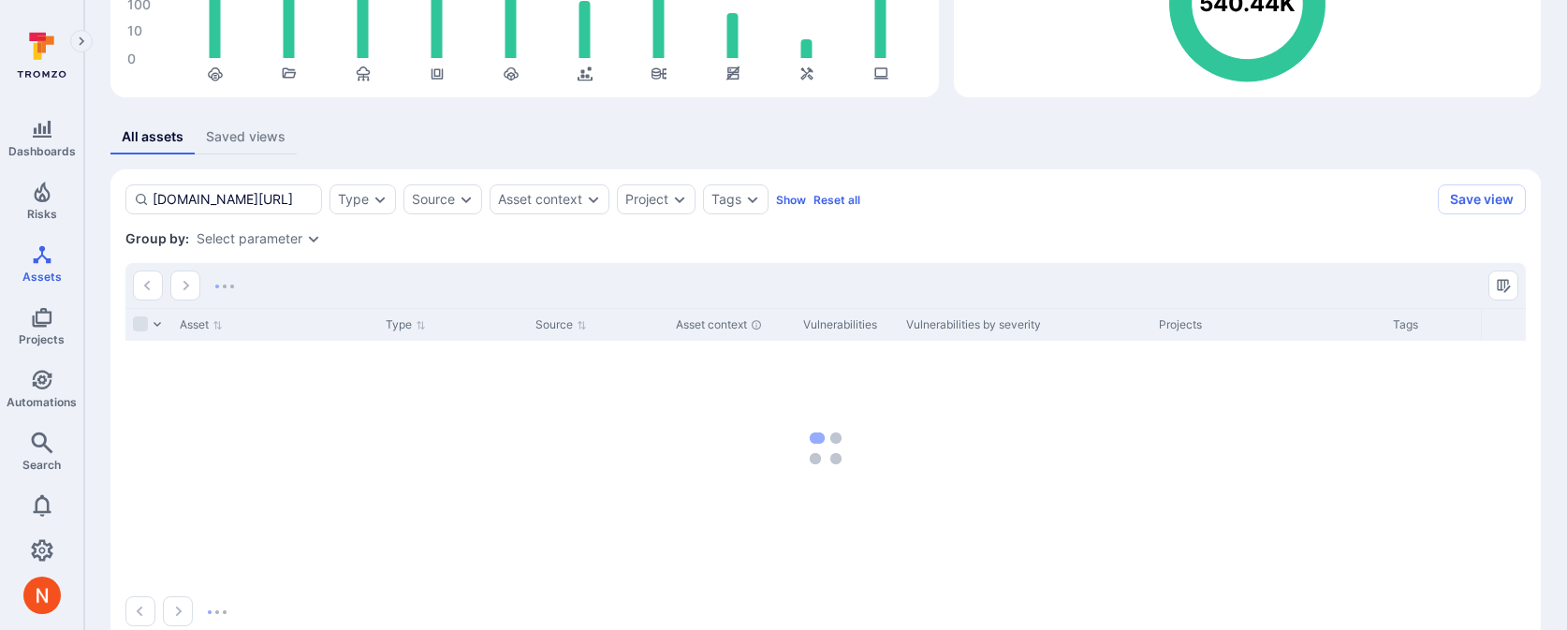
scroll to position [261, 0]
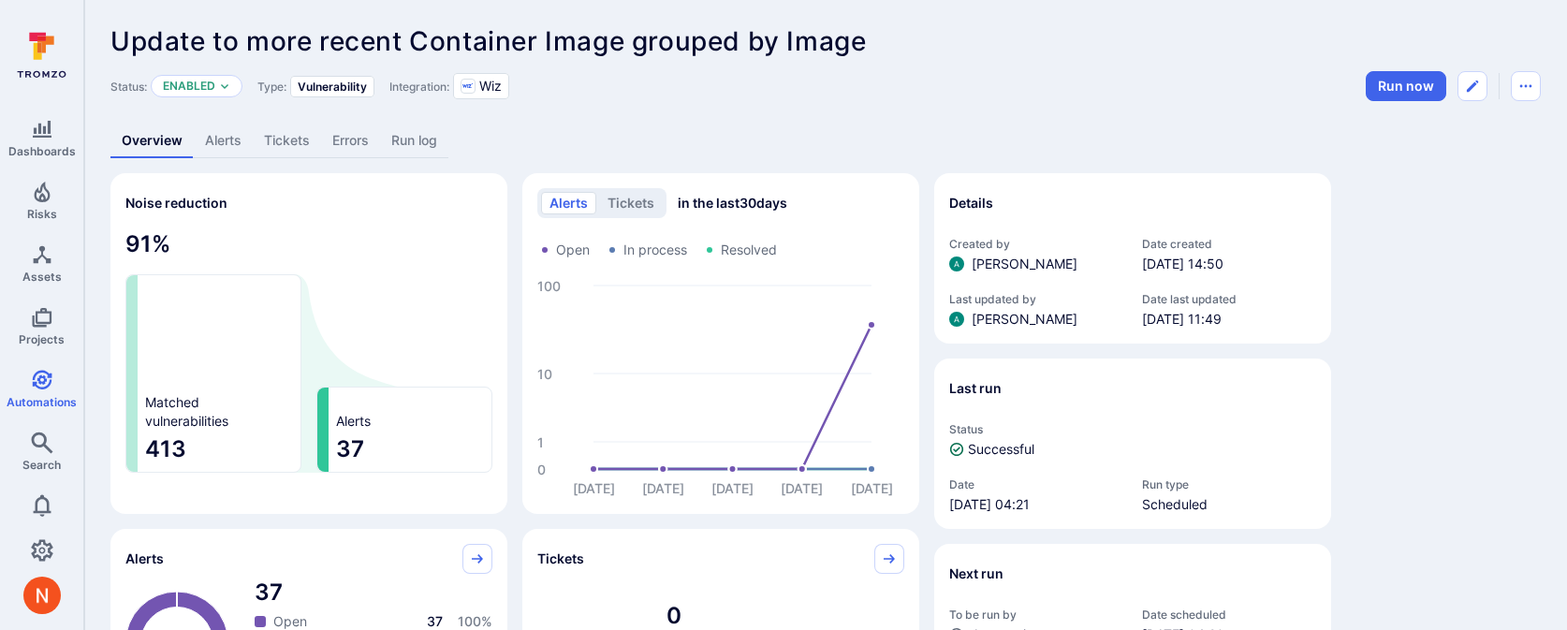
click at [234, 140] on link "Alerts" at bounding box center [223, 141] width 59 height 35
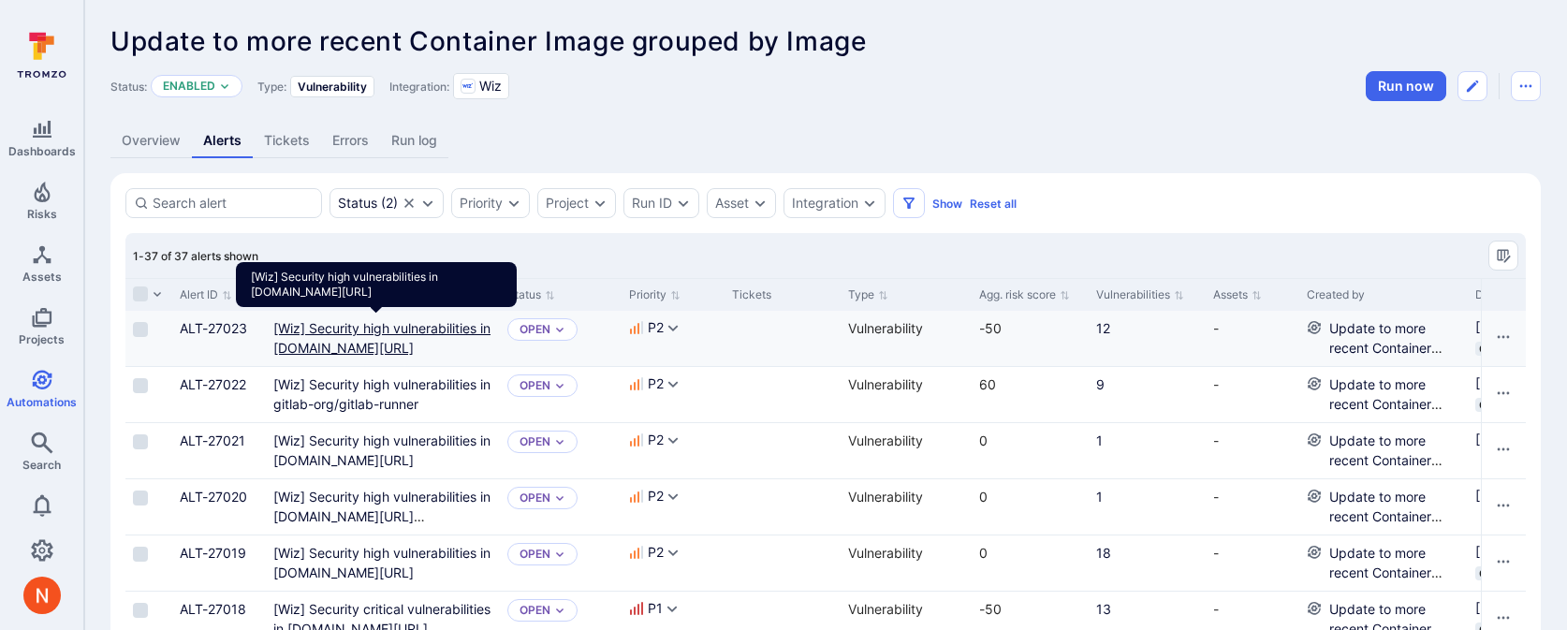
click at [408, 335] on gcr "[Wiz] Security high vulnerabilities in [DOMAIN_NAME][URL]" at bounding box center [381, 338] width 217 height 36
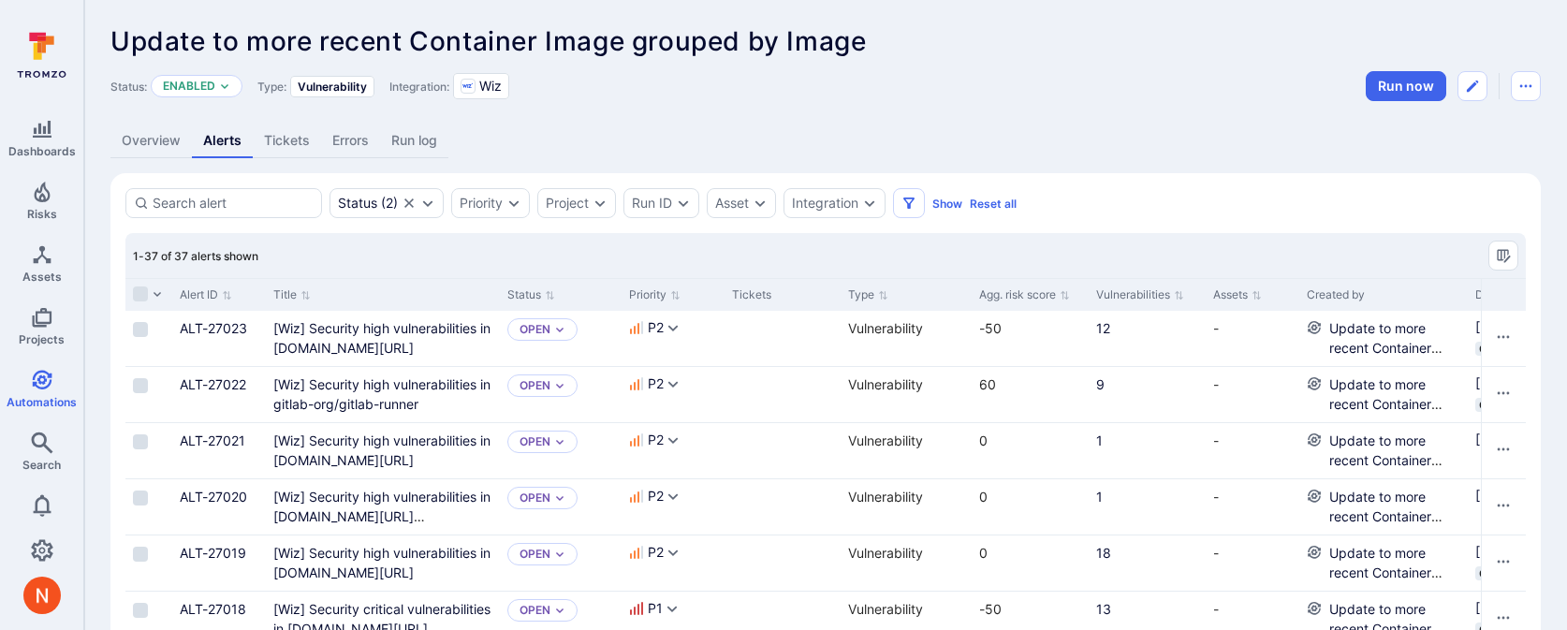
click at [407, 147] on link "Run log" at bounding box center [414, 141] width 68 height 35
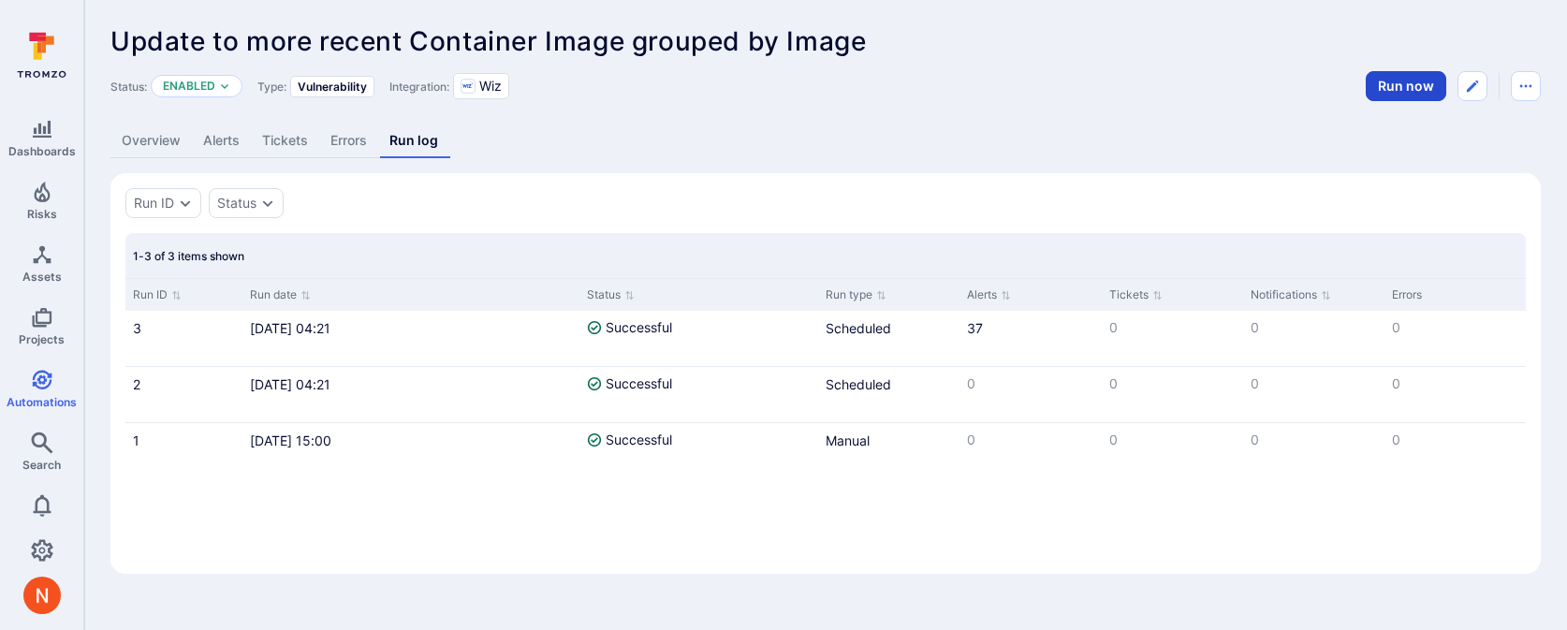
click at [1387, 89] on button "Run now" at bounding box center [1405, 86] width 80 height 30
click at [153, 142] on link "Overview" at bounding box center [150, 141] width 81 height 35
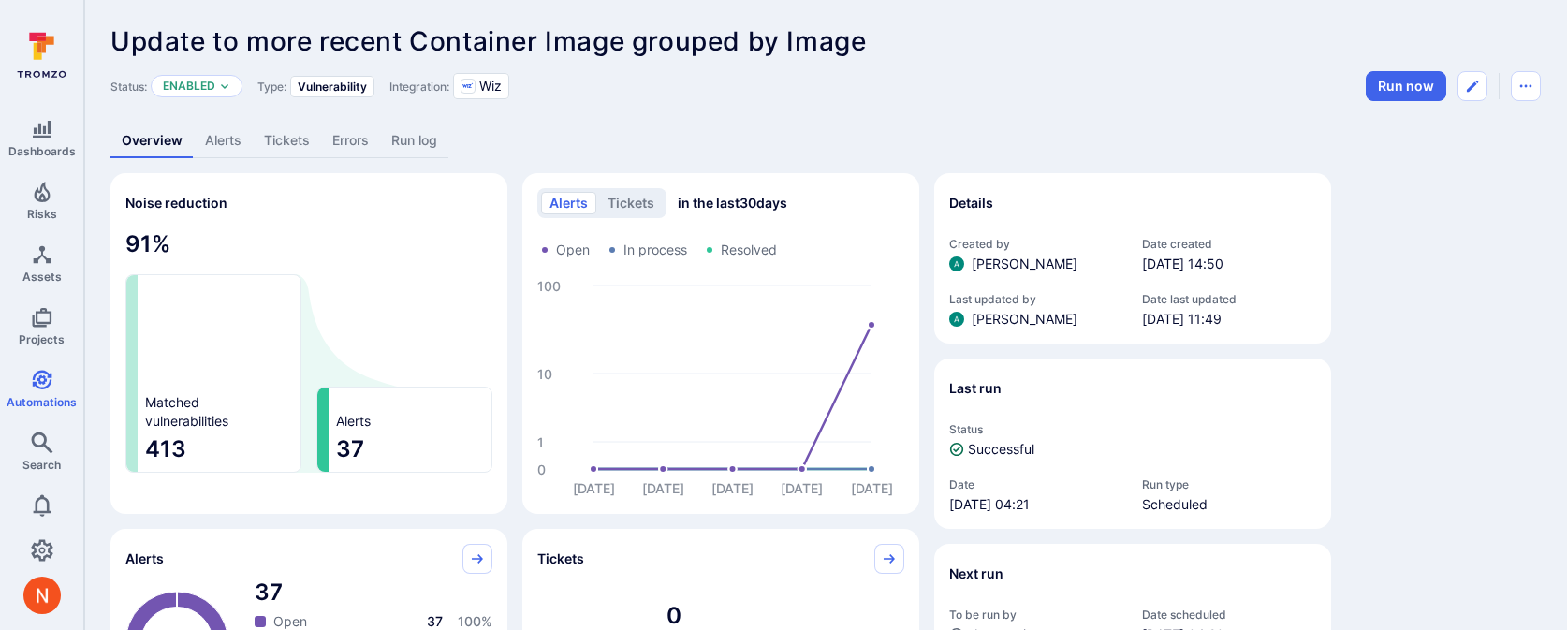
click at [409, 140] on link "Run log" at bounding box center [414, 141] width 68 height 35
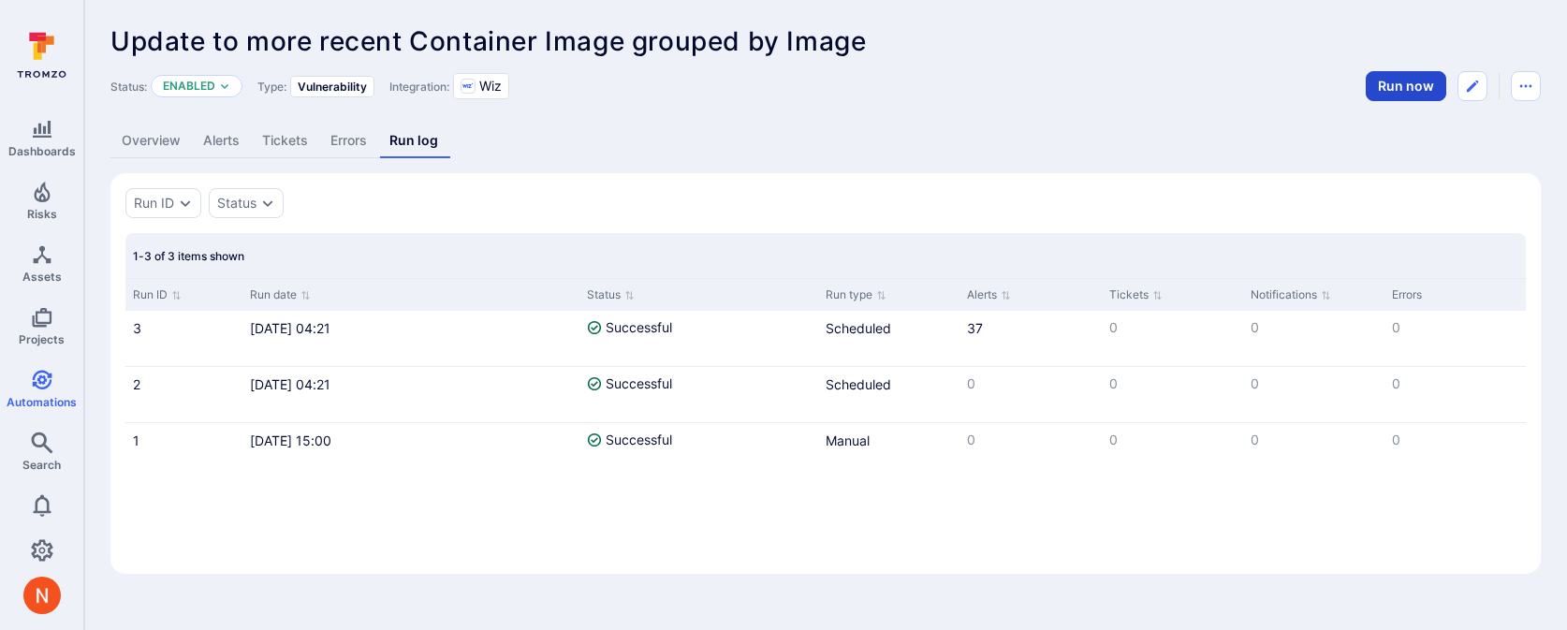
click at [1409, 87] on button "Run now" at bounding box center [1405, 86] width 80 height 30
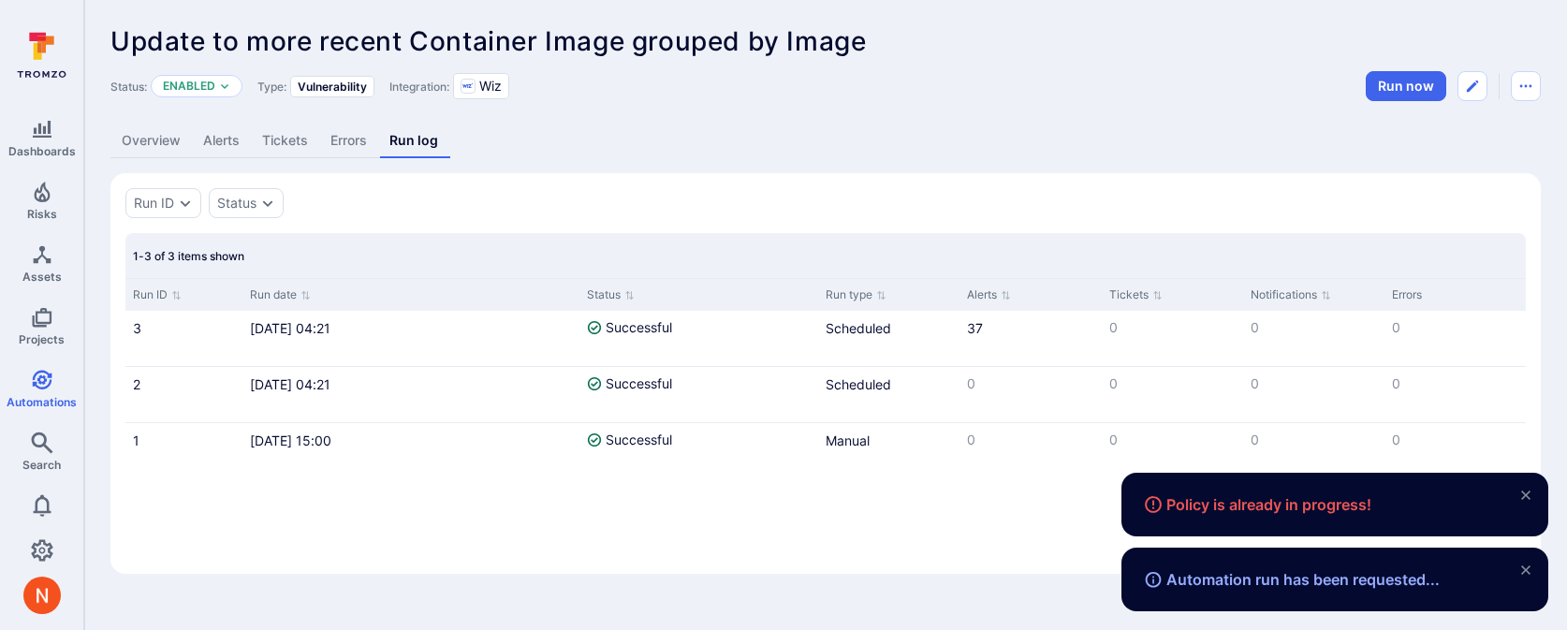
click at [352, 141] on link "Errors" at bounding box center [348, 141] width 59 height 35
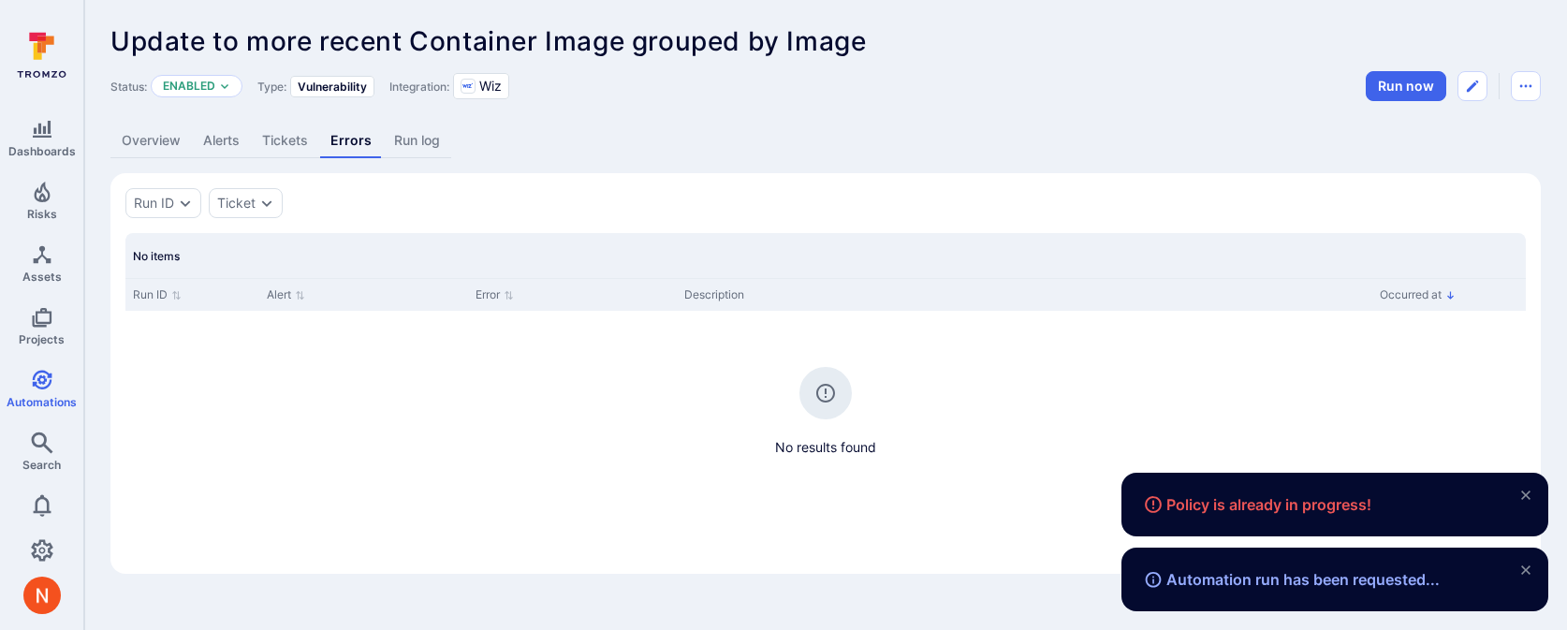
click at [383, 140] on link "Run log" at bounding box center [417, 141] width 68 height 35
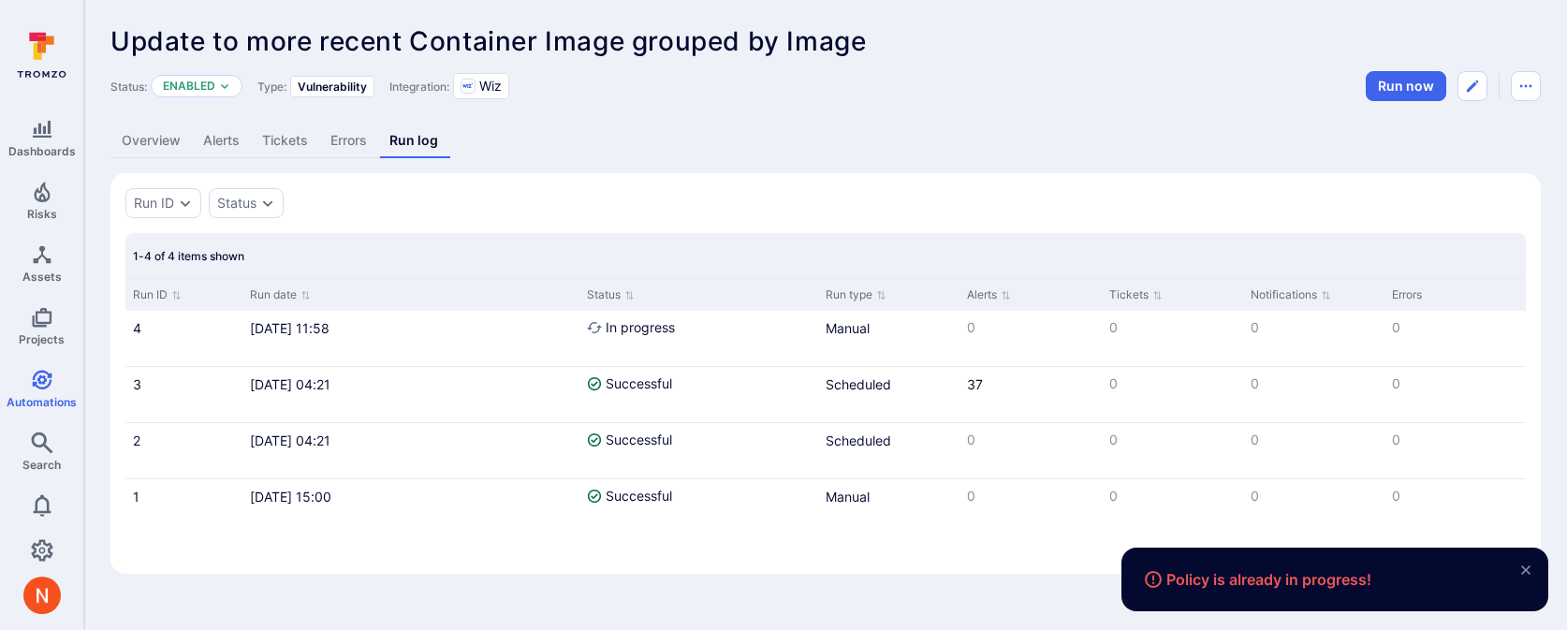
click at [234, 135] on link "Alerts" at bounding box center [221, 141] width 59 height 35
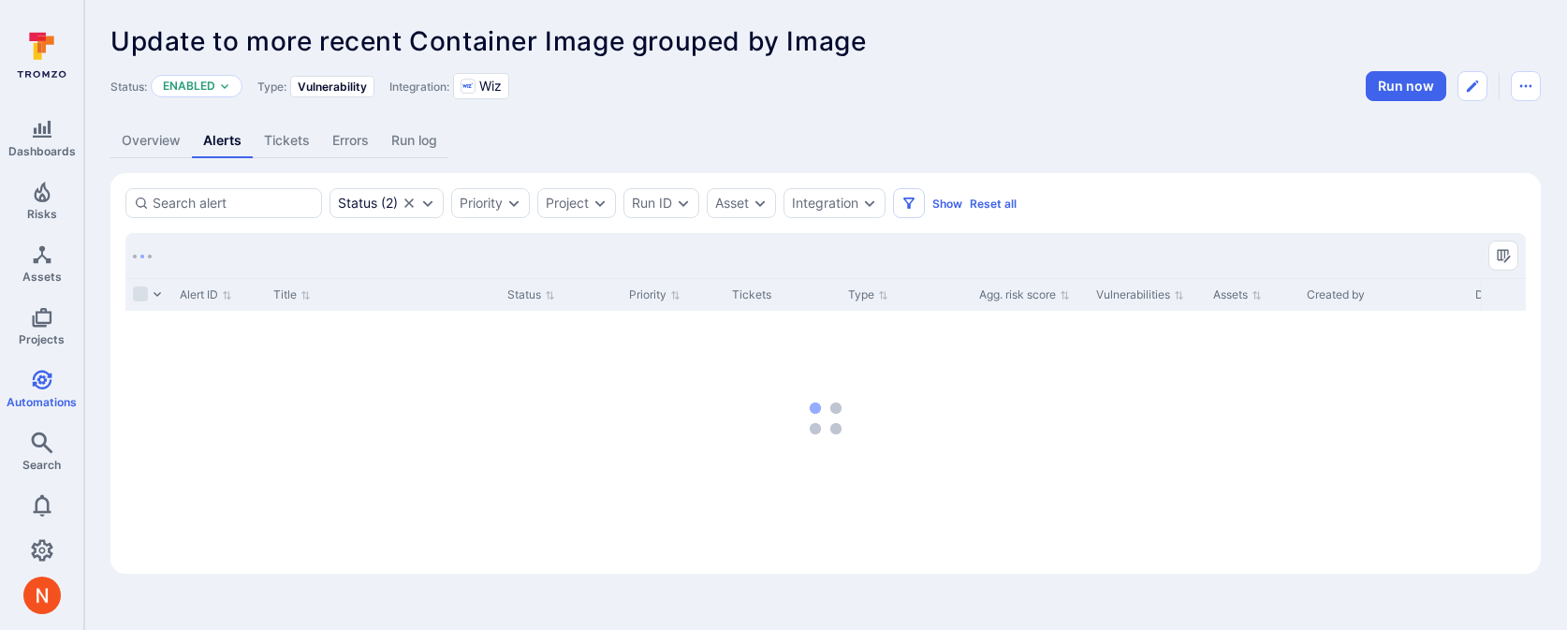
click at [168, 145] on link "Overview" at bounding box center [150, 141] width 81 height 35
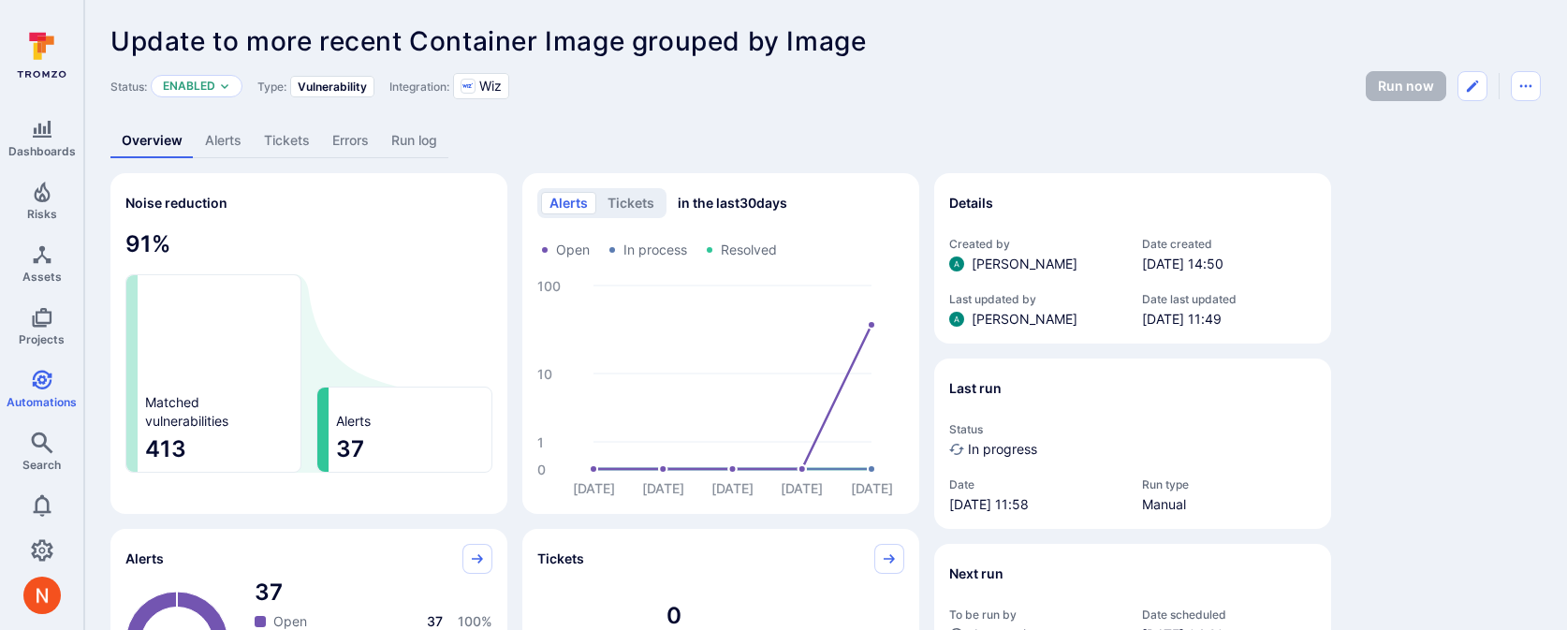
click at [434, 133] on link "Run log" at bounding box center [414, 141] width 68 height 35
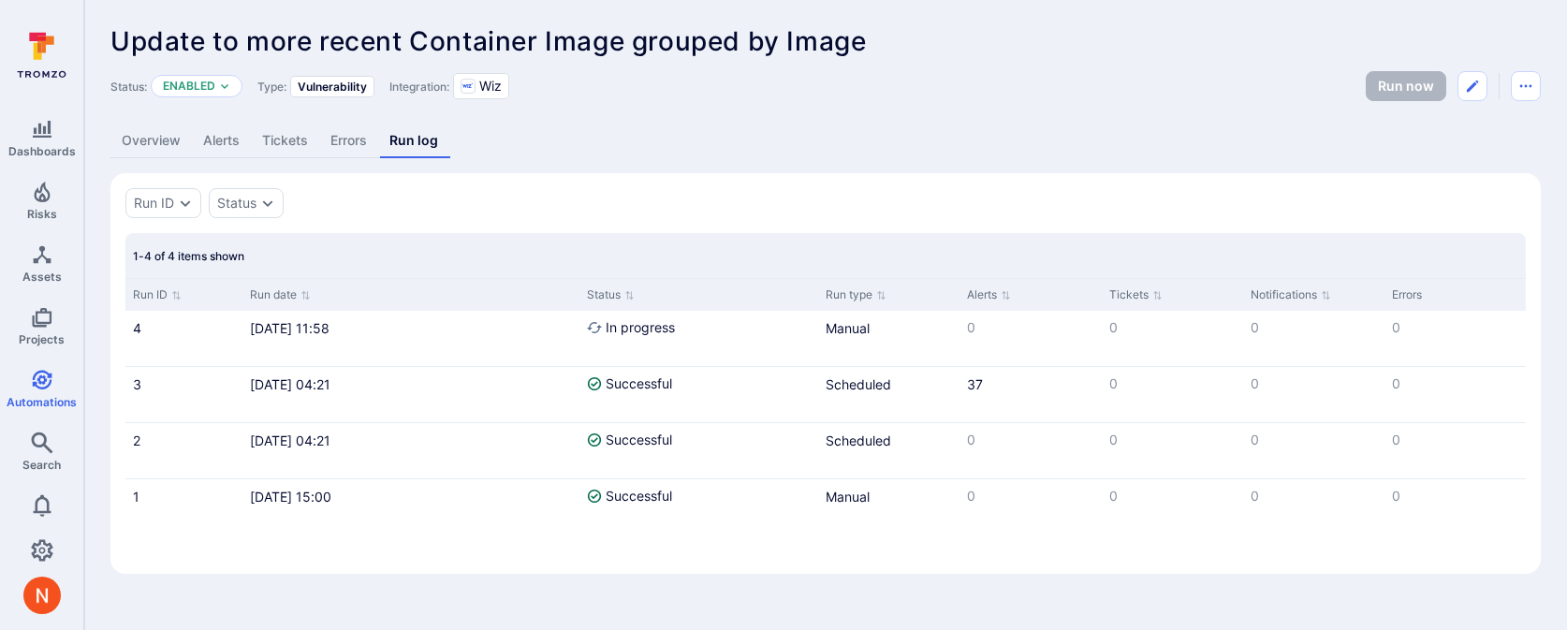
click at [223, 135] on link "Alerts" at bounding box center [221, 141] width 59 height 35
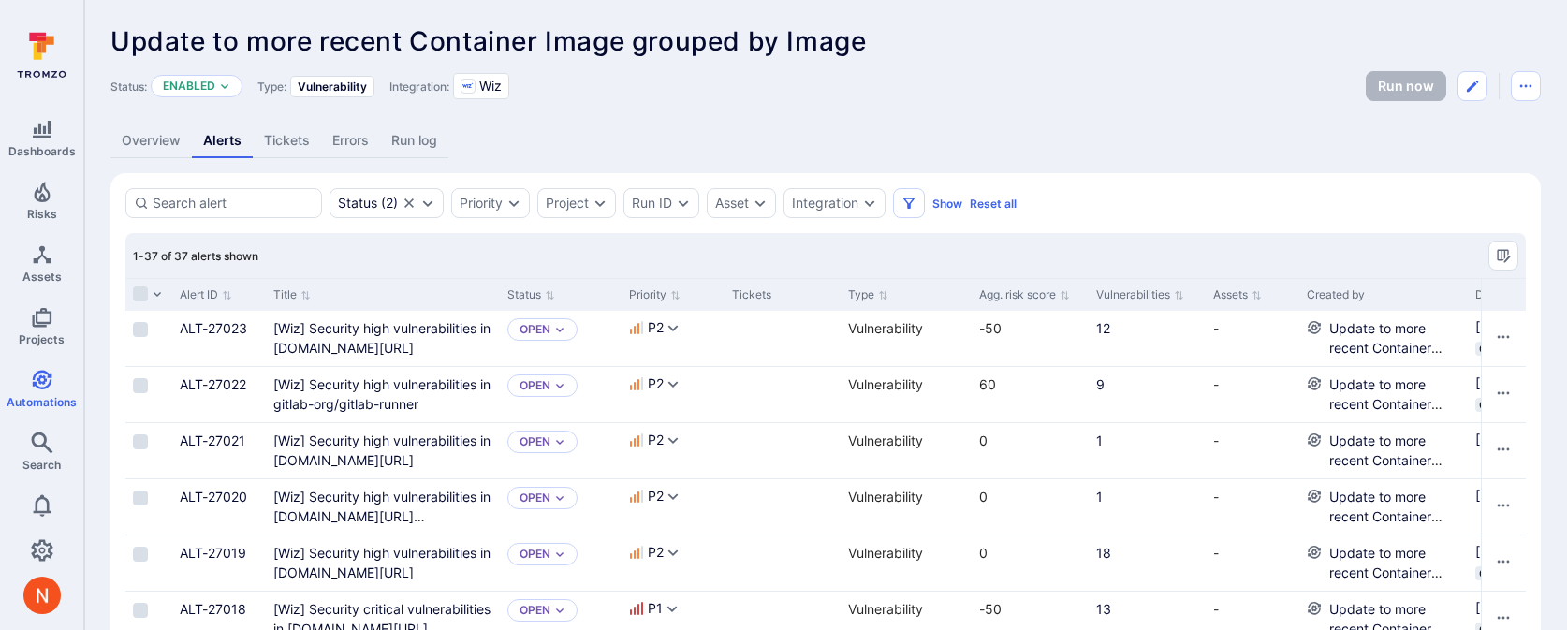
click at [416, 147] on link "Run log" at bounding box center [414, 141] width 68 height 35
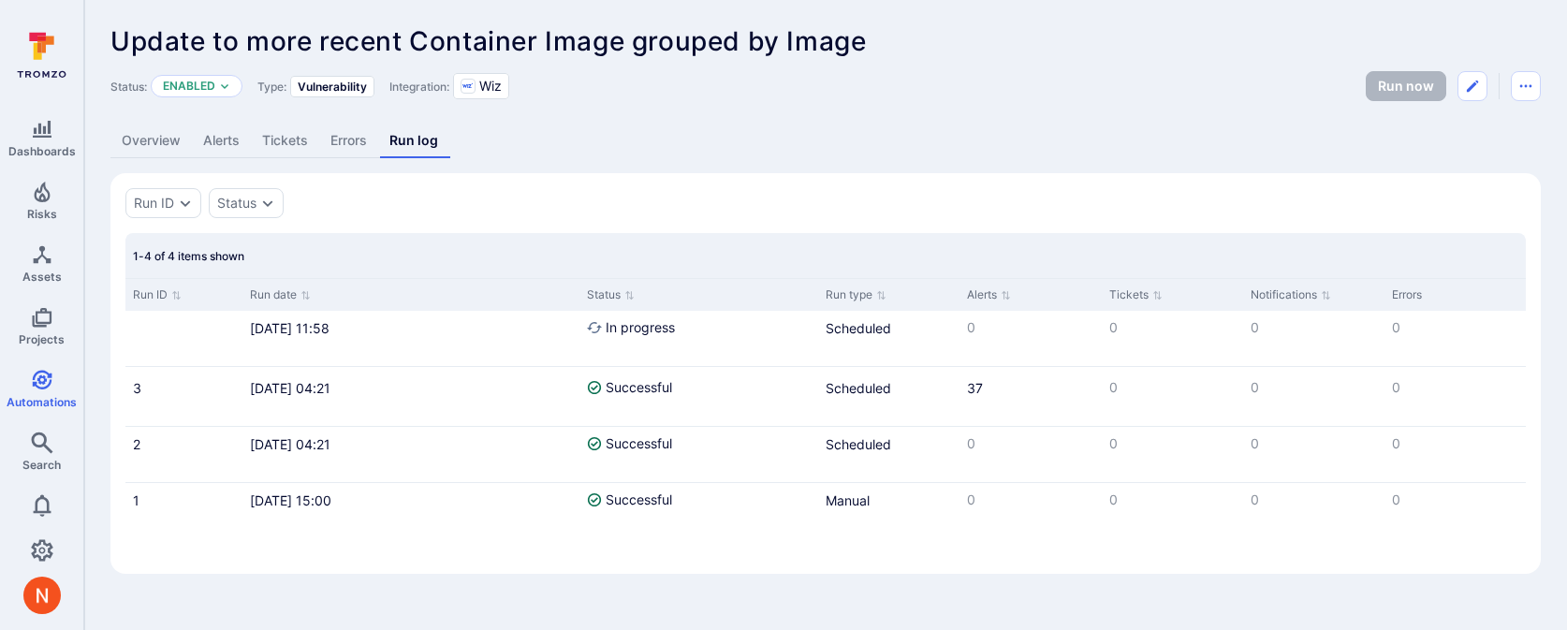
click at [232, 139] on link "Alerts" at bounding box center [221, 141] width 59 height 35
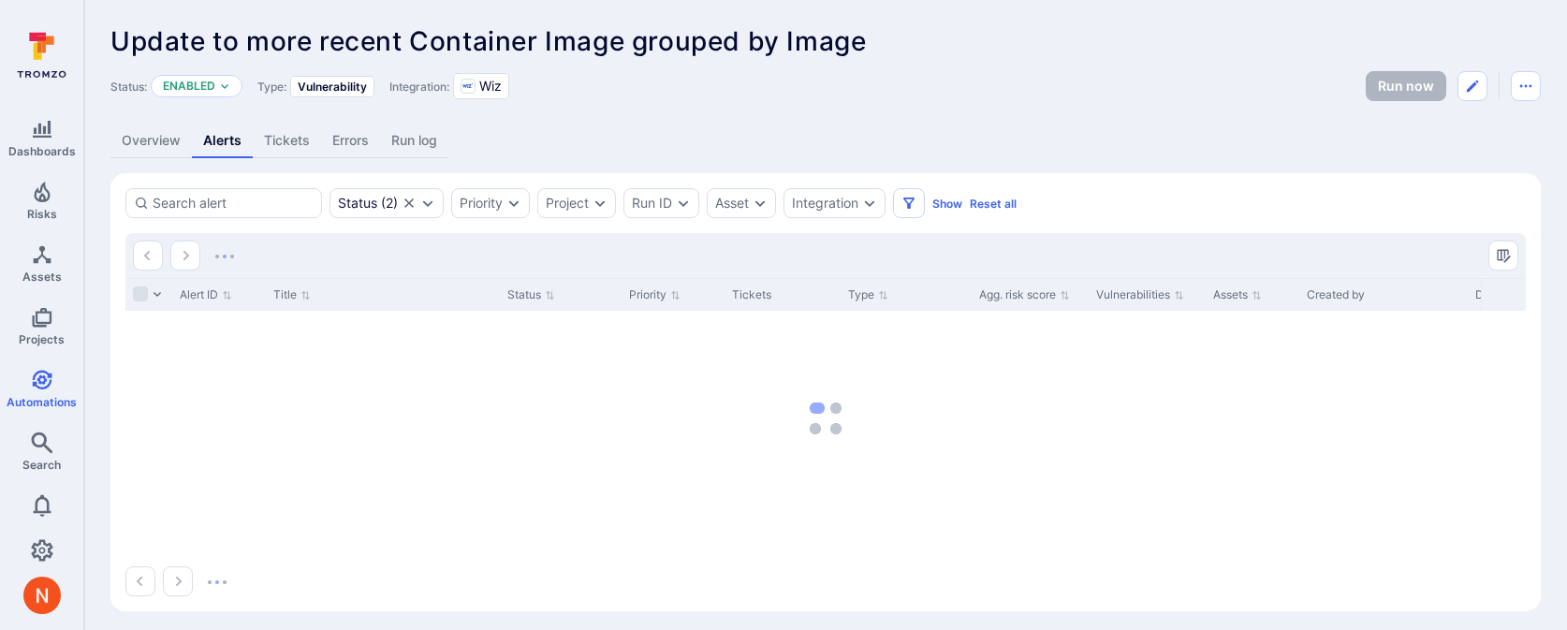
click at [413, 138] on link "Run log" at bounding box center [414, 141] width 68 height 35
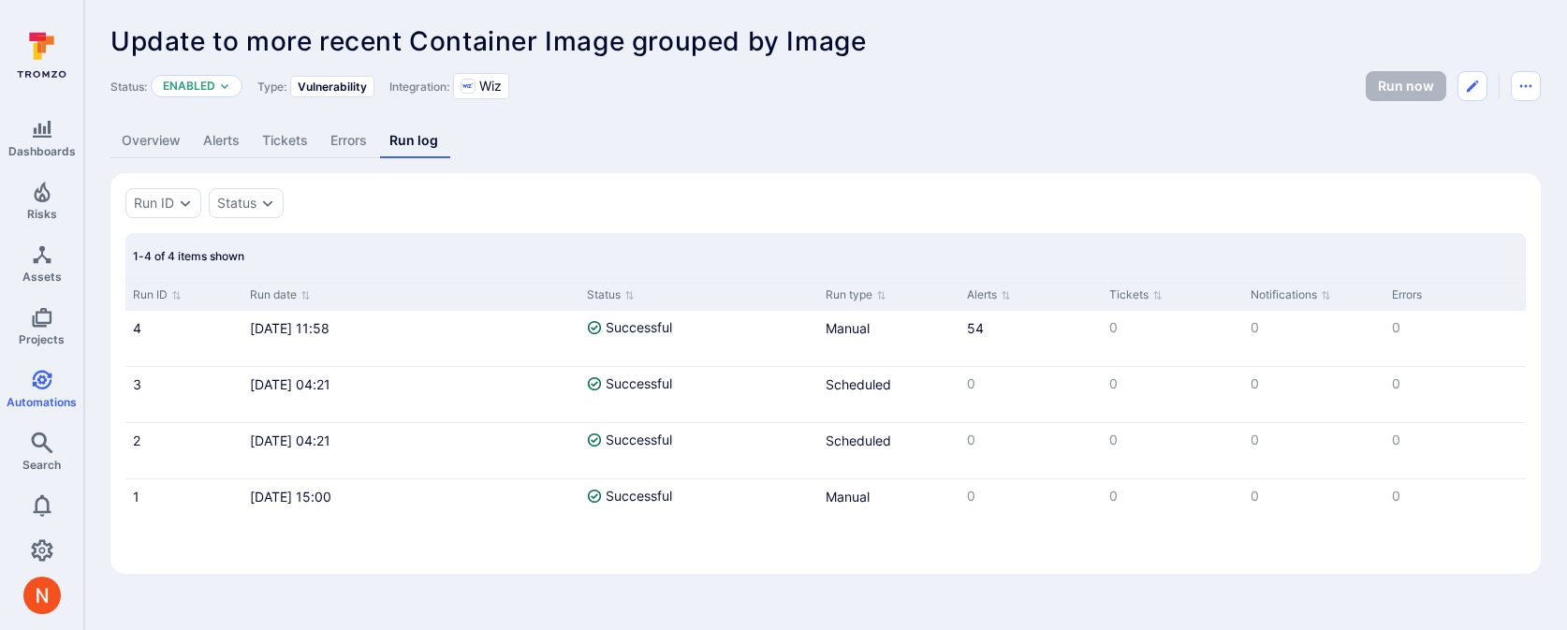
click at [218, 138] on link "Alerts" at bounding box center [221, 141] width 59 height 35
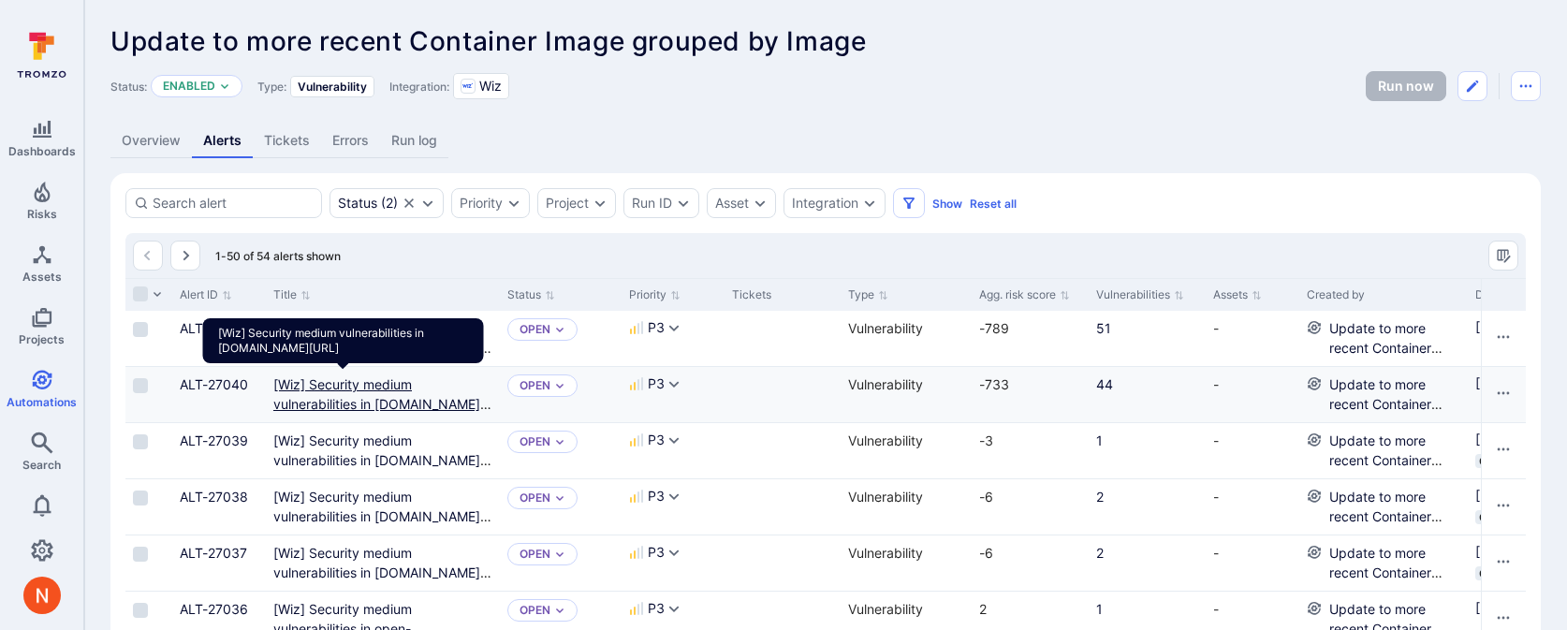
click at [357, 401] on docker "[Wiz] Security medium vulnerabilities in docker.io/library/kong" at bounding box center [382, 403] width 218 height 55
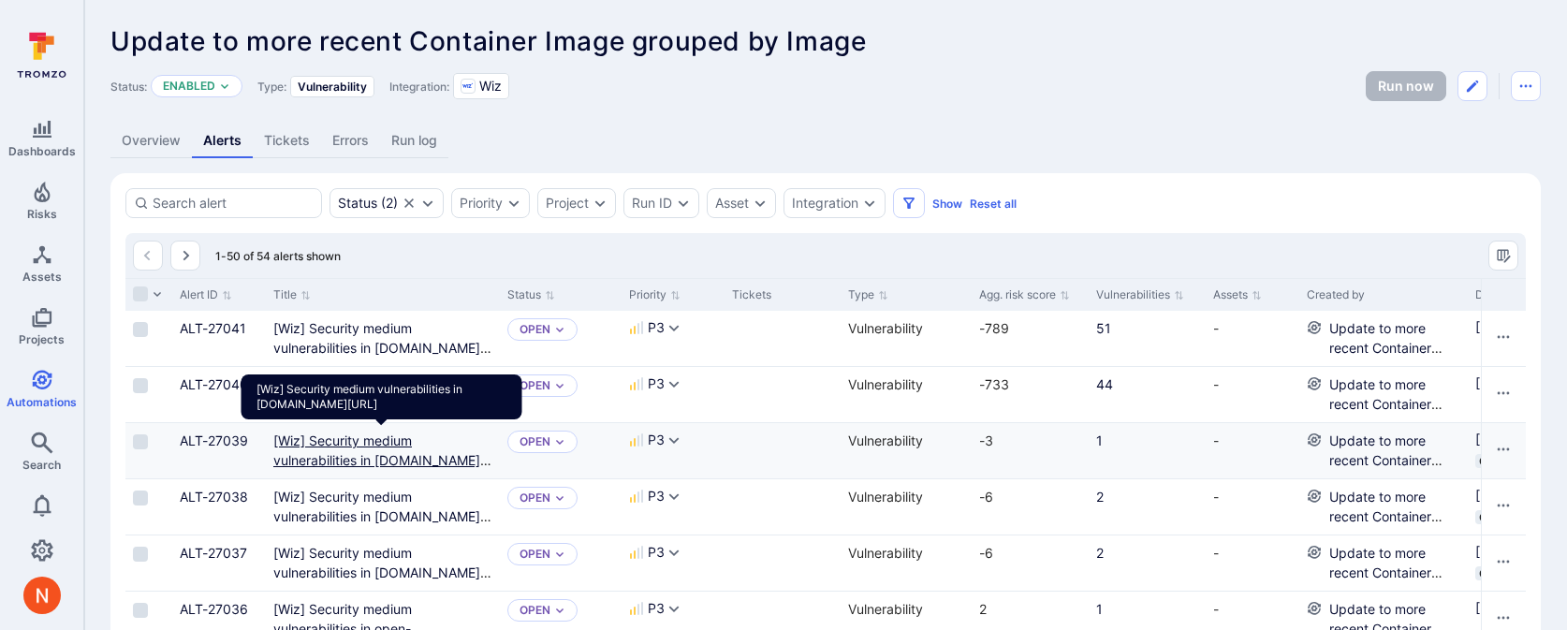
click at [357, 456] on mcr "[Wiz] Security medium vulnerabilities in mcr.microsoft.com/oss/v2/kubernetes/au…" at bounding box center [382, 459] width 218 height 55
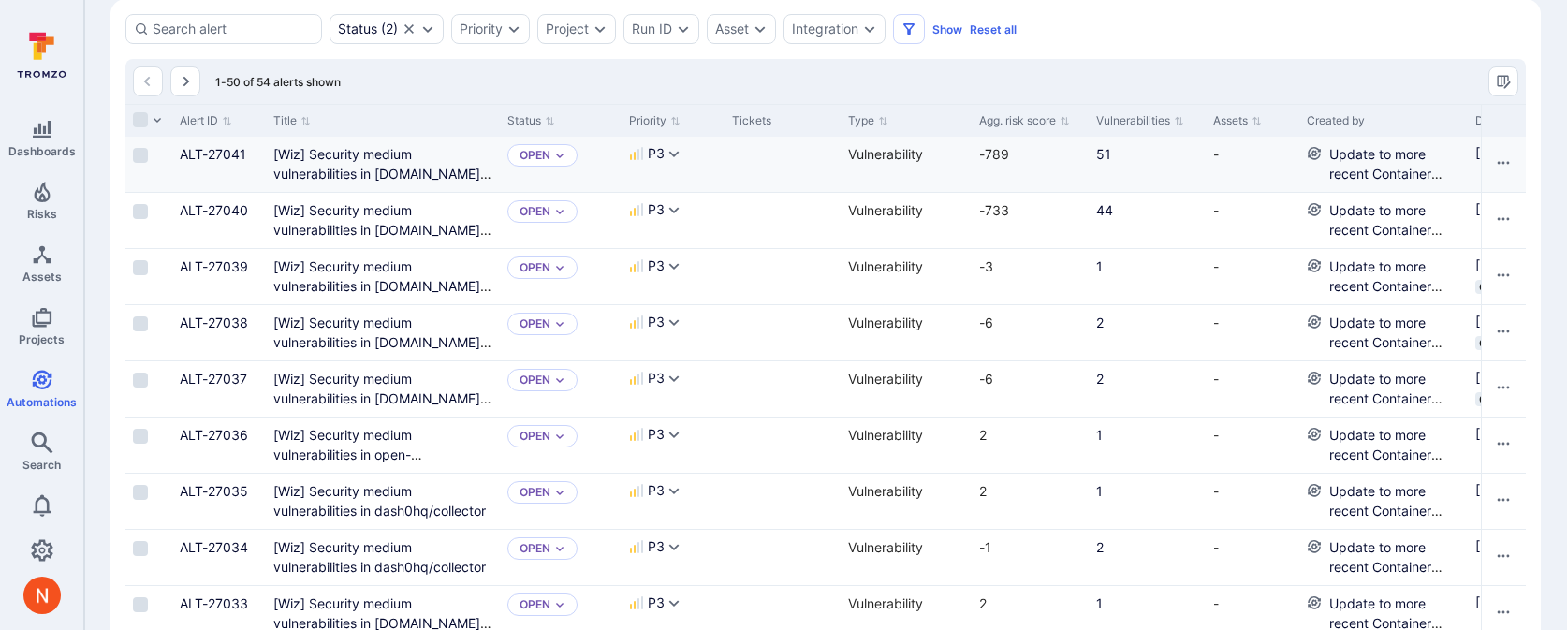
scroll to position [199, 0]
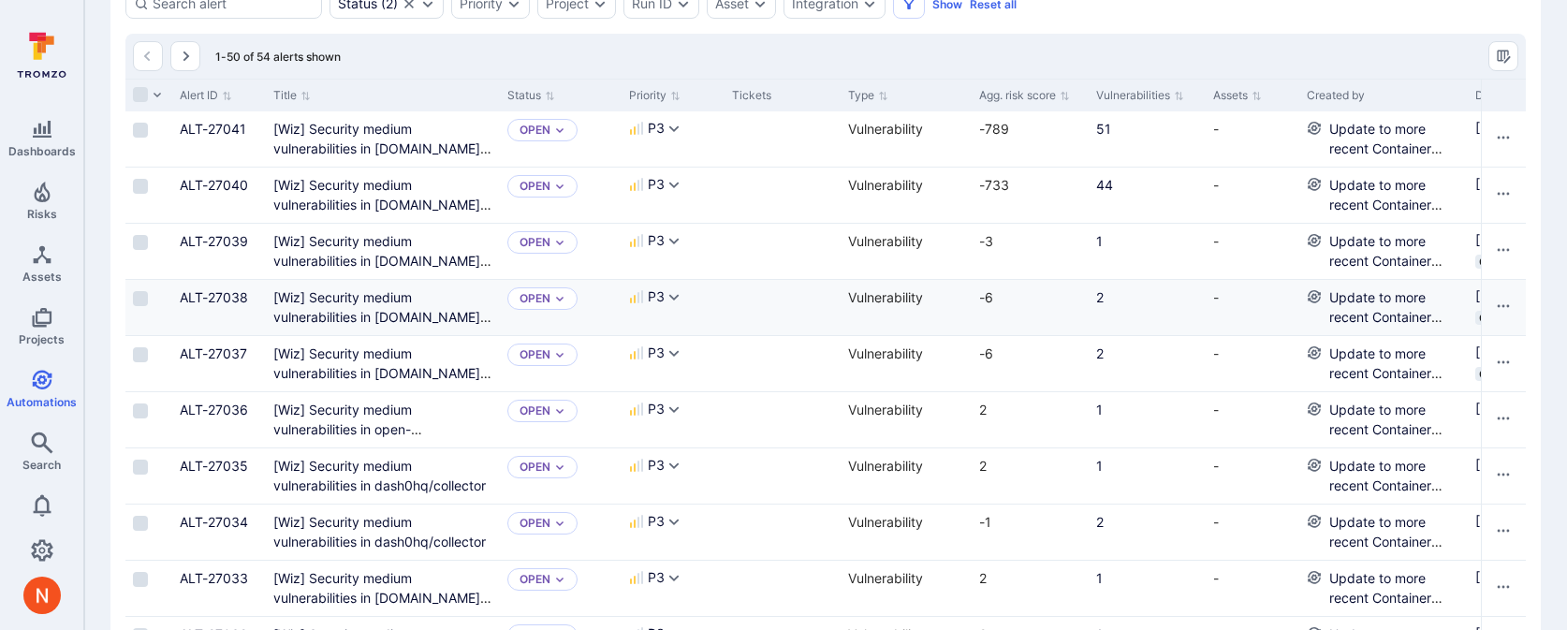
click at [349, 305] on div "[Wiz] Security medium vulnerabilities in mcr.microsoft.com/oss/kubernetes-csi/l…" at bounding box center [382, 306] width 219 height 39
click at [342, 314] on mcr "[Wiz] Security medium vulnerabilities in mcr.microsoft.com/oss/kubernetes-csi/l…" at bounding box center [382, 316] width 218 height 55
click at [340, 370] on mcr "[Wiz] Security medium vulnerabilities in mcr.microsoft.com/oss/kubernetes-csi/c…" at bounding box center [382, 372] width 218 height 55
click at [357, 427] on open-telemetry/opentelemetry-operator/opentelemetry-operator"] "[Wiz] Security medium vulnerabilities in open-telemetry/opentelemetry-operator/…" at bounding box center [375, 438] width 204 height 75
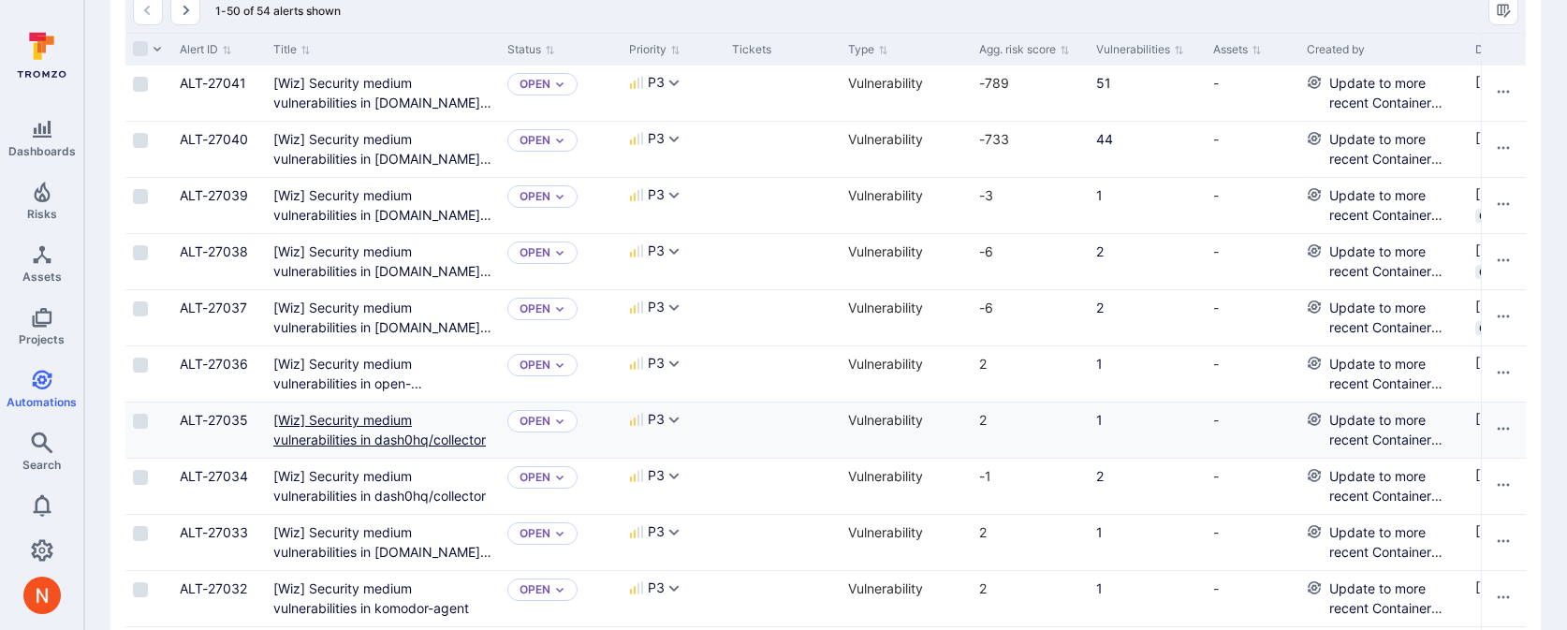
scroll to position [287, 0]
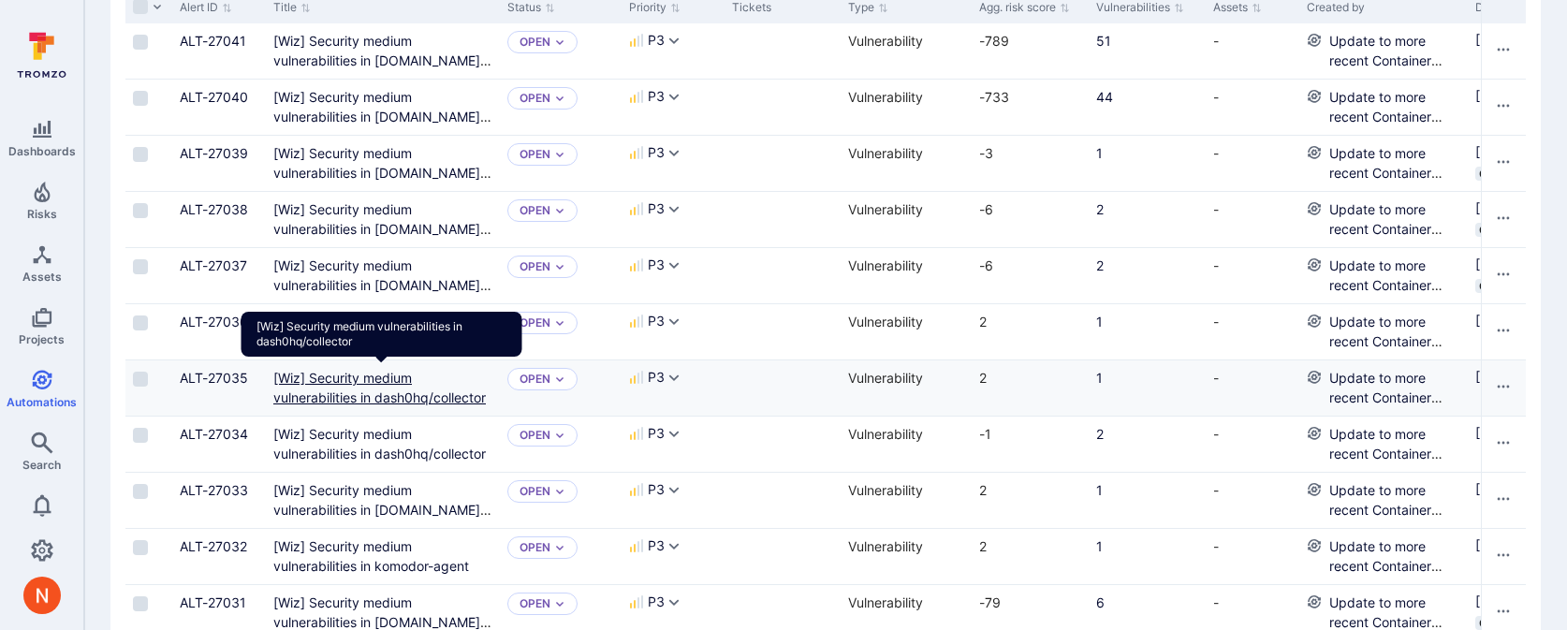
click at [378, 395] on dash0hq/collector"] "[Wiz] Security medium vulnerabilities in dash0hq/collector" at bounding box center [379, 388] width 212 height 36
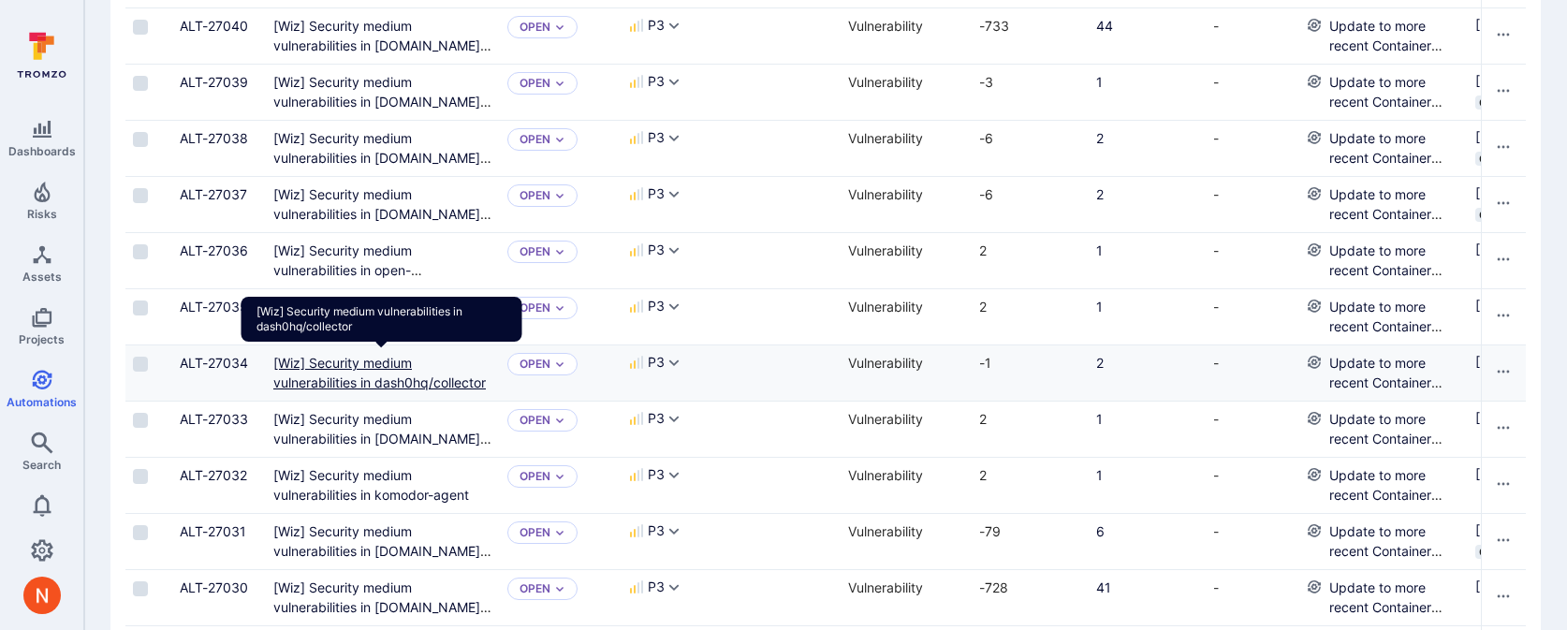
scroll to position [416, 0]
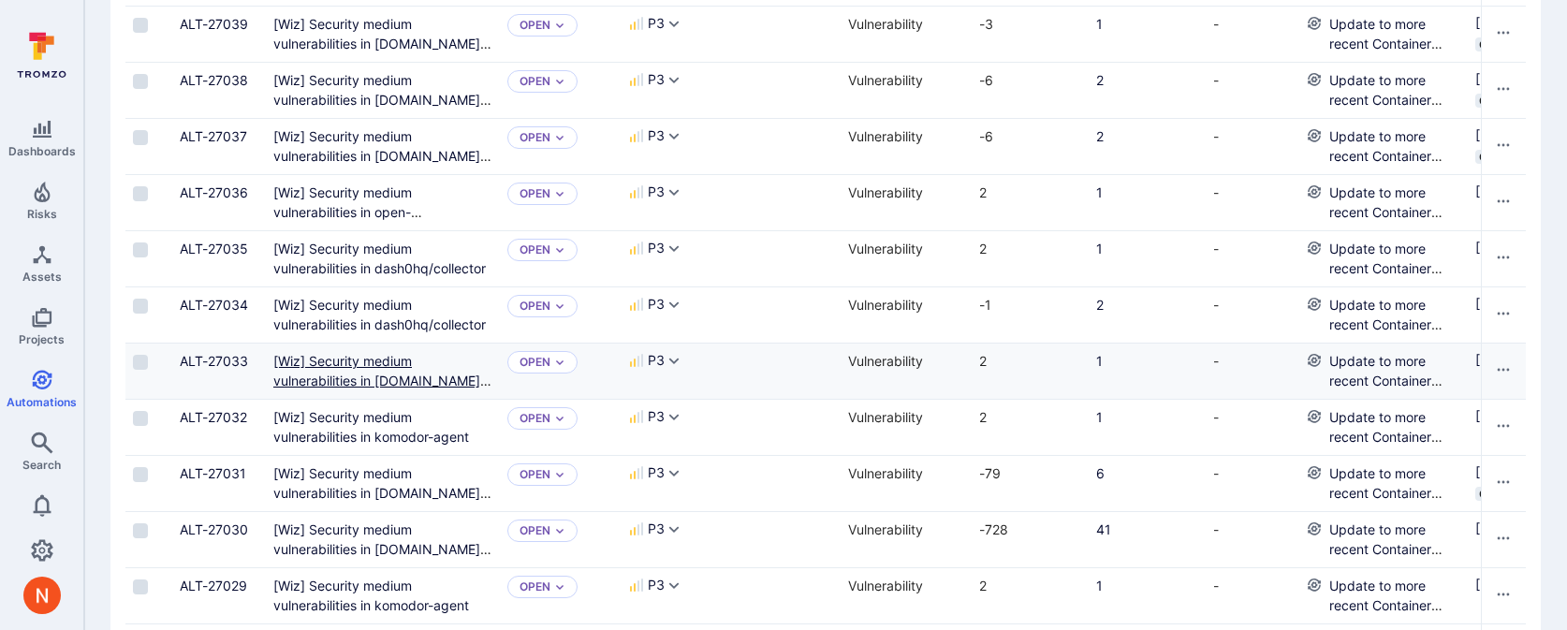
click at [366, 383] on mcr "[Wiz] Security medium vulnerabilities in mcr.microsoft.com/mirror/quay/tigera/o…" at bounding box center [382, 380] width 218 height 55
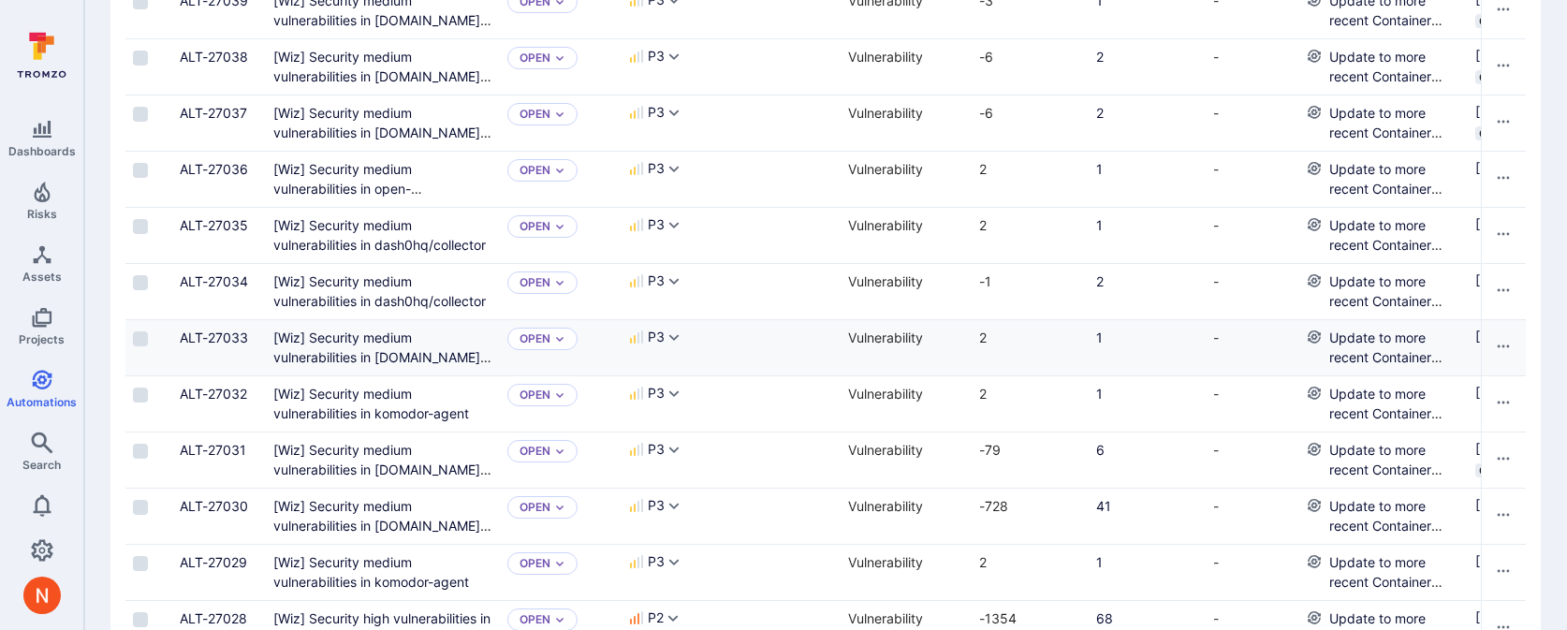
scroll to position [449, 0]
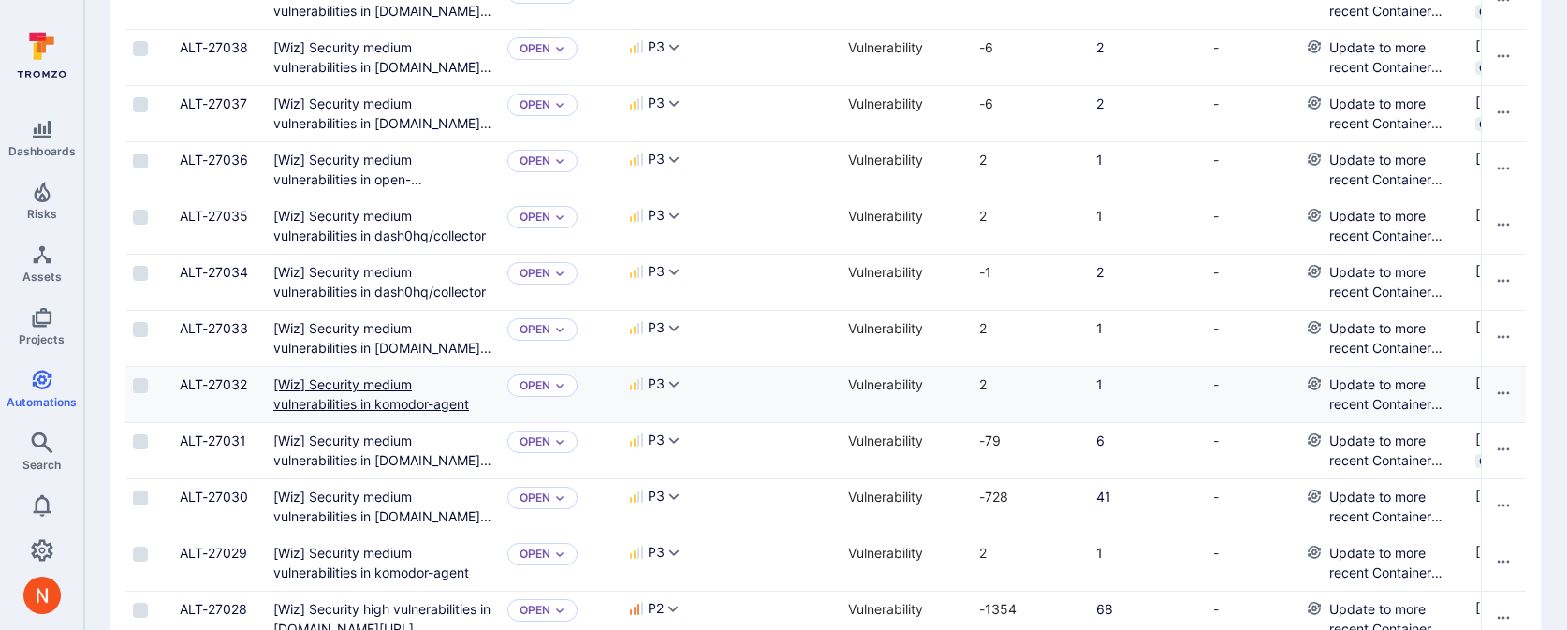
click at [375, 391] on komodor-agent"] "[Wiz] Security medium vulnerabilities in komodor-agent" at bounding box center [371, 394] width 196 height 36
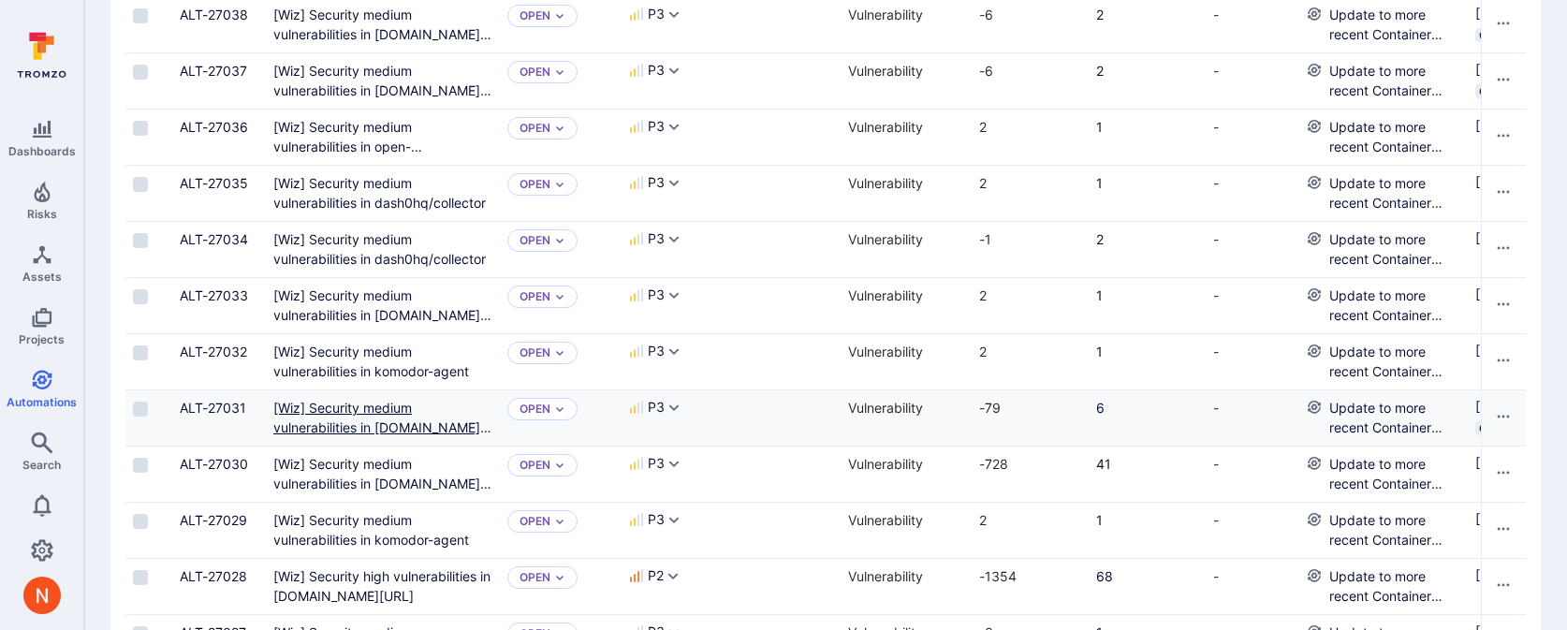
scroll to position [500, 0]
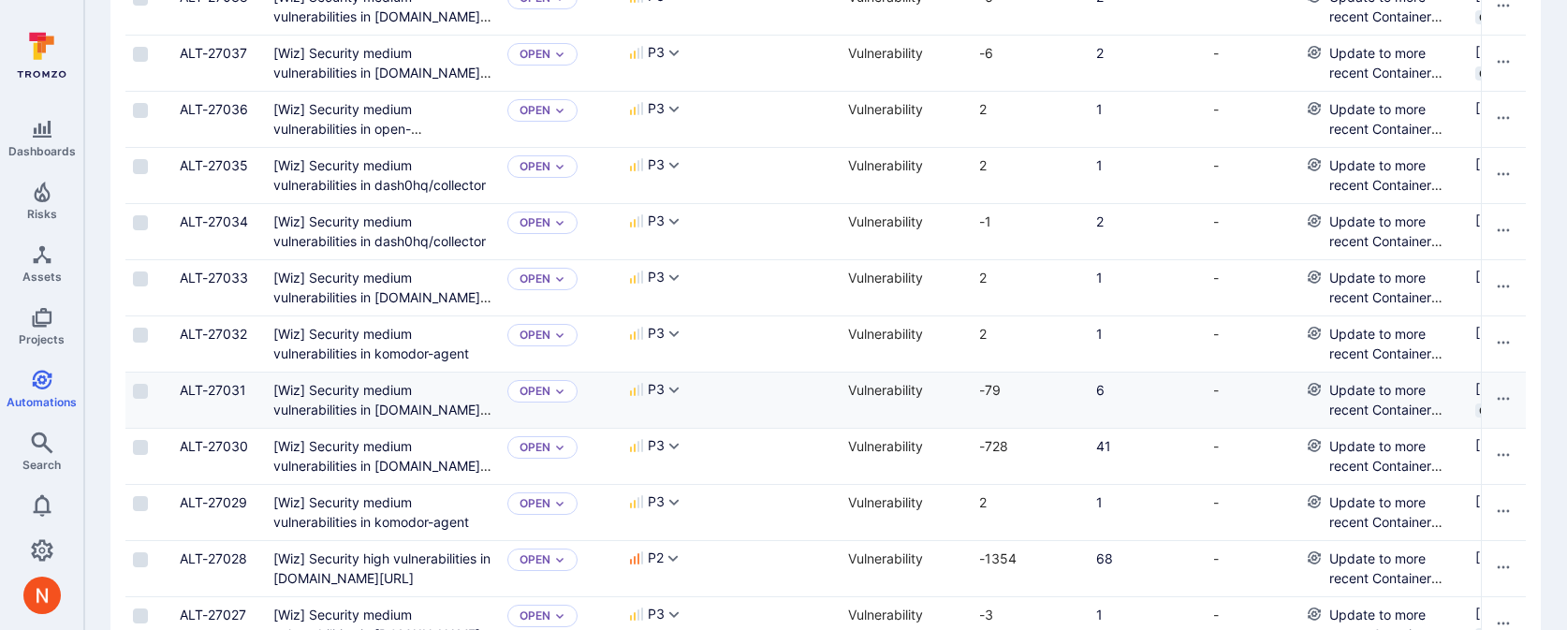
click at [380, 398] on div "[Wiz] Security medium vulnerabilities in us-central1-docker.pkg.dev/digibee-bin…" at bounding box center [382, 399] width 219 height 39
click at [379, 405] on us-central1-docker "[Wiz] Security medium vulnerabilities in us-central1-docker.pkg.dev/digibee-bin…" at bounding box center [382, 409] width 218 height 55
click at [359, 452] on docker "[Wiz] Security medium vulnerabilities in docker.io/library/kong" at bounding box center [382, 465] width 218 height 55
click at [748, 451] on div "Create ticket" at bounding box center [782, 456] width 116 height 55
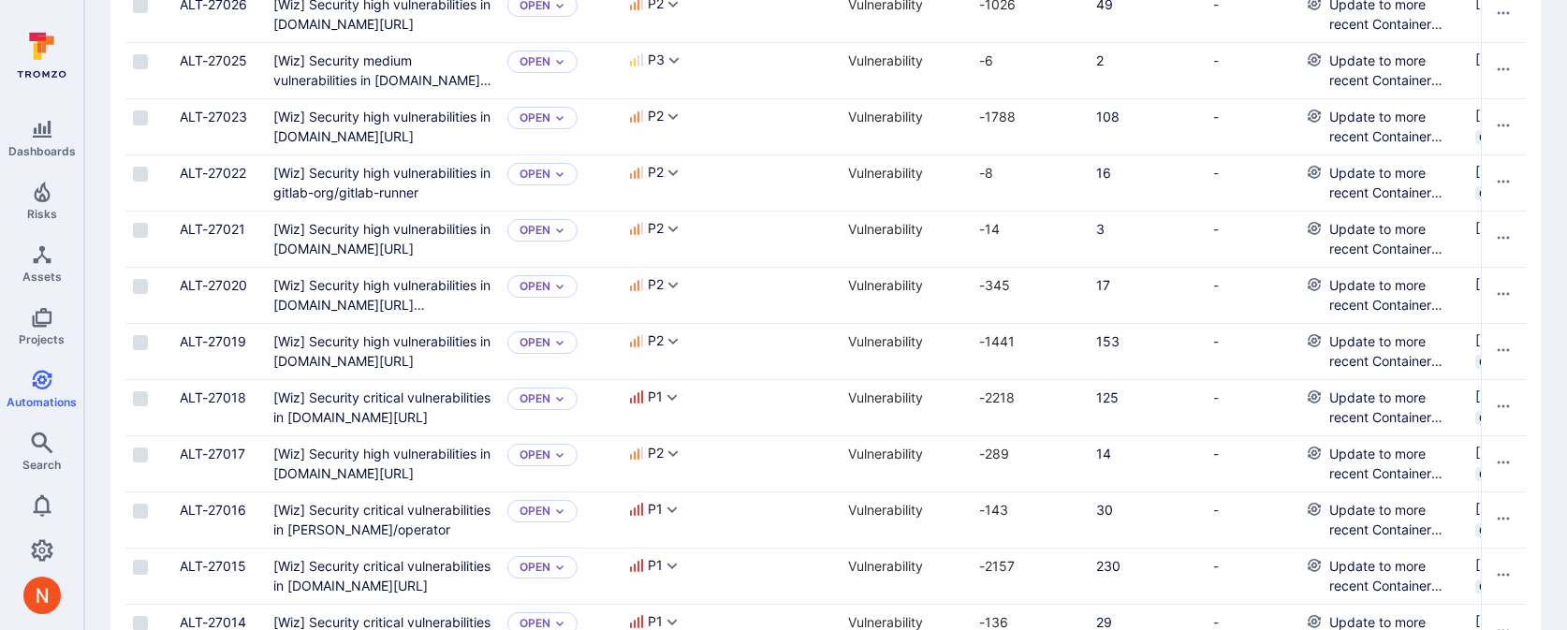
scroll to position [1172, 0]
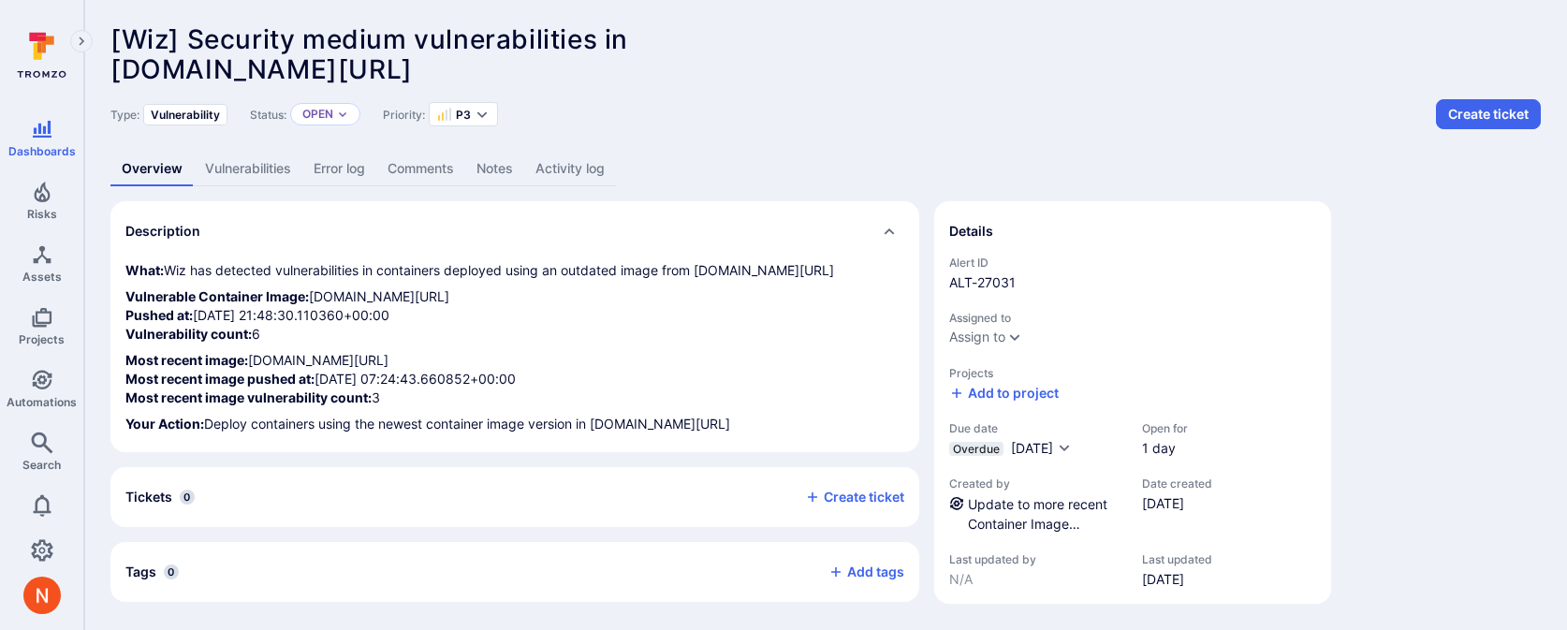
scroll to position [14, 0]
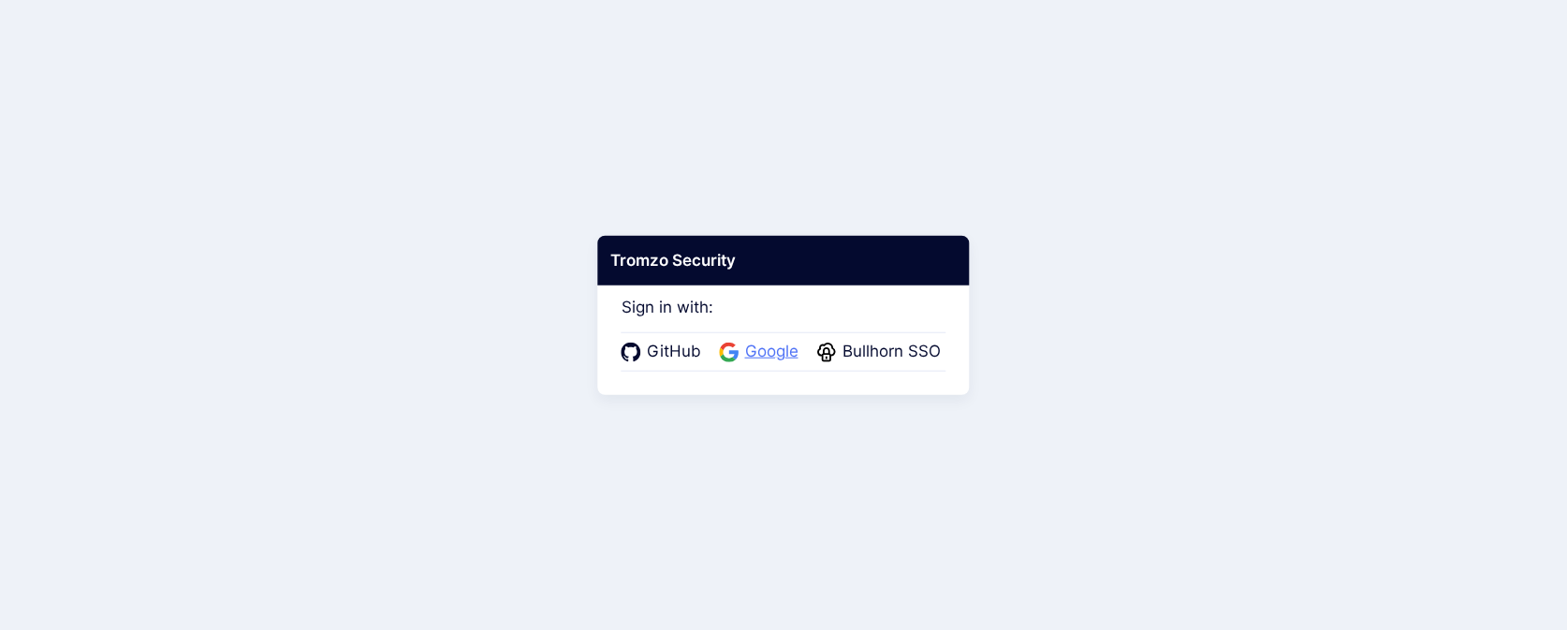
click at [737, 351] on icon at bounding box center [733, 354] width 9 height 9
